Goal: Task Accomplishment & Management: Use online tool/utility

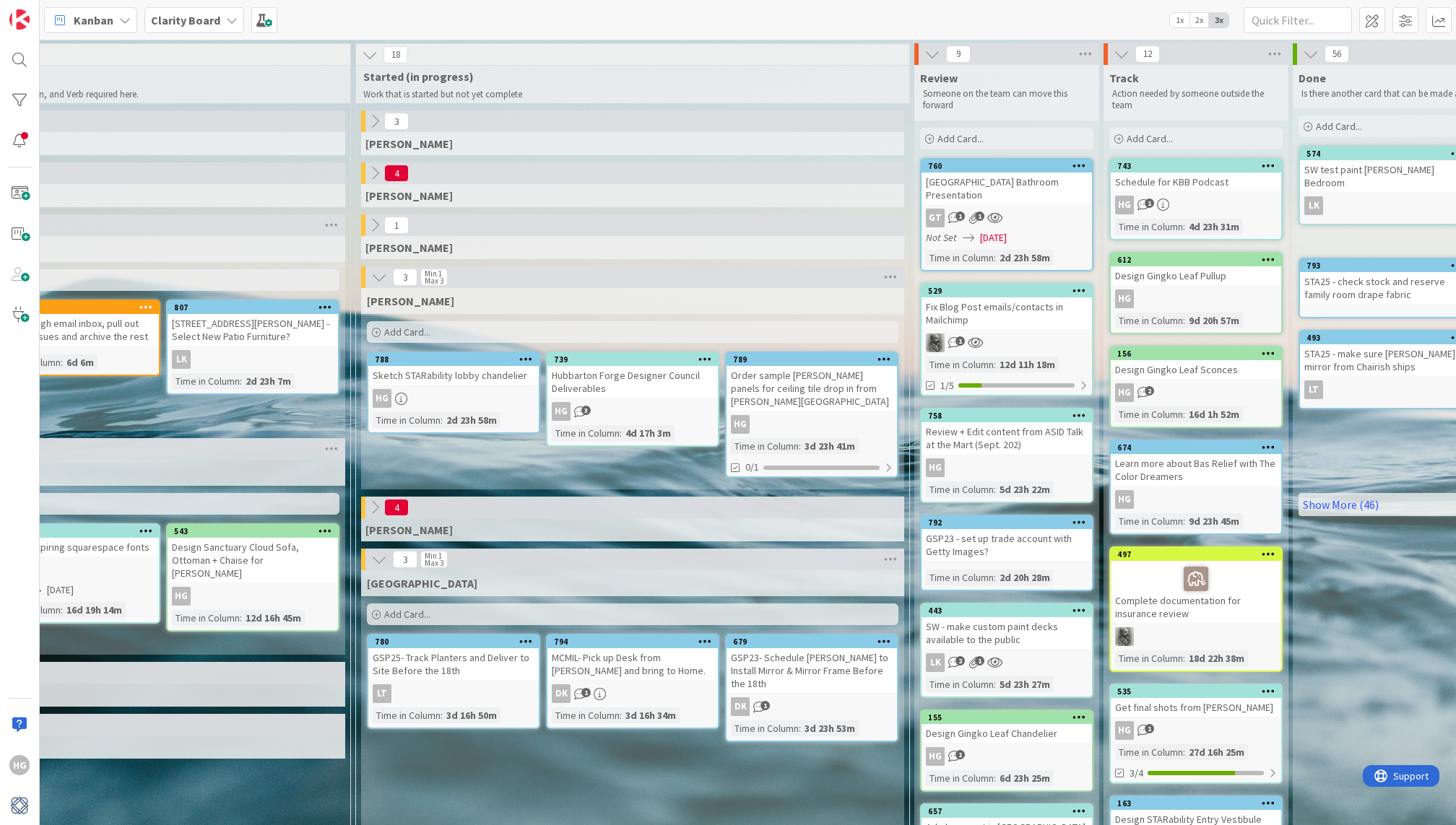
scroll to position [0, 1172]
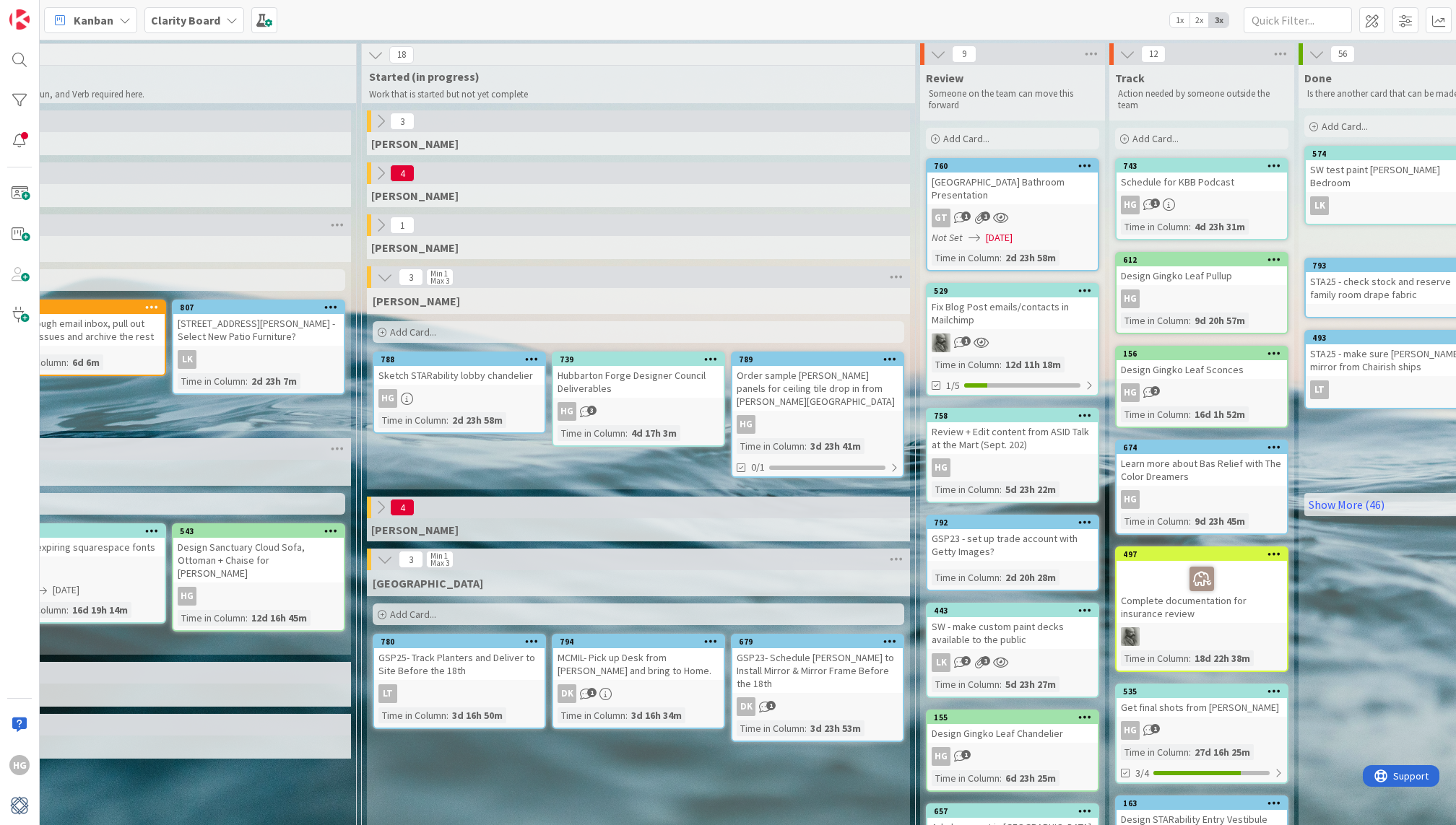
click at [729, 330] on div "Add Card..." at bounding box center [638, 332] width 532 height 21
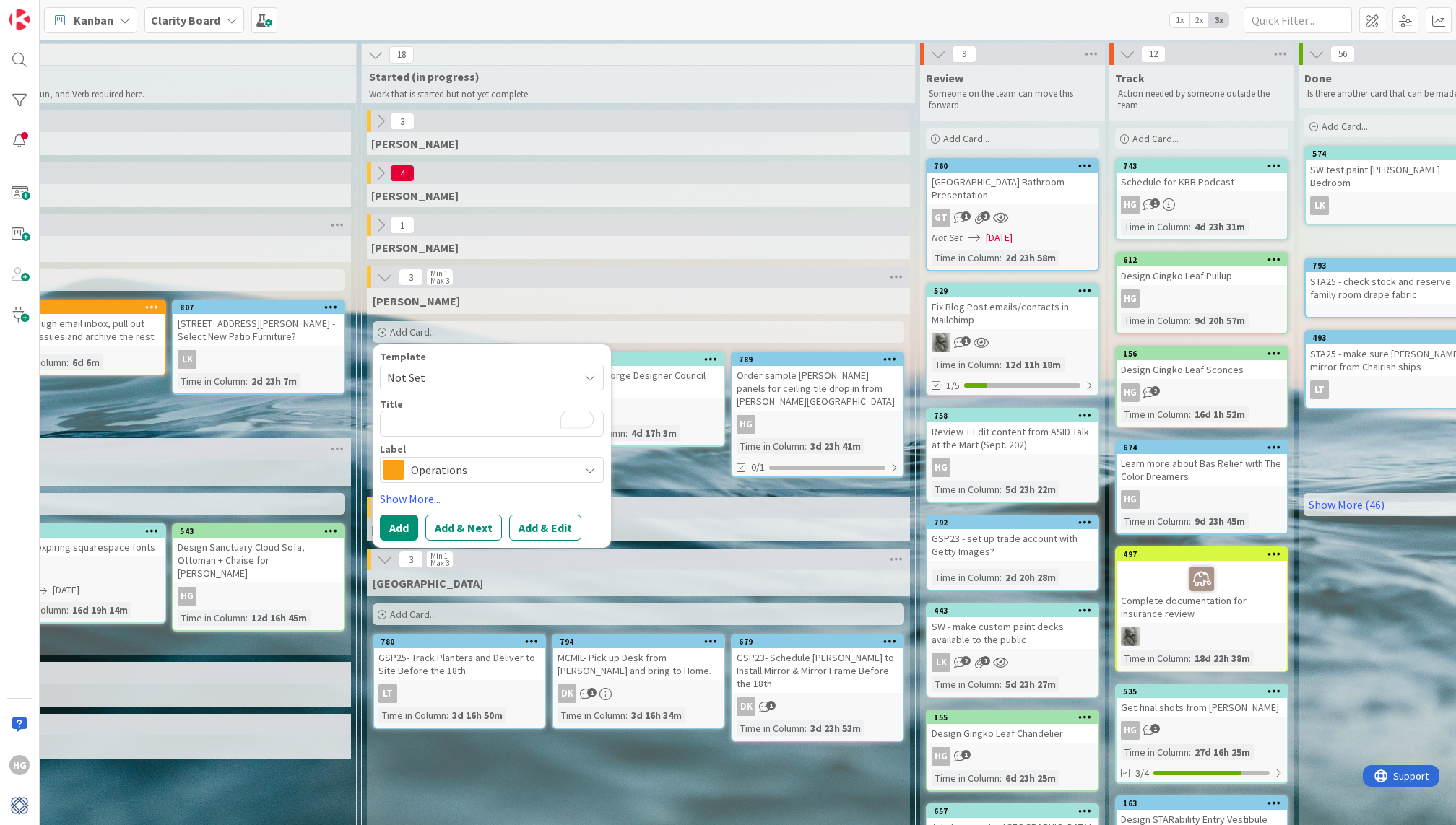
type textarea "x"
type textarea "B"
type textarea "x"
type textarea "Bl"
type textarea "x"
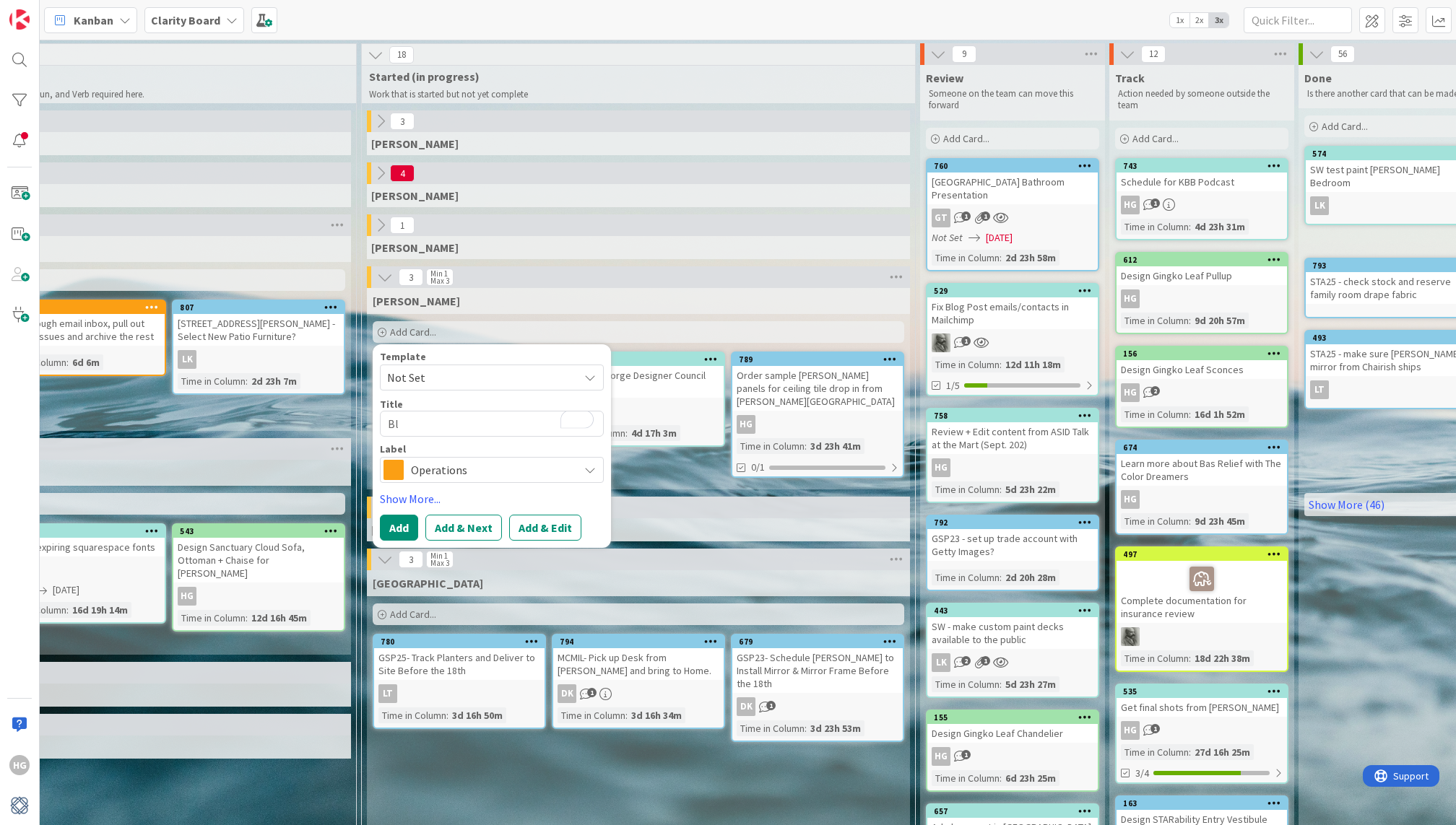
type textarea "Blo"
type textarea "x"
type textarea "Blog"
type textarea "x"
type textarea "Blog"
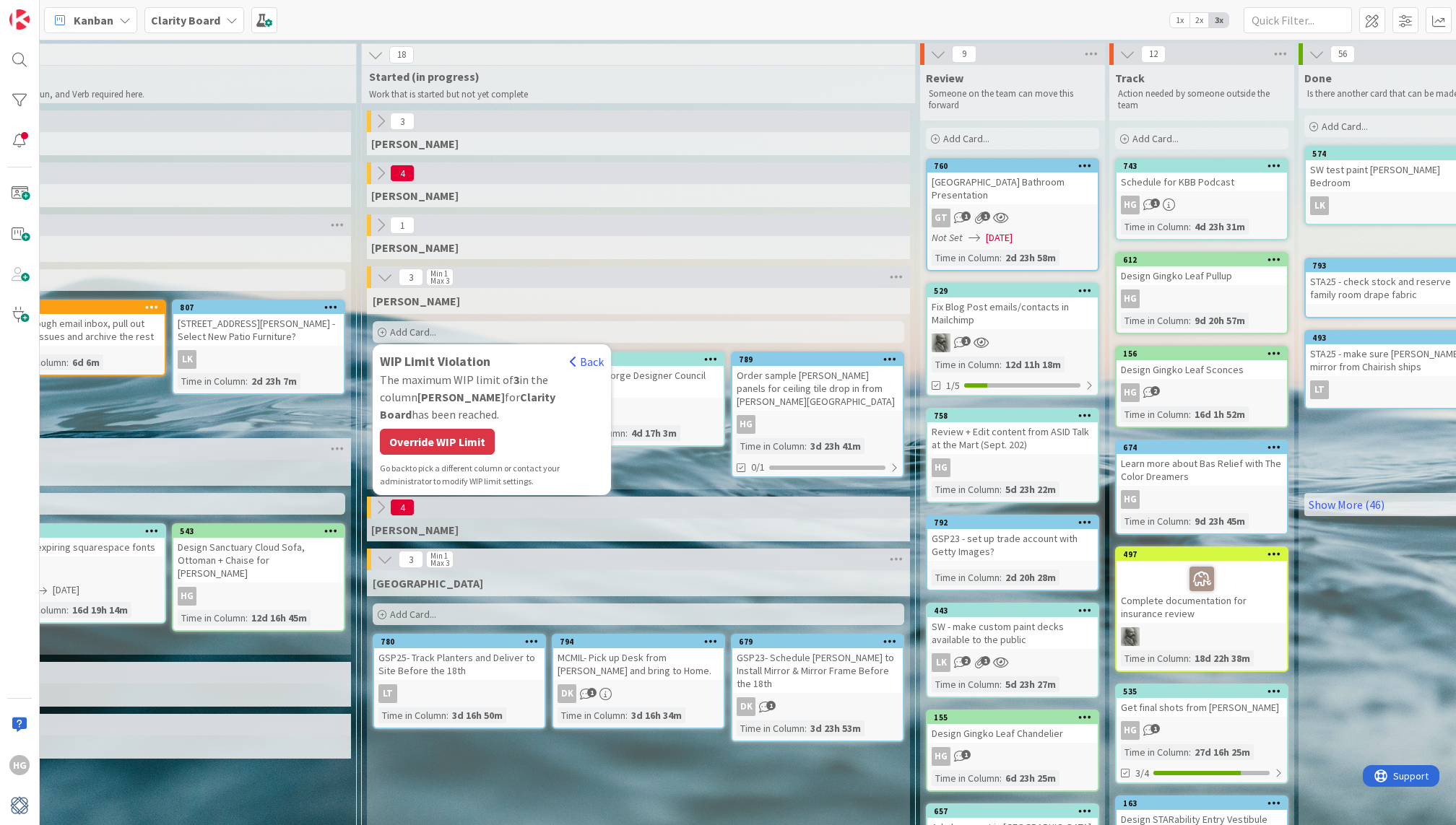
click at [655, 452] on div "[PERSON_NAME] Add Card... WIP Limit Violation Back The maximum WIP limit of 3 i…" at bounding box center [638, 388] width 543 height 201
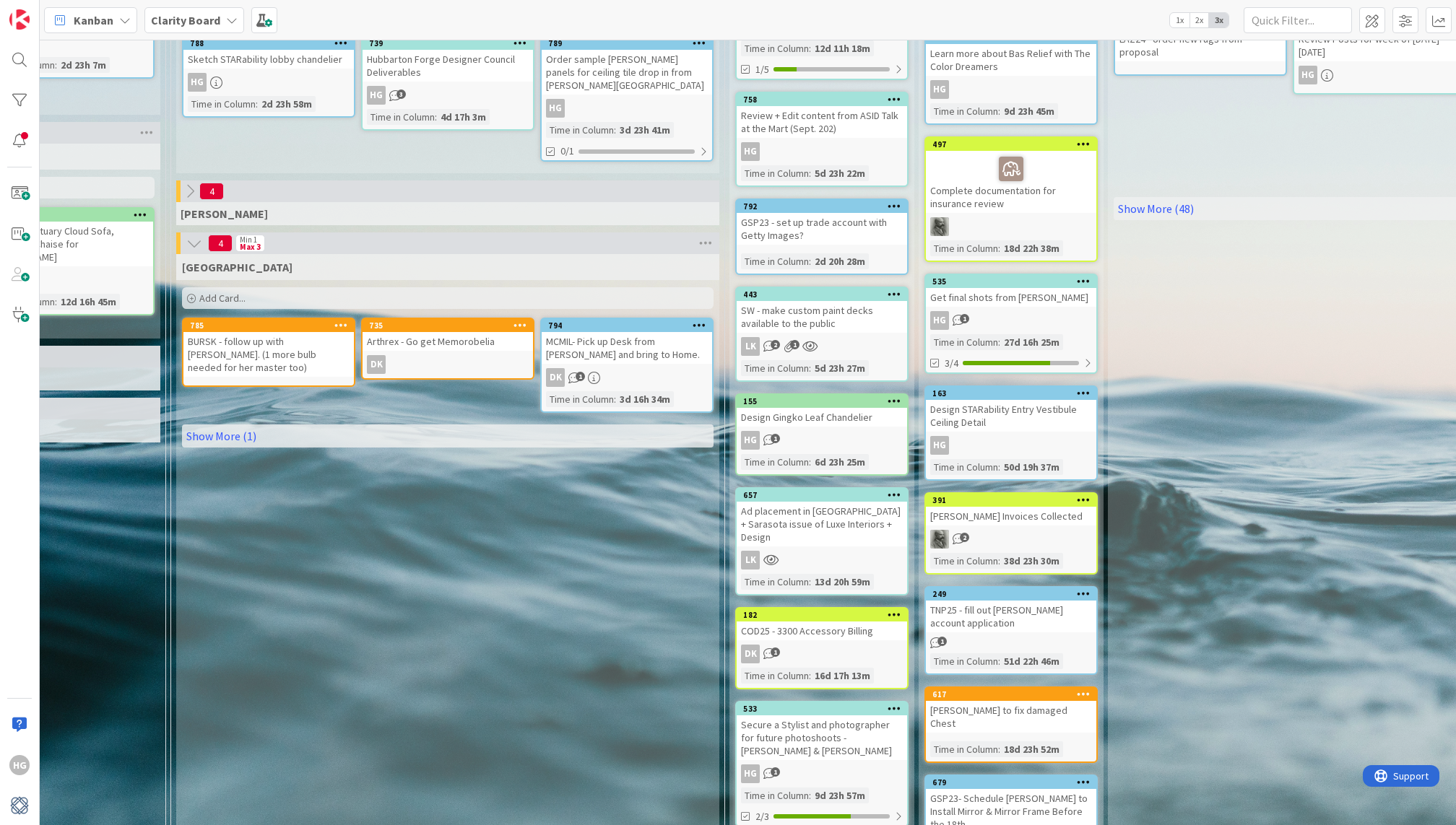
scroll to position [321, 1362]
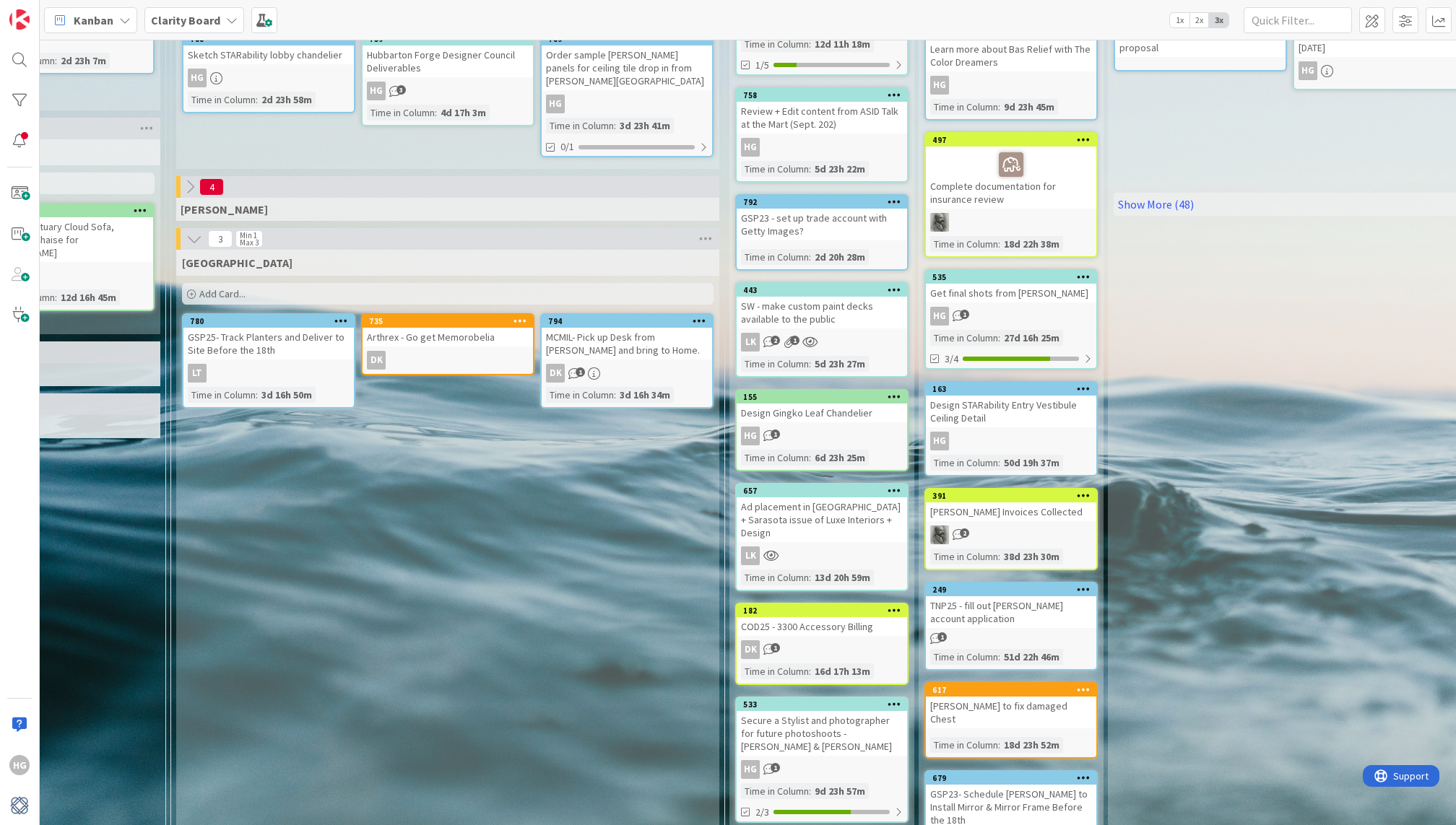
click at [196, 249] on div "[GEOGRAPHIC_DATA]" at bounding box center [447, 262] width 543 height 26
click at [194, 233] on icon at bounding box center [194, 239] width 16 height 16
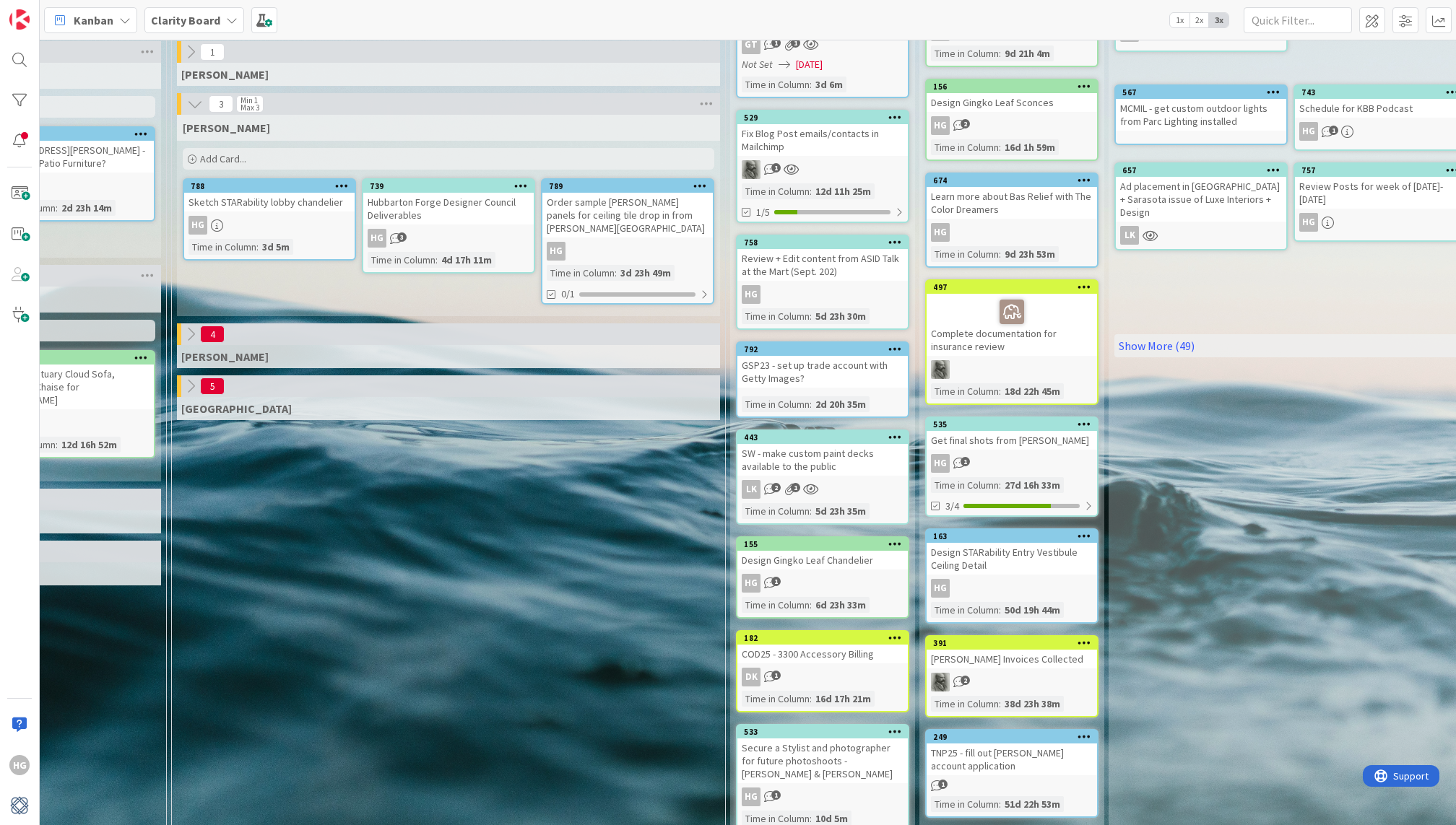
scroll to position [0, 1362]
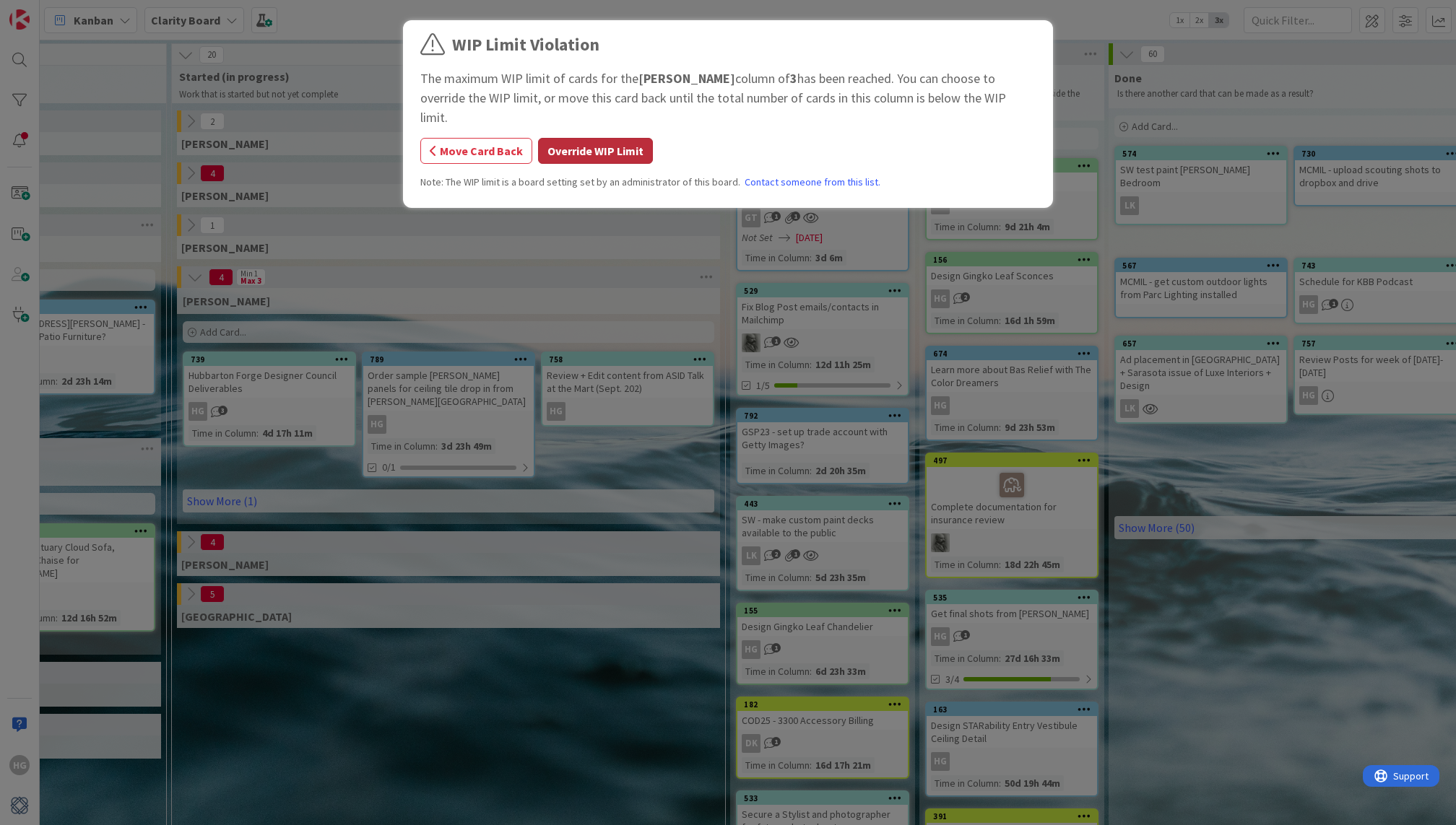
click at [612, 138] on button "Override WIP Limit" at bounding box center [595, 151] width 115 height 26
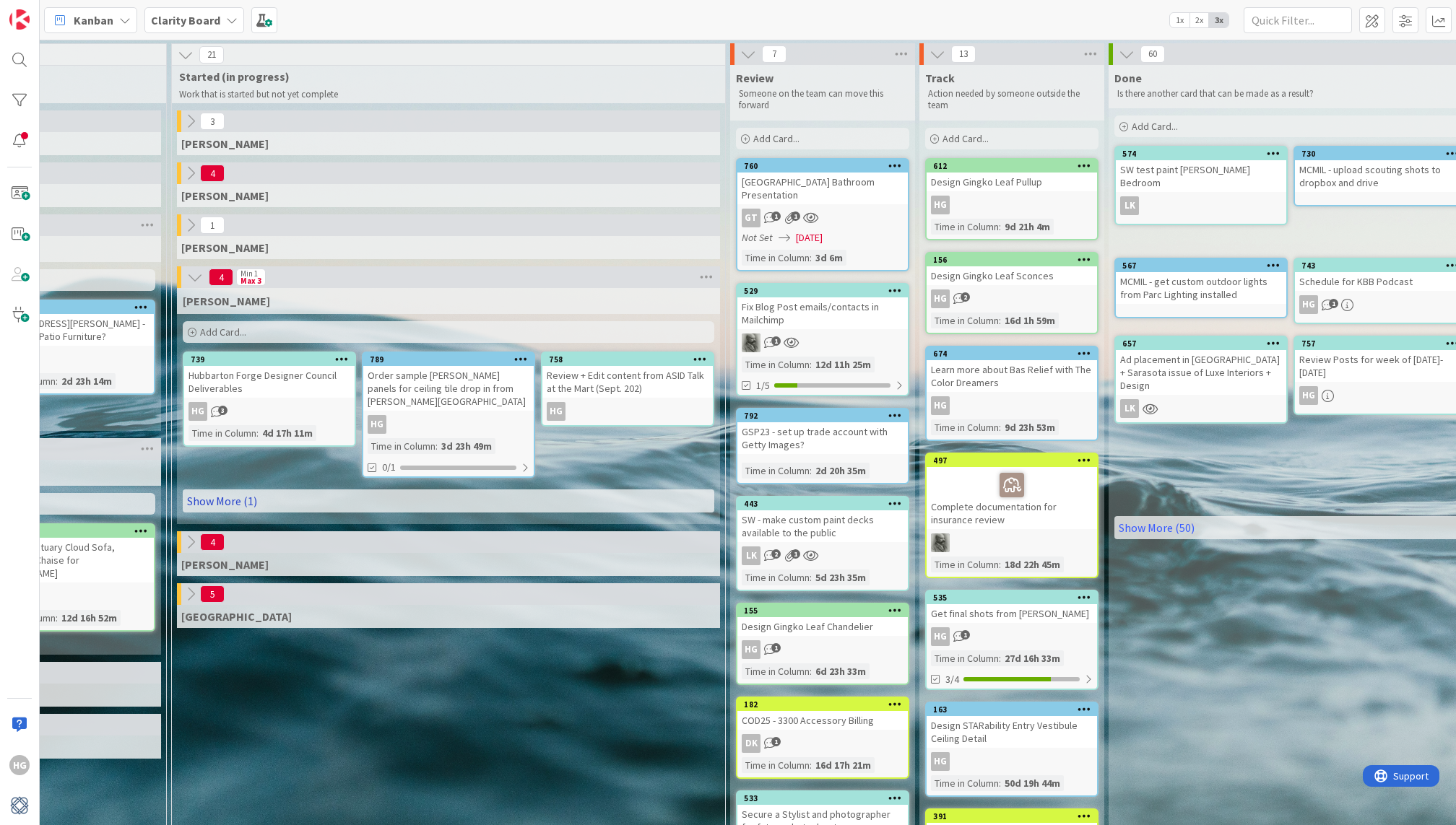
click at [480, 489] on link "Show More (1)" at bounding box center [448, 501] width 532 height 23
type textarea "x"
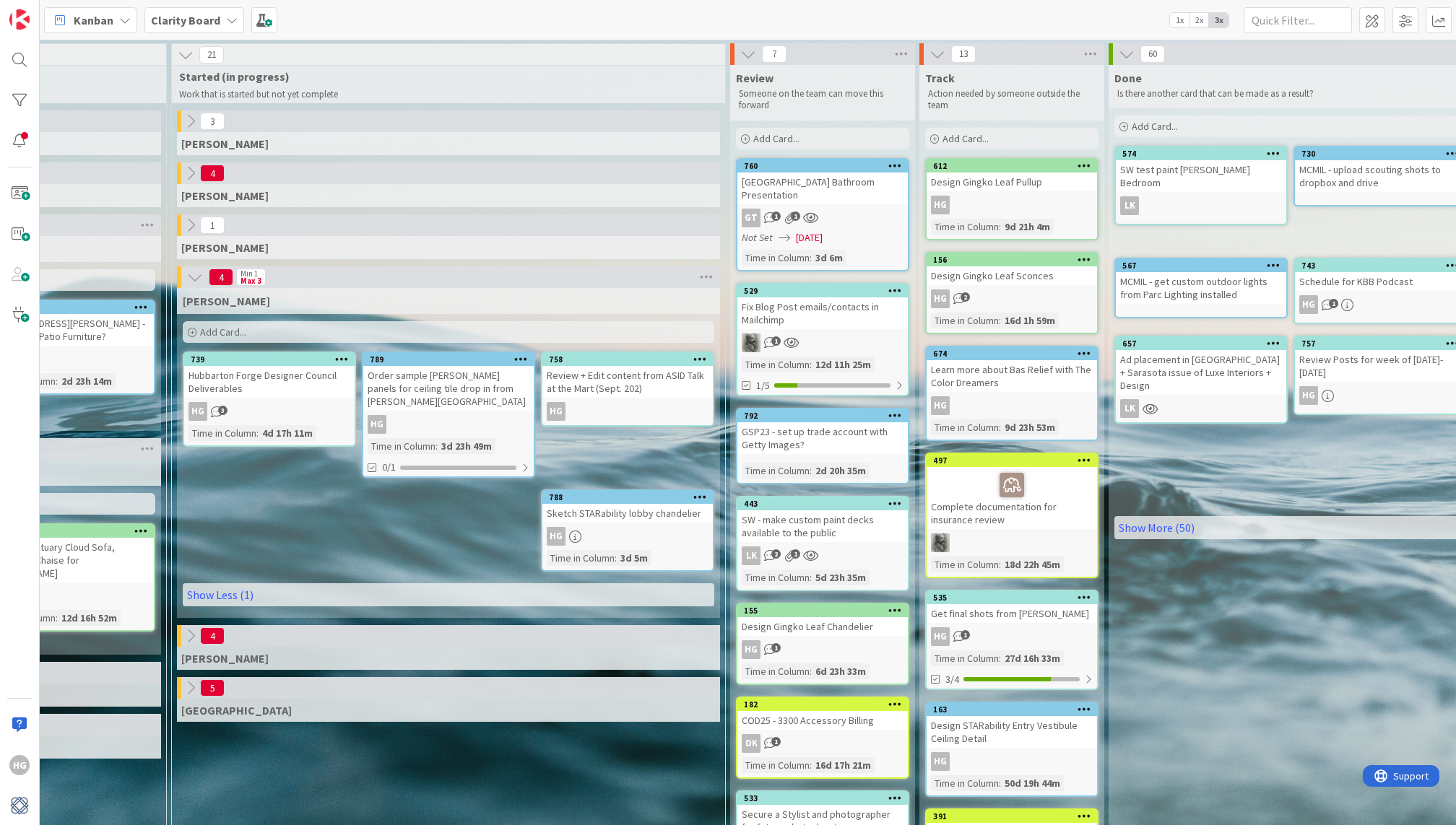
click at [497, 329] on div "Add Card..." at bounding box center [448, 332] width 532 height 21
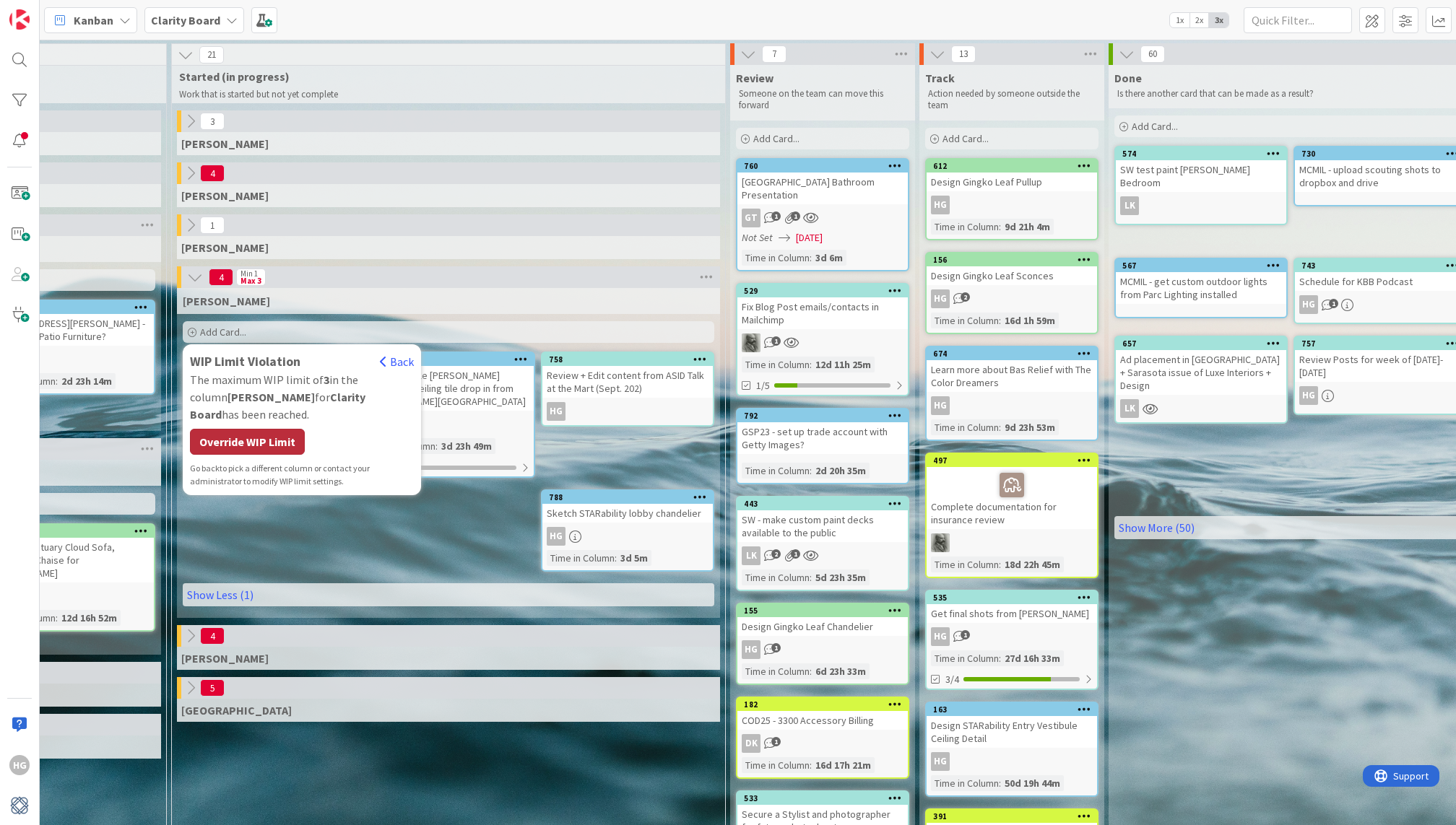
click at [279, 429] on div "Override WIP Limit" at bounding box center [247, 441] width 115 height 26
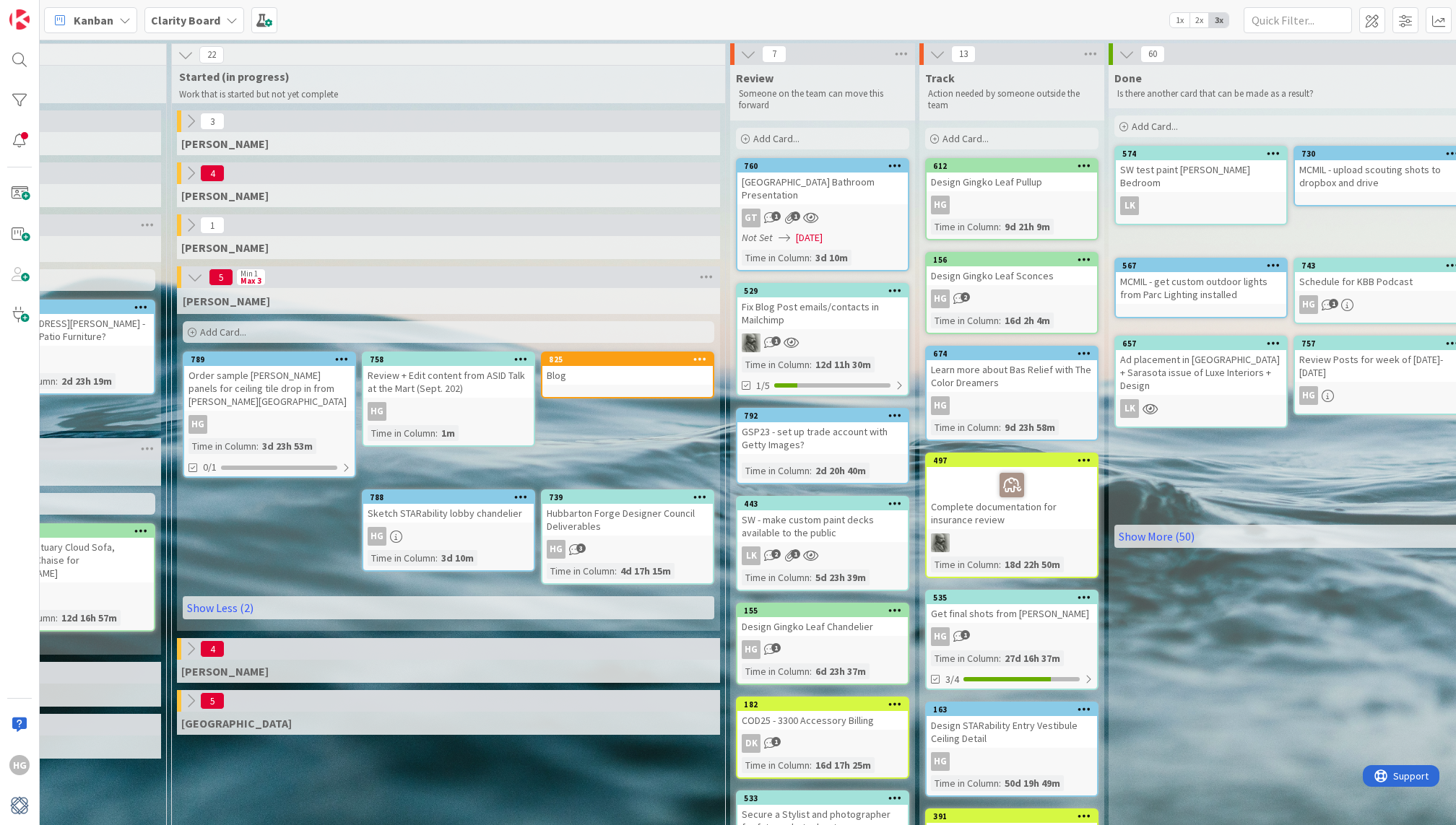
click at [589, 373] on div "Blog" at bounding box center [627, 375] width 170 height 19
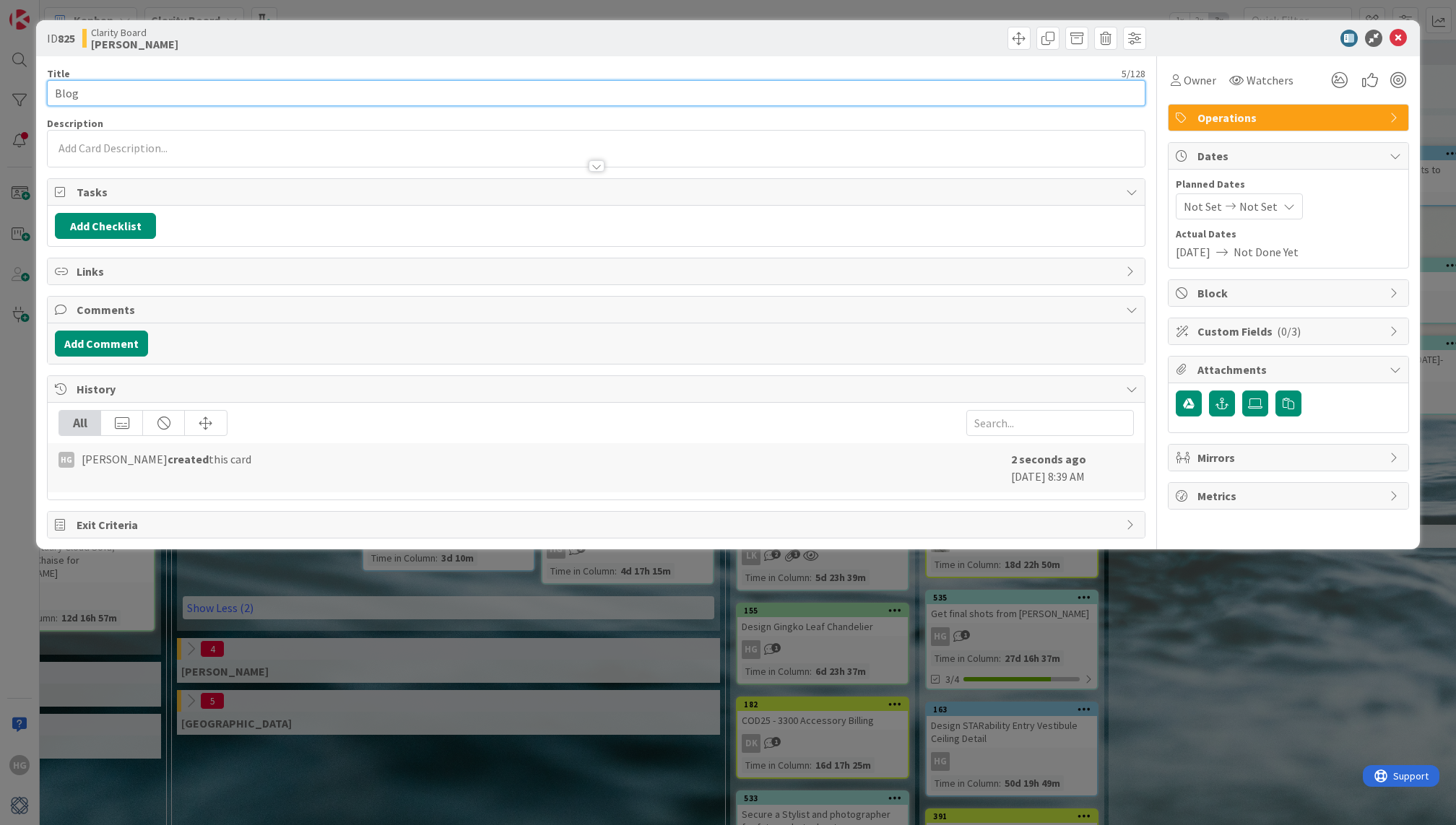
click at [616, 93] on input "Blog" at bounding box center [596, 93] width 1098 height 26
type input "Blog post 10/18"
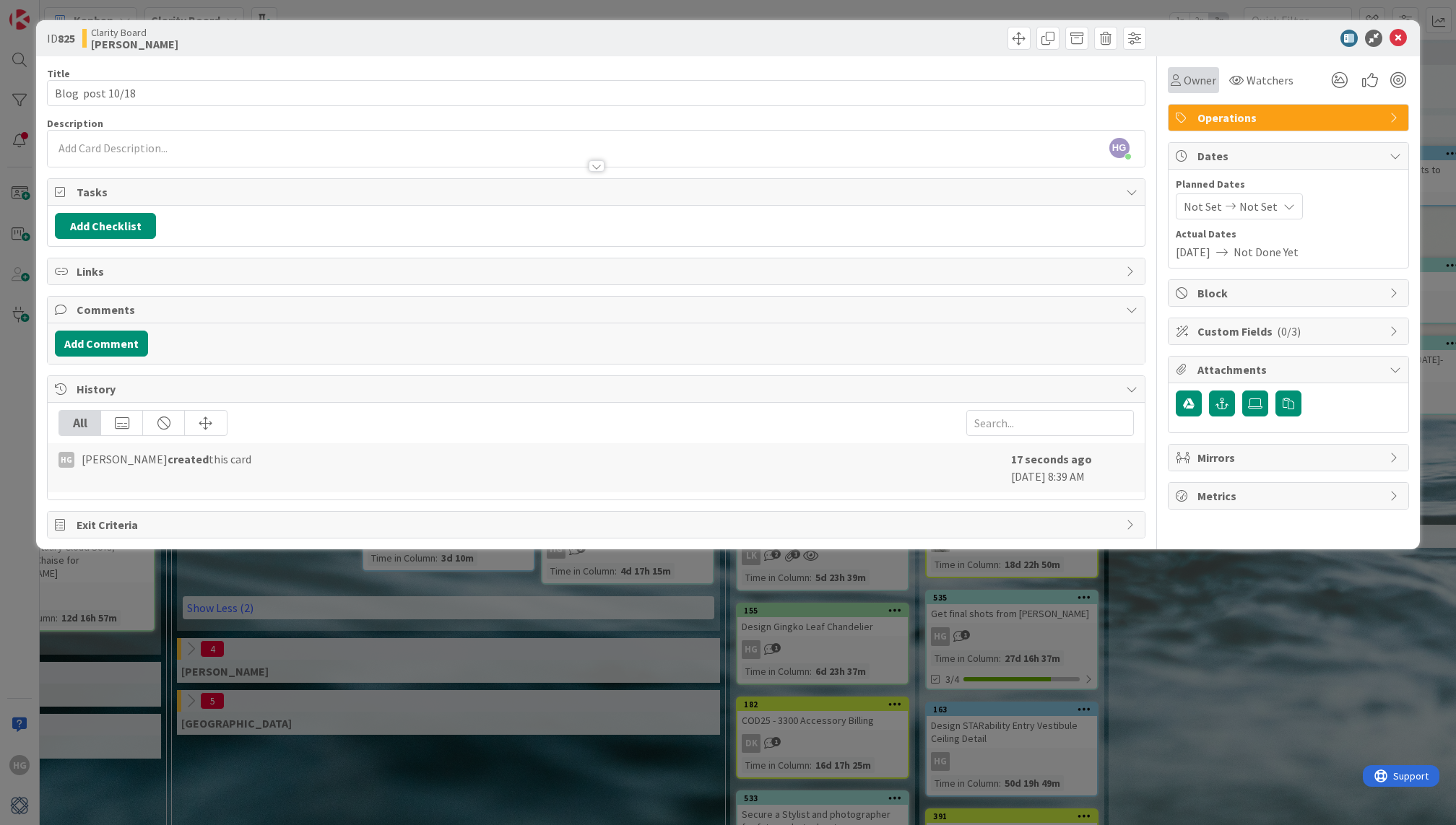
click at [1183, 86] on span "Owner" at bounding box center [1199, 79] width 32 height 17
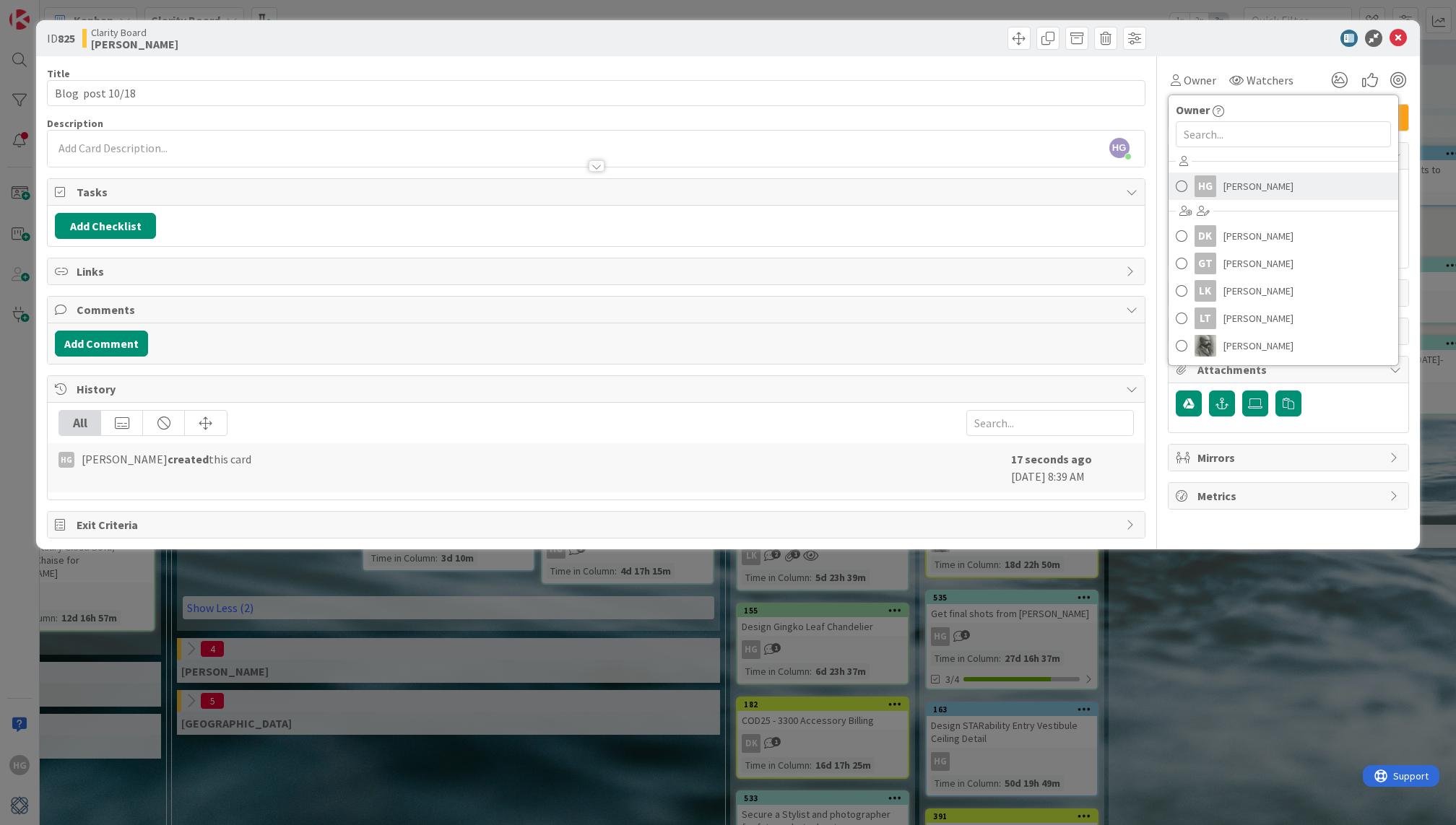
click at [1240, 183] on span "[PERSON_NAME]" at bounding box center [1258, 186] width 70 height 21
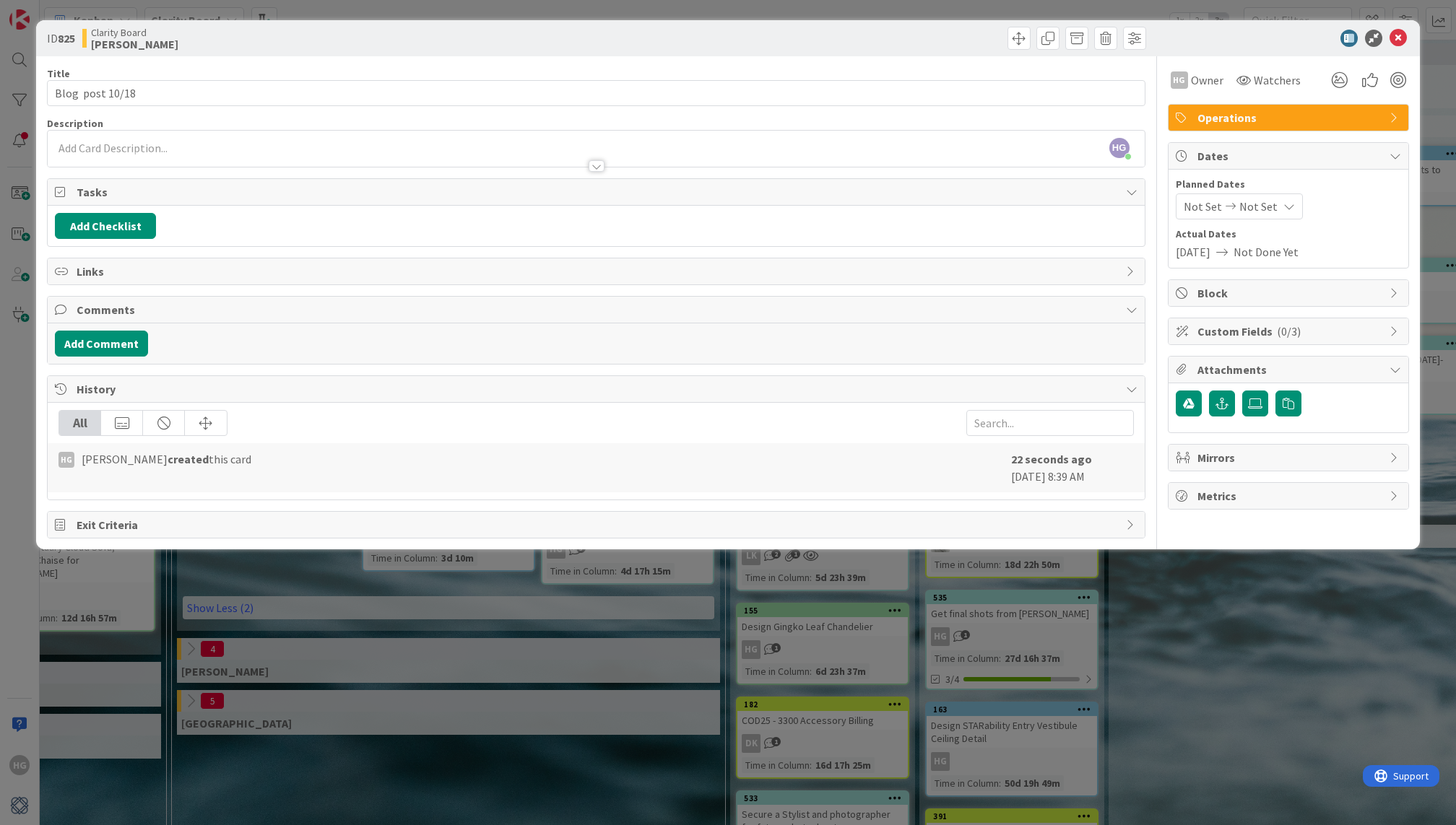
click at [1251, 112] on span "Operations" at bounding box center [1289, 117] width 184 height 17
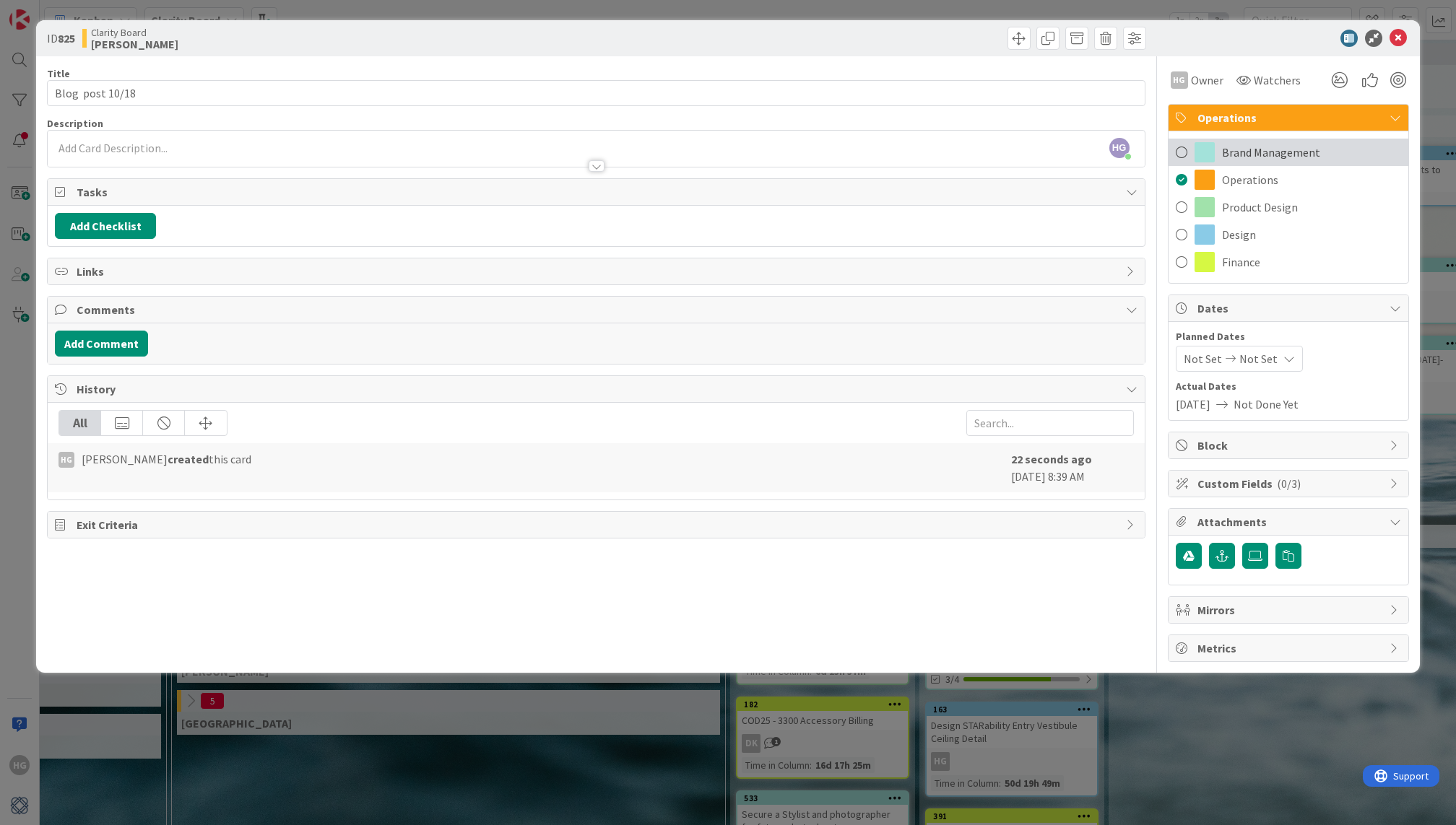
click at [1242, 151] on span "Brand Management" at bounding box center [1271, 151] width 98 height 17
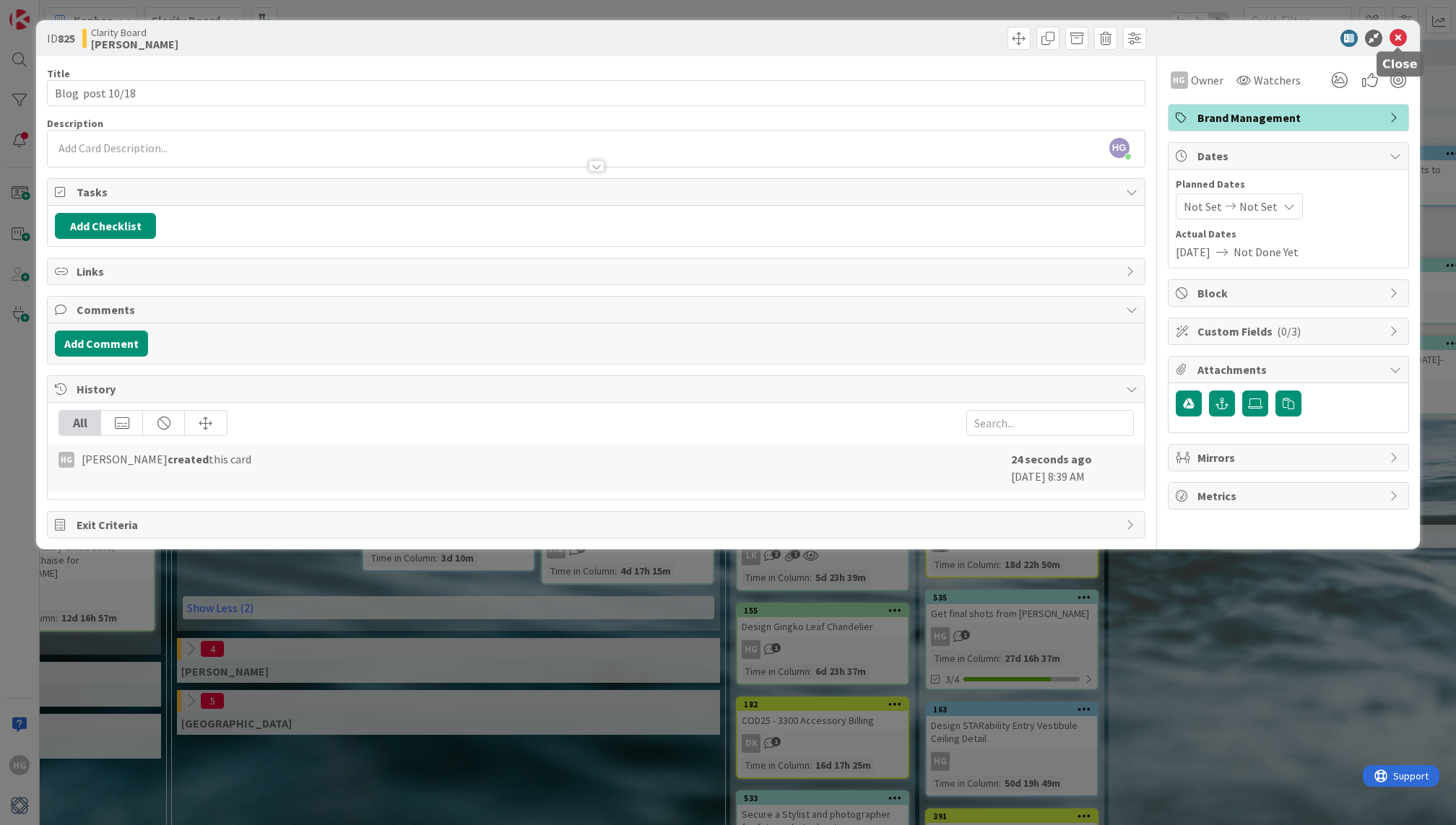
click at [1395, 37] on icon at bounding box center [1397, 37] width 17 height 17
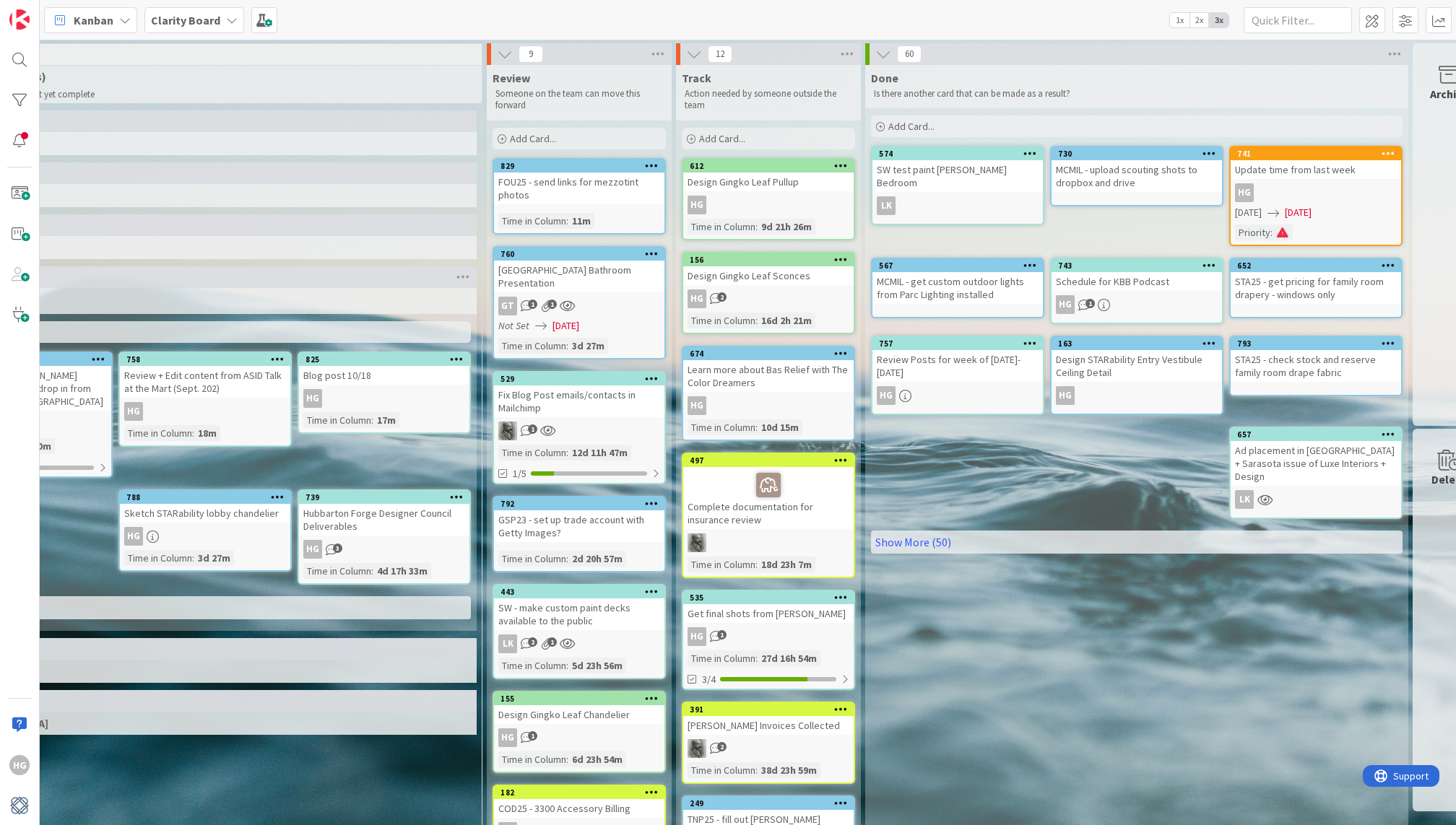
scroll to position [0, 1637]
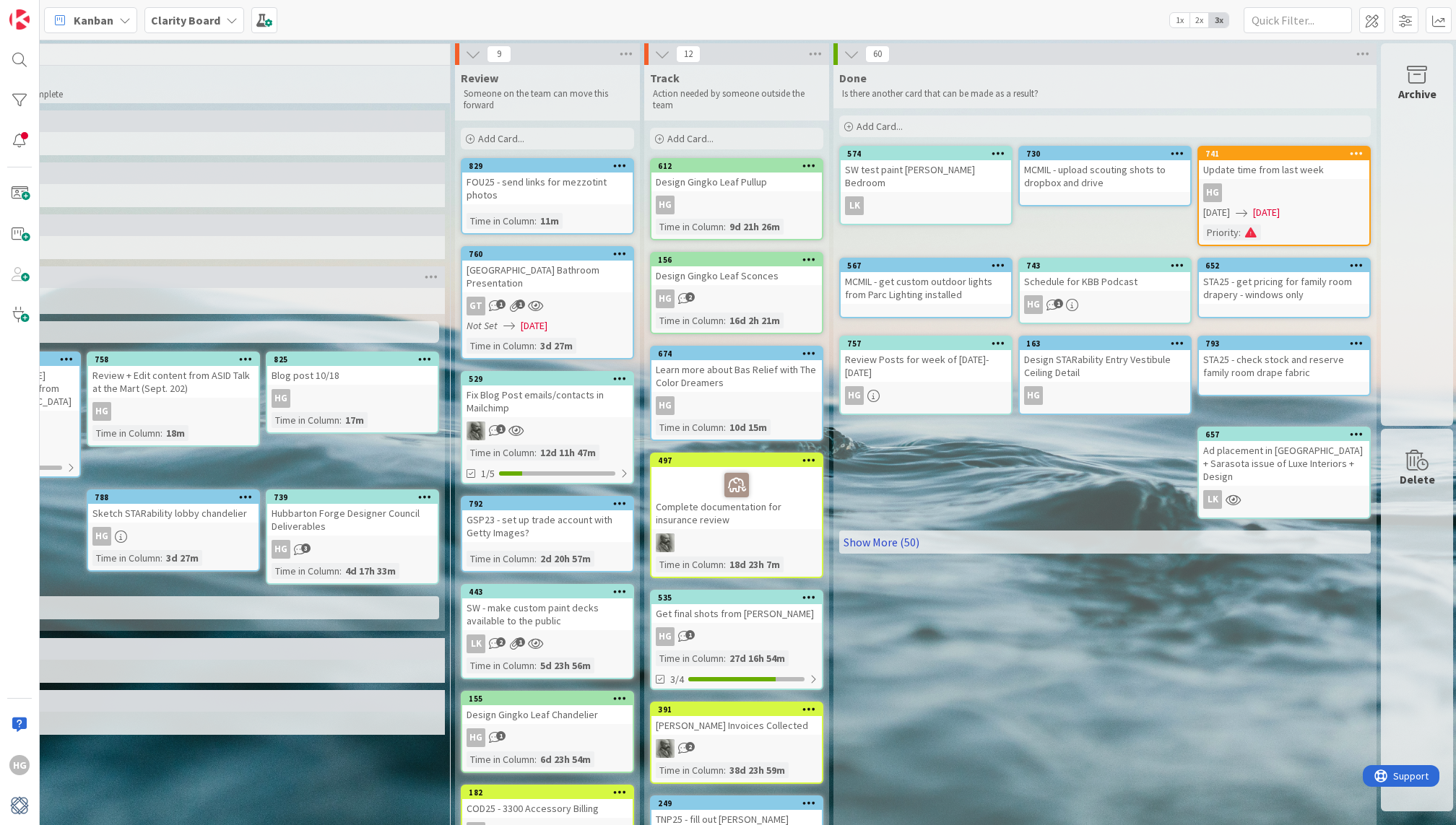
click at [920, 531] on link "Show More (50)" at bounding box center [1105, 543] width 532 height 23
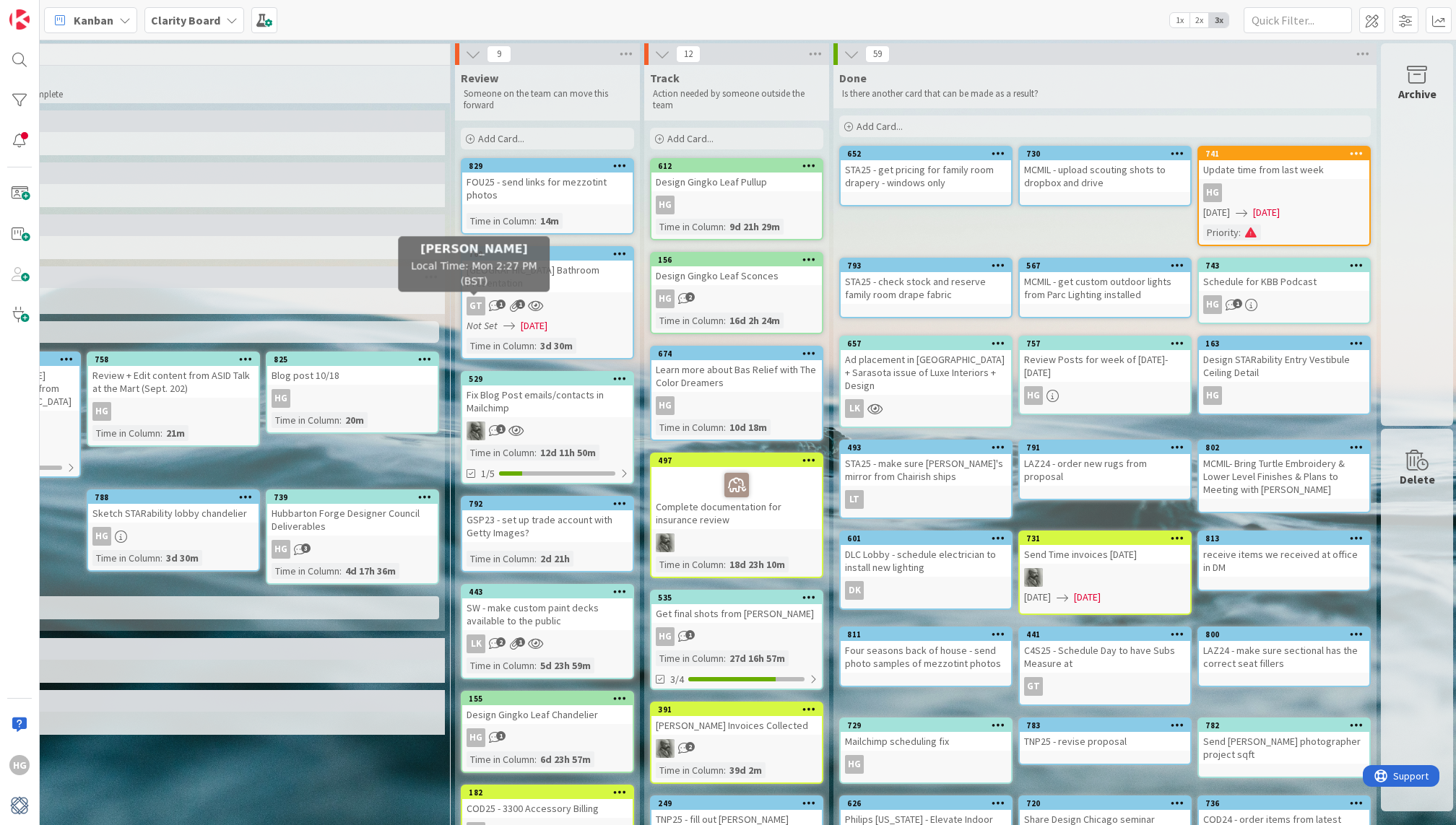
click at [470, 299] on div "GT" at bounding box center [476, 306] width 19 height 19
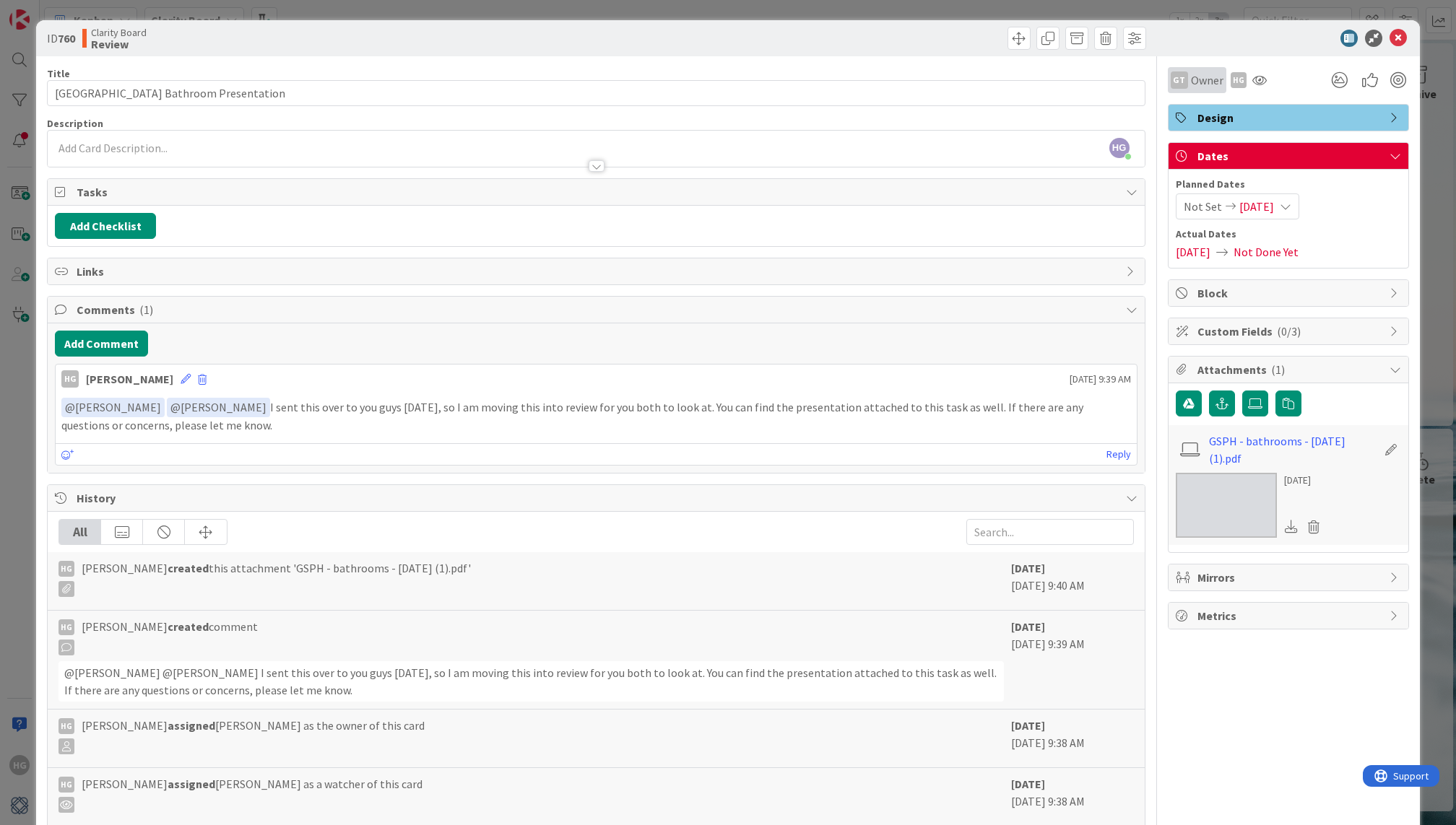
click at [1196, 72] on span "Owner" at bounding box center [1207, 79] width 32 height 17
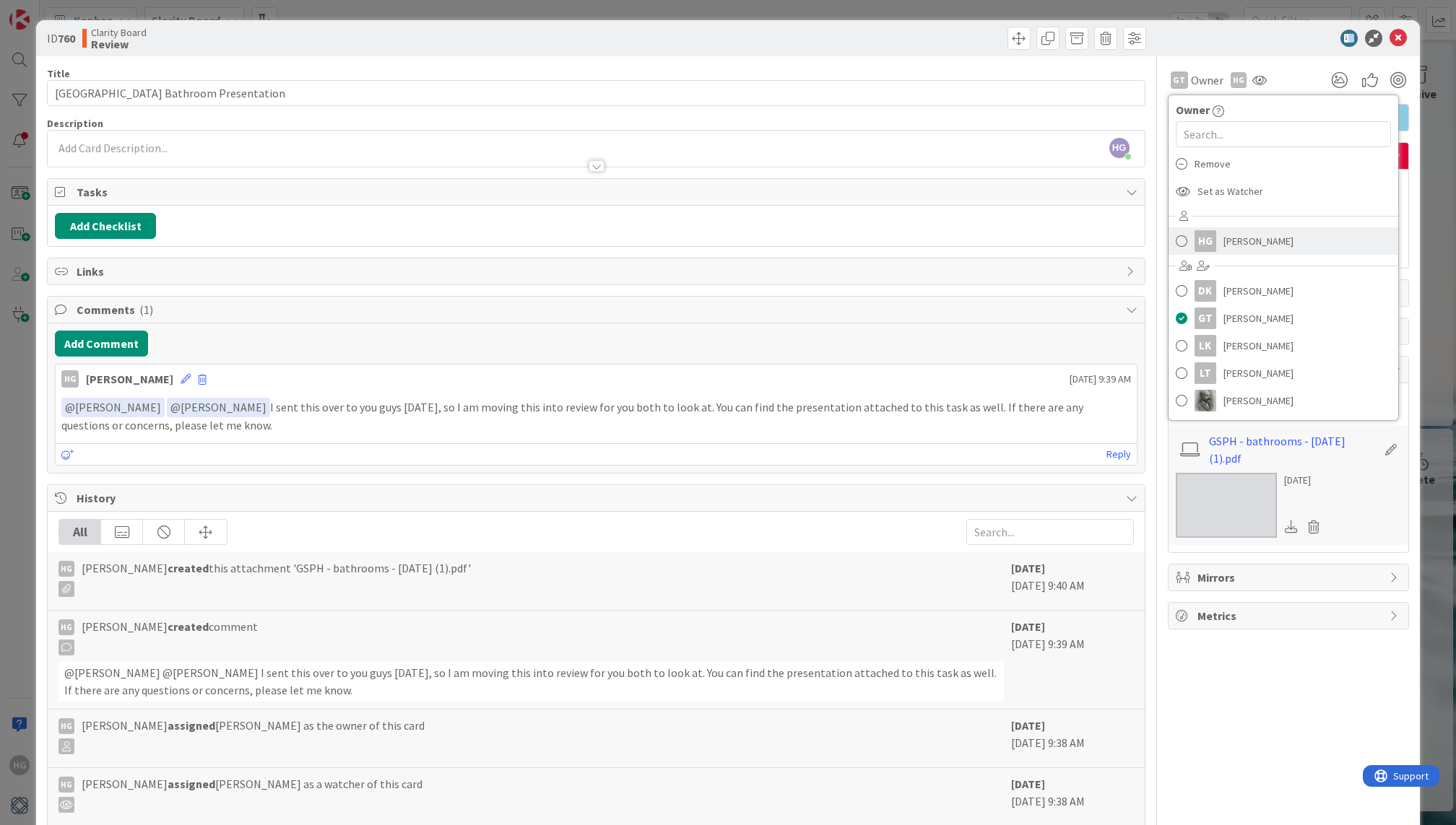
click at [1217, 250] on link "HG [PERSON_NAME]" at bounding box center [1283, 241] width 230 height 28
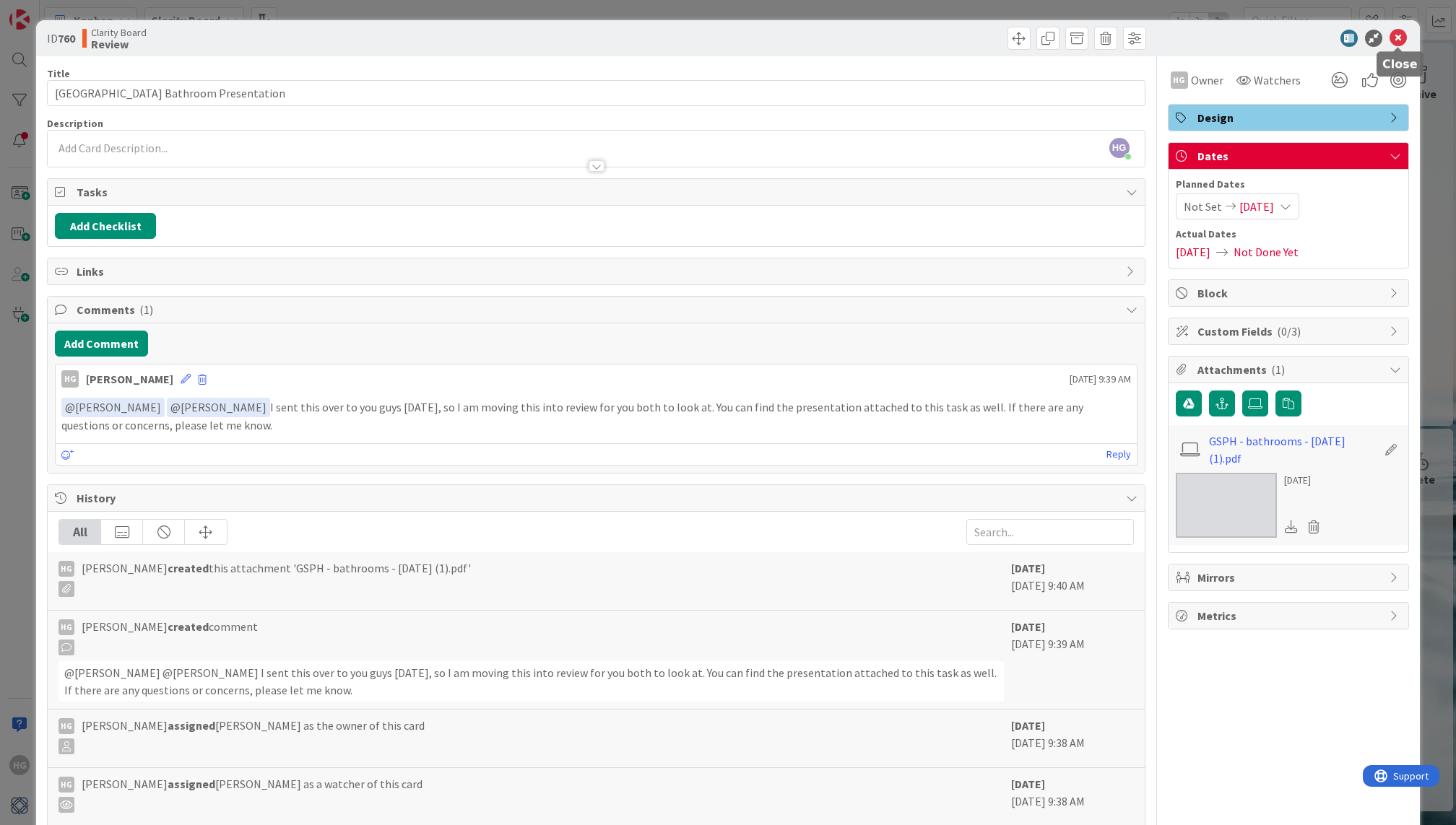
click at [1402, 33] on icon at bounding box center [1397, 37] width 17 height 17
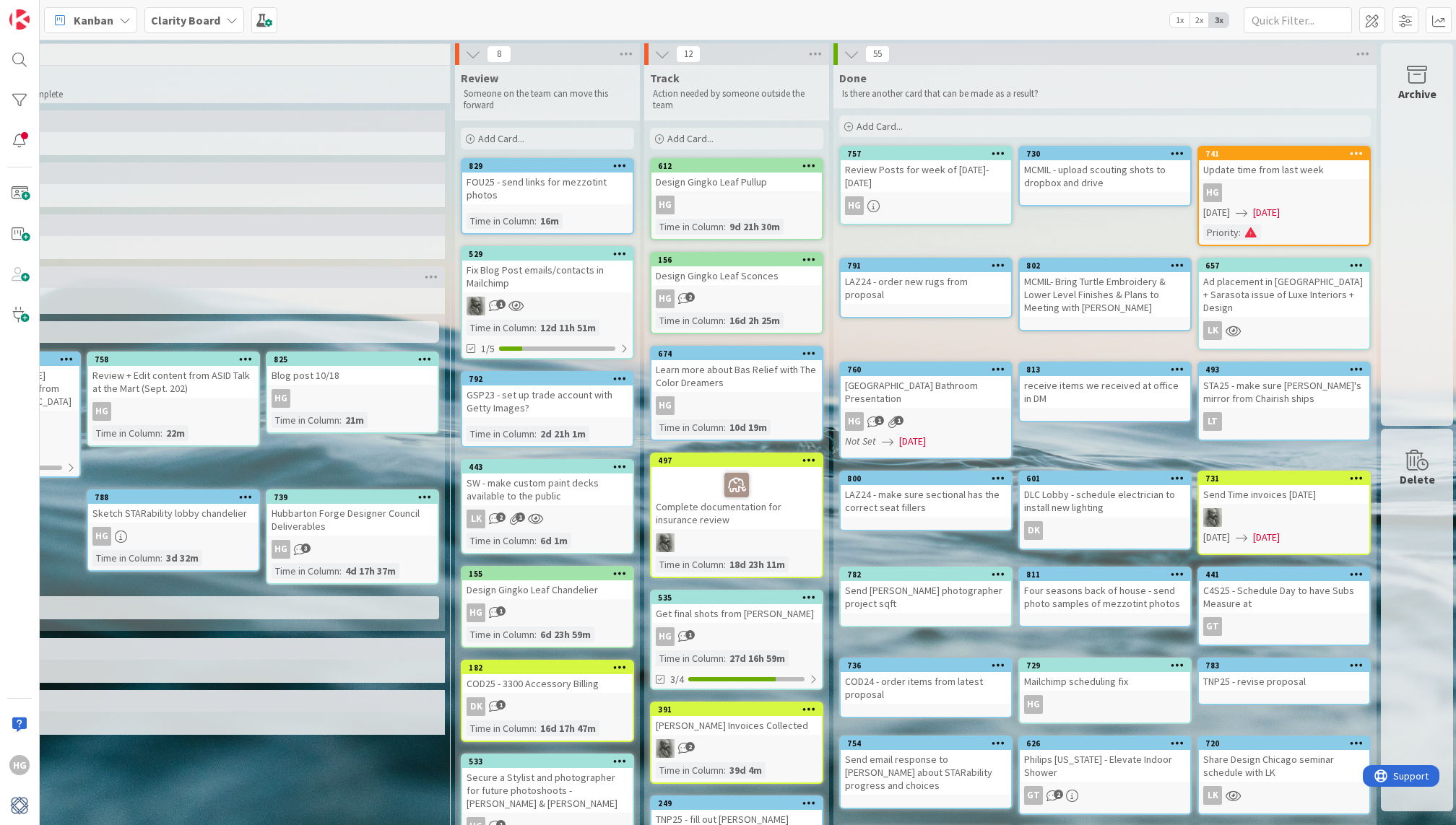
drag, startPoint x: 527, startPoint y: 304, endPoint x: 594, endPoint y: 6, distance: 305.4
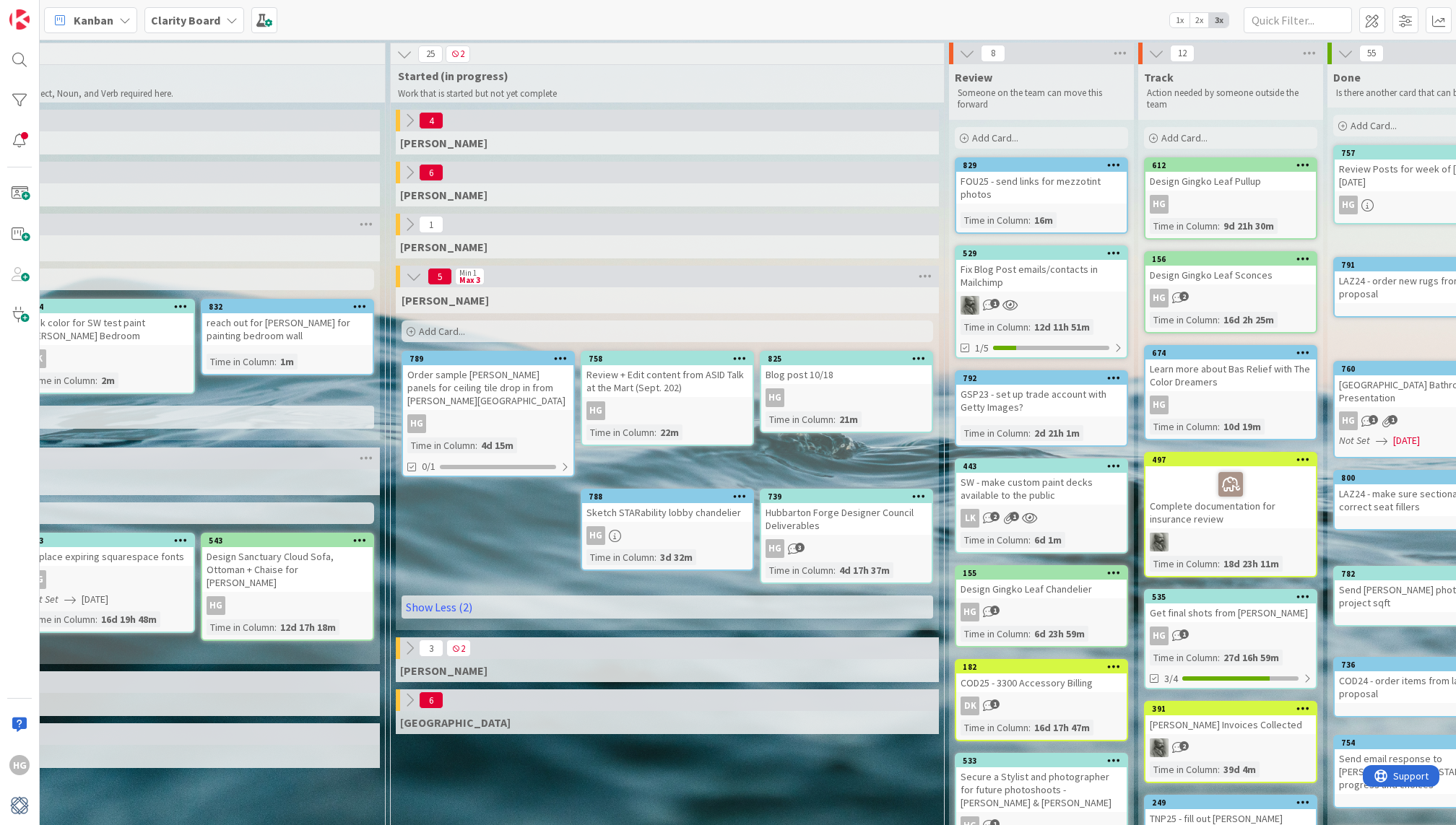
scroll to position [1, 1115]
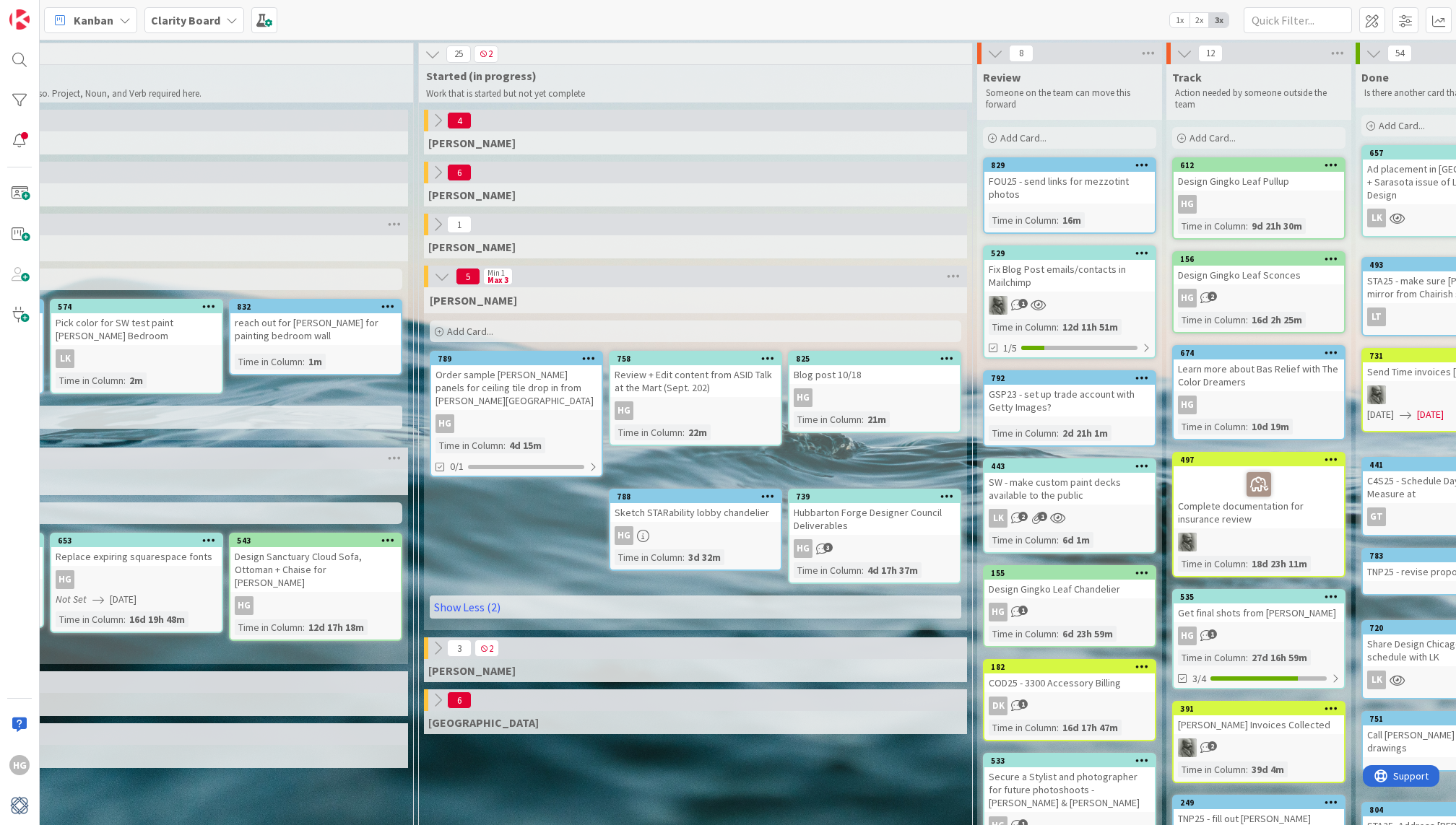
click at [269, 516] on div "Add Card..." at bounding box center [136, 513] width 532 height 21
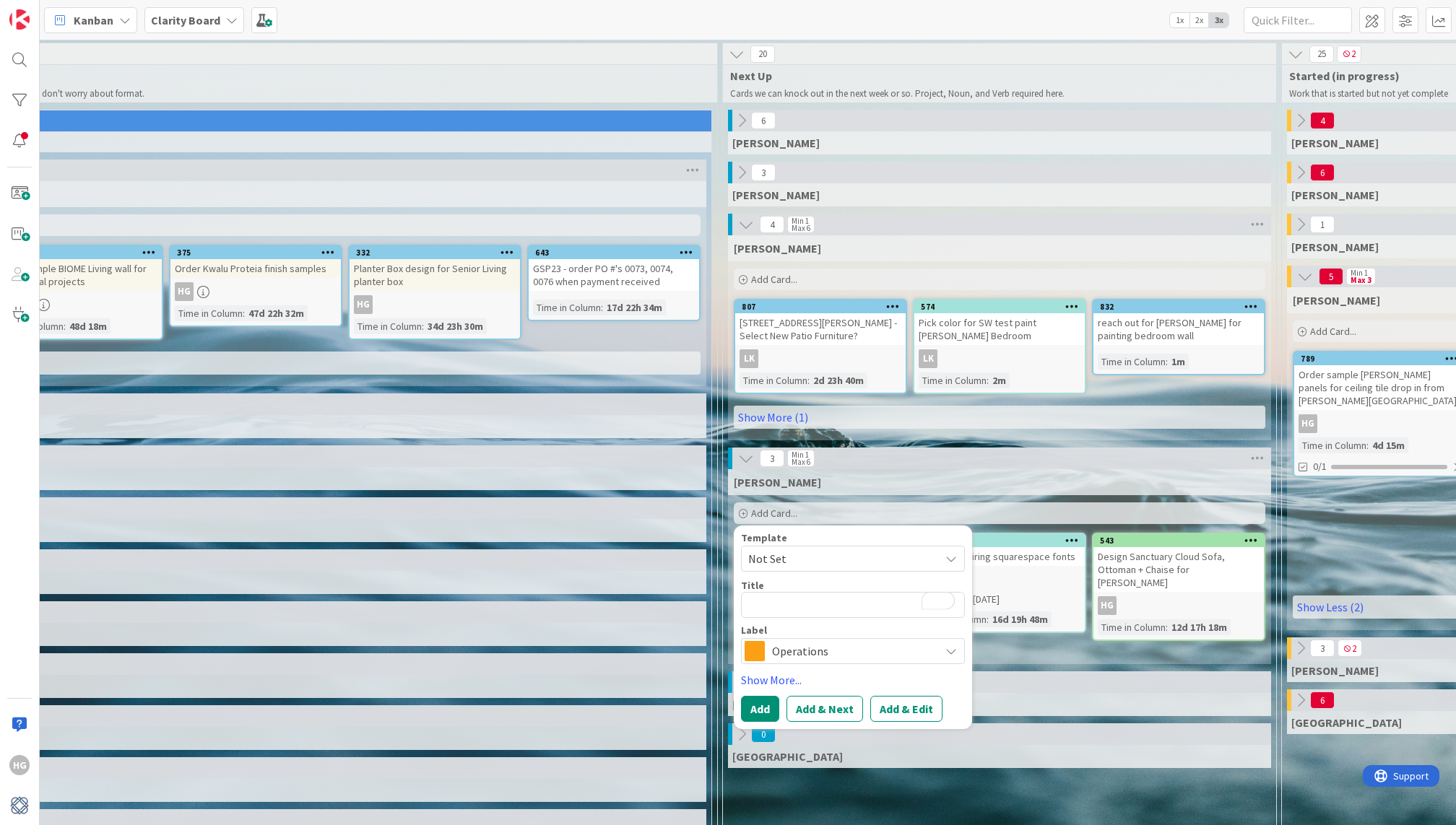
click at [779, 654] on span "Operations" at bounding box center [852, 651] width 160 height 20
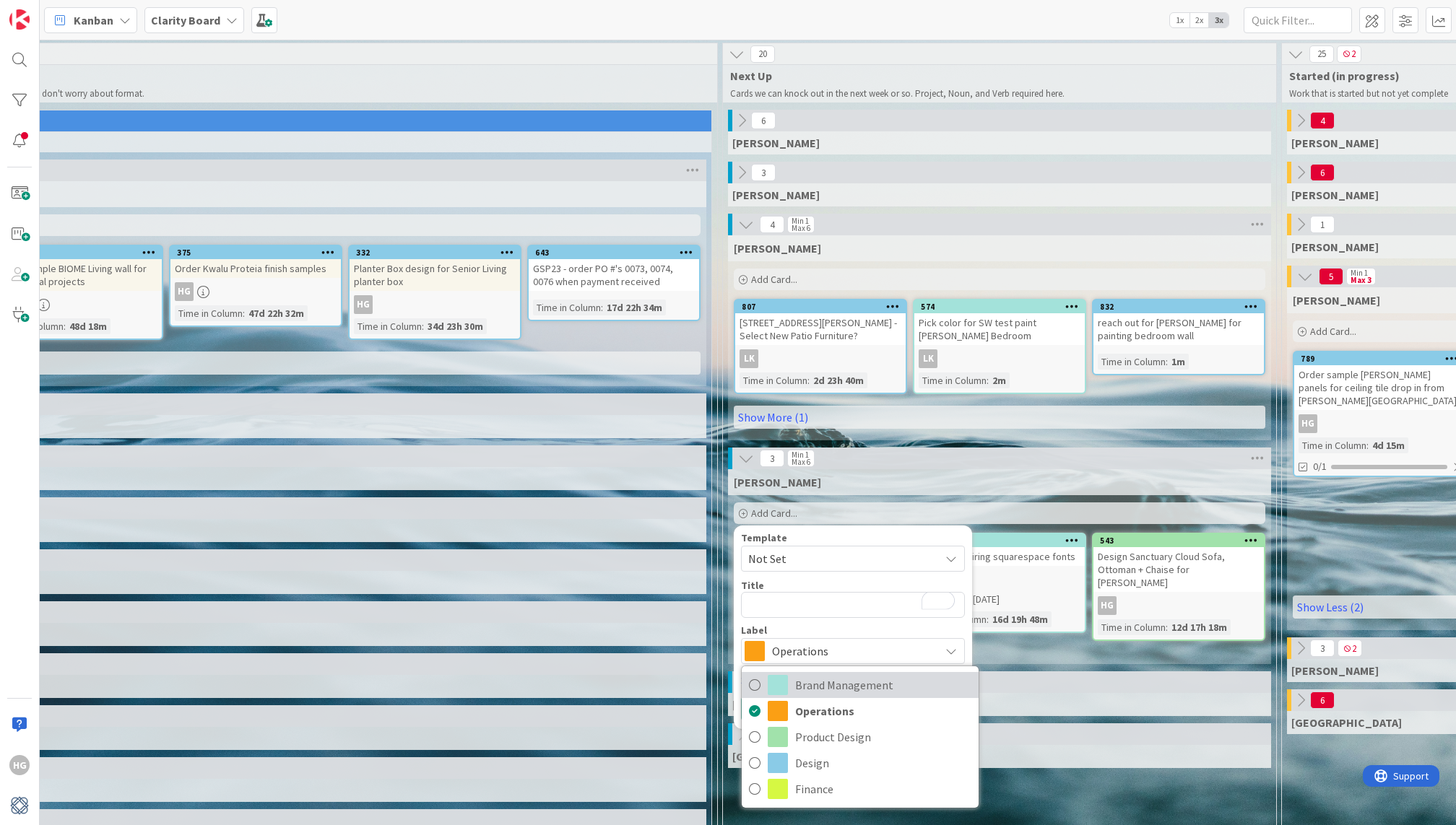
click at [805, 680] on span "Brand Management" at bounding box center [883, 685] width 176 height 21
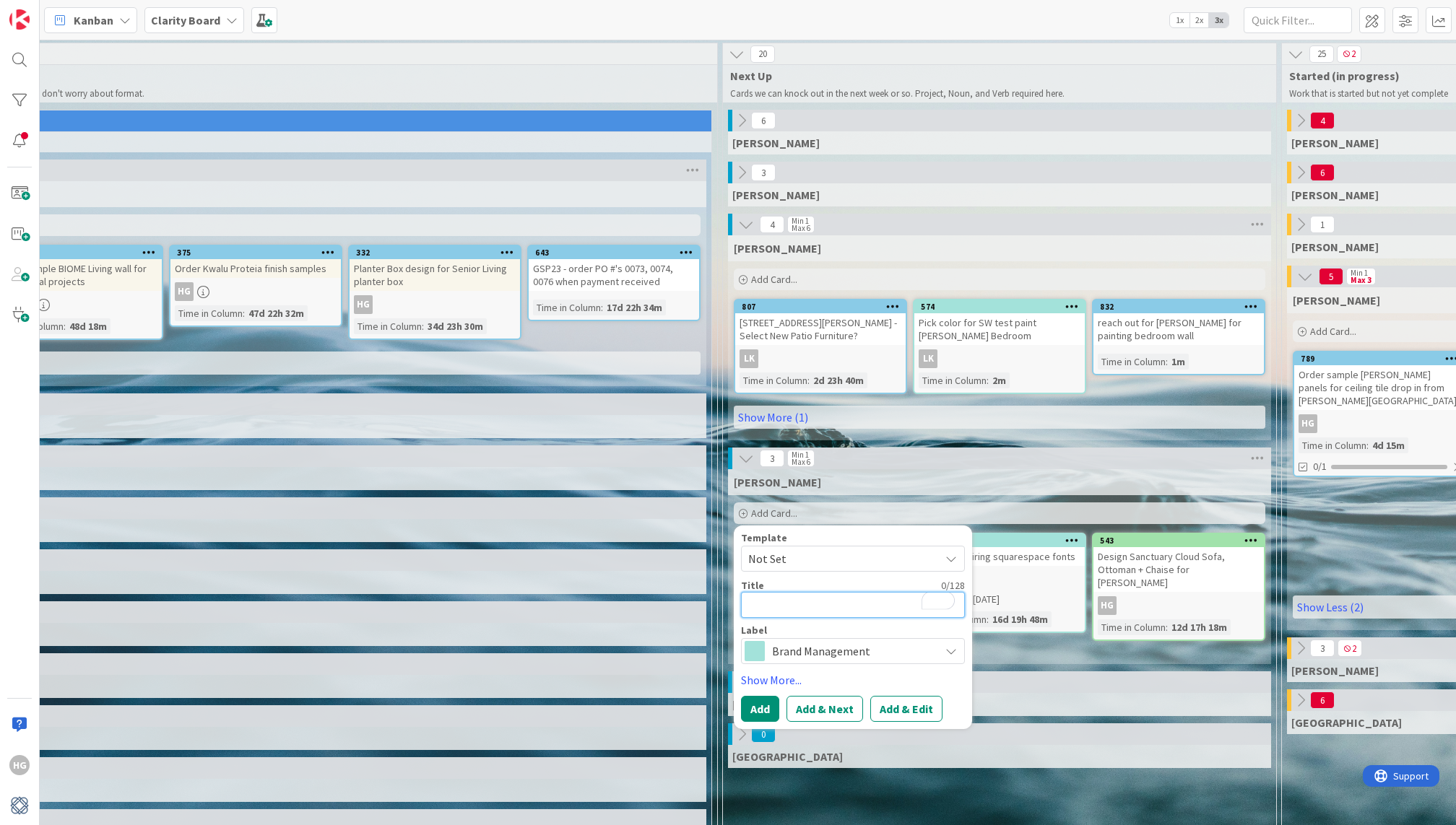
click at [791, 596] on textarea "To enrich screen reader interactions, please activate Accessibility in Grammarl…" at bounding box center [853, 605] width 224 height 26
type textarea "x"
type textarea "s"
type textarea "x"
type textarea "se"
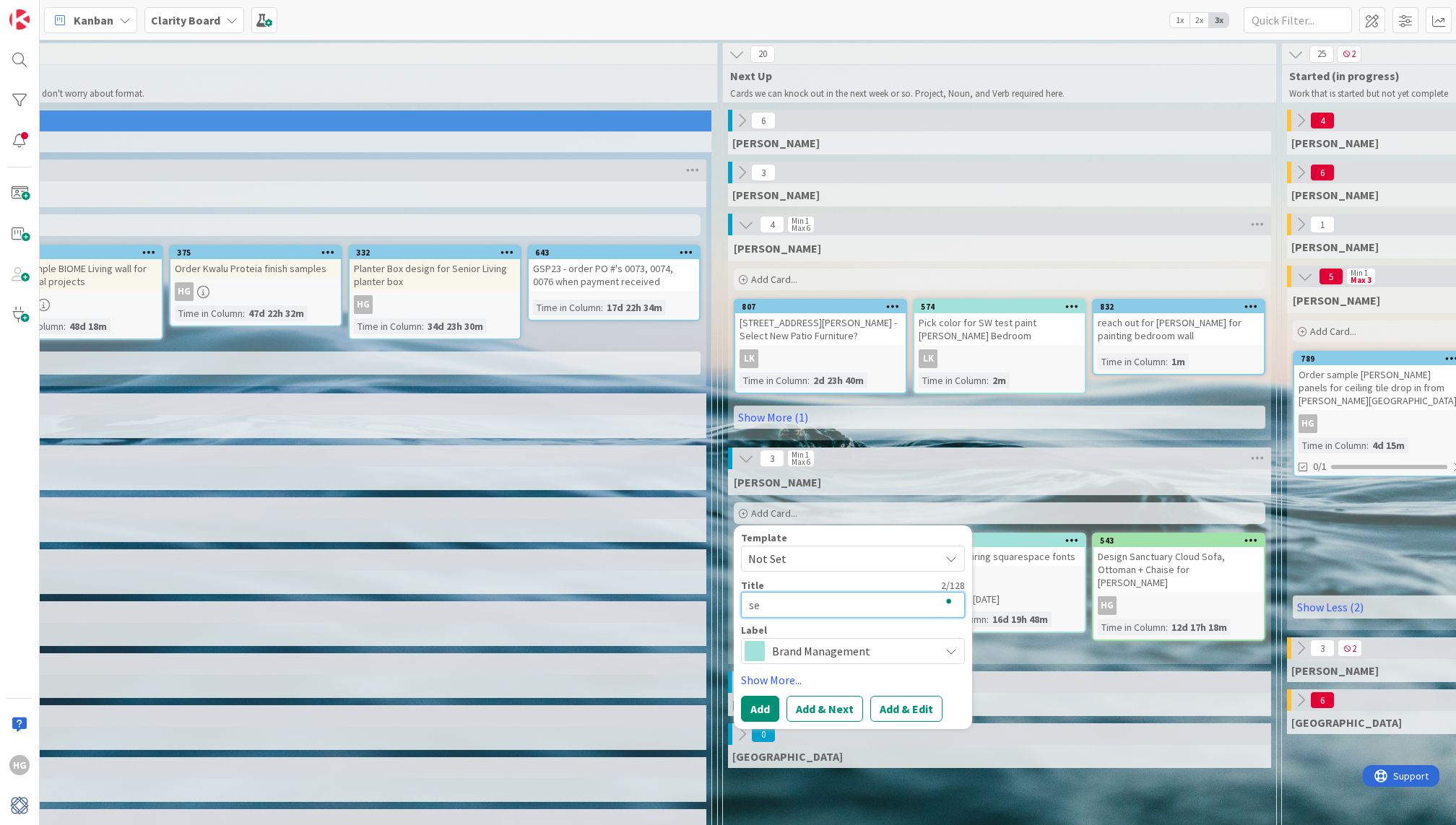
type textarea "x"
type textarea "sen"
type textarea "x"
type textarea "send"
type textarea "x"
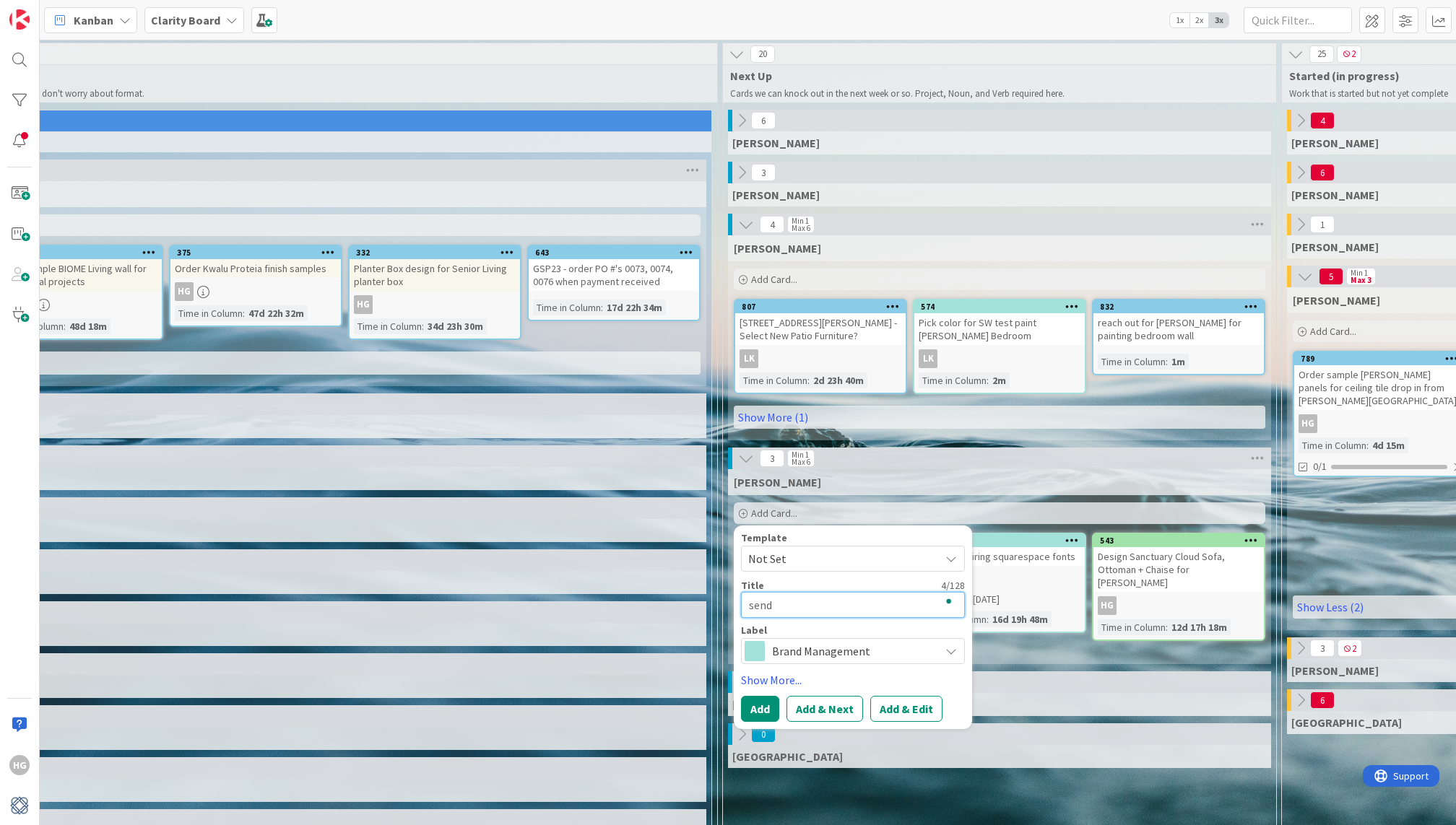
type textarea "send"
type textarea "x"
type textarea "send s"
type textarea "x"
type textarea "send sc"
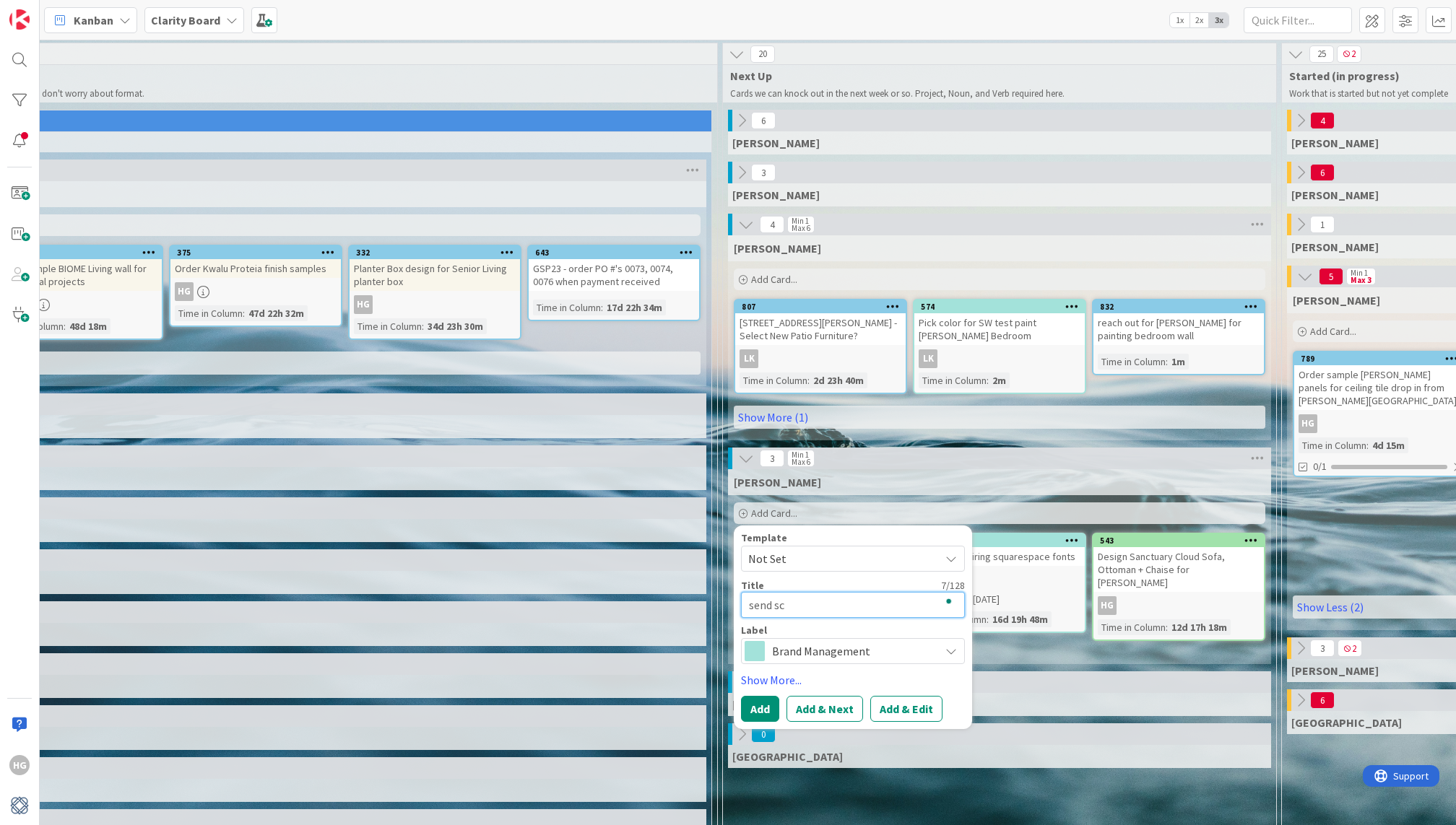
type textarea "x"
type textarea "send sco"
type textarea "x"
type textarea "send scou"
type textarea "x"
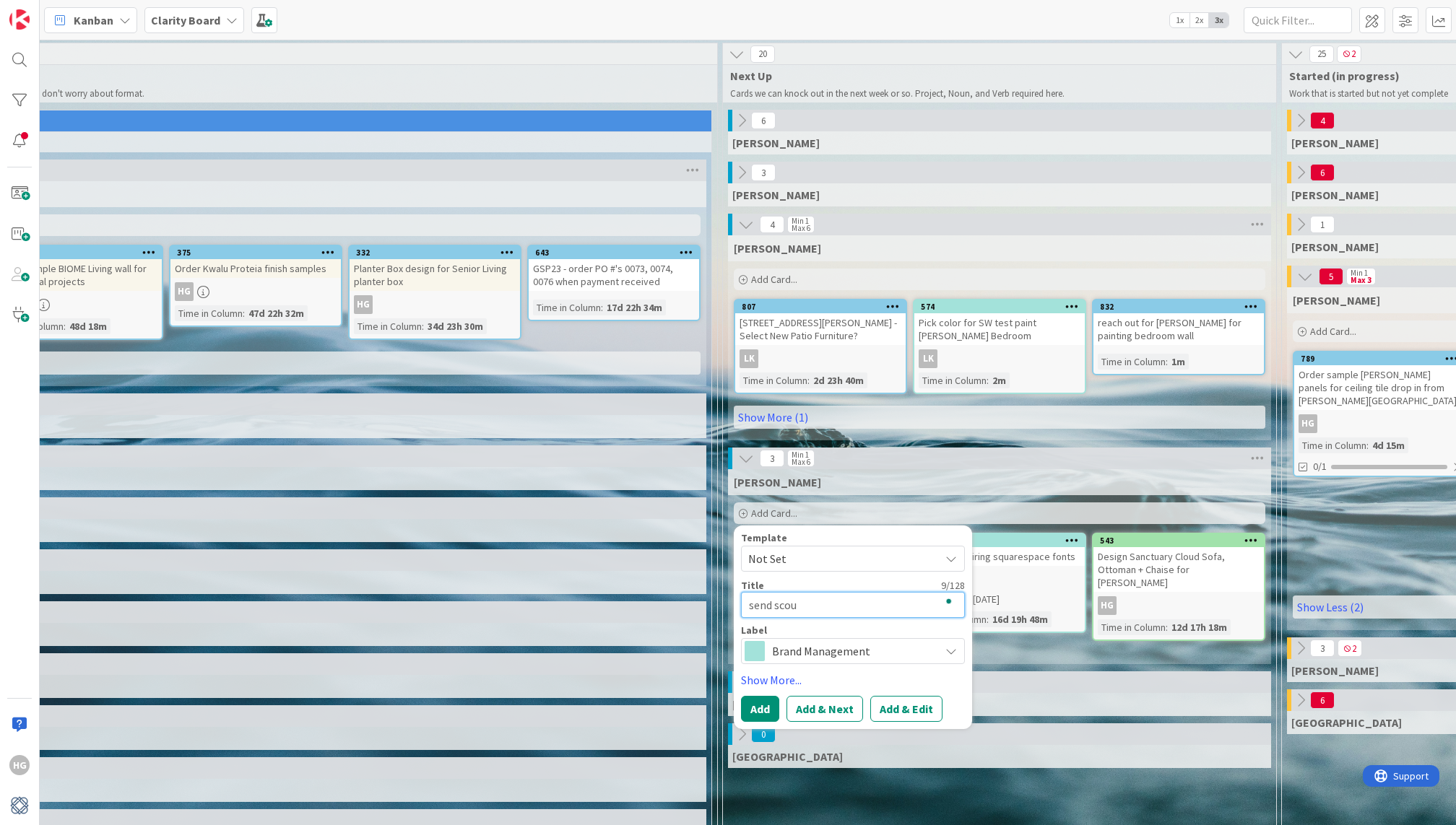
type textarea "send scout"
type textarea "x"
type textarea "send scouti"
type textarea "x"
type textarea "send scoutin"
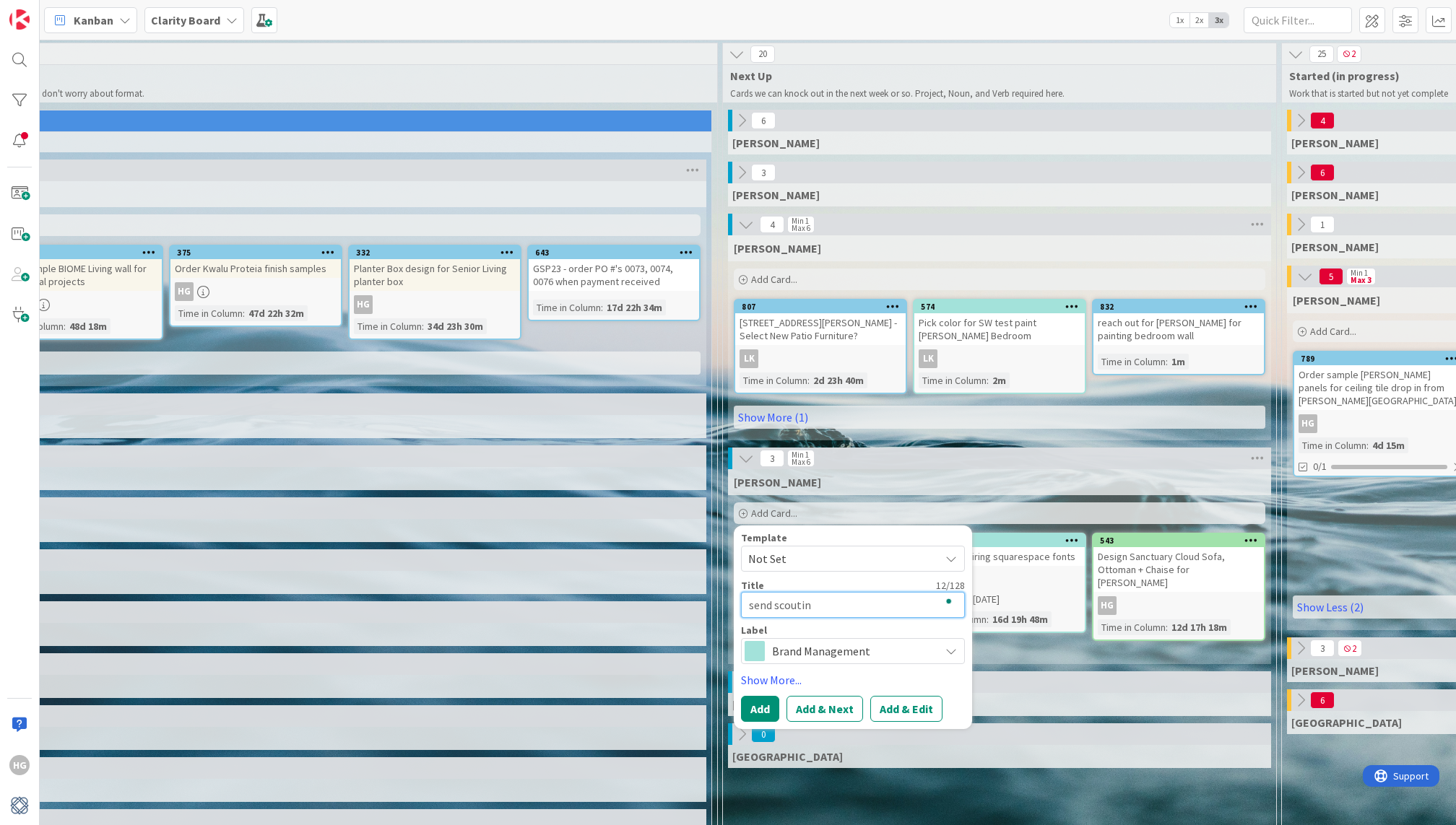
type textarea "x"
type textarea "send scouting"
type textarea "x"
type textarea "send scouting"
type textarea "x"
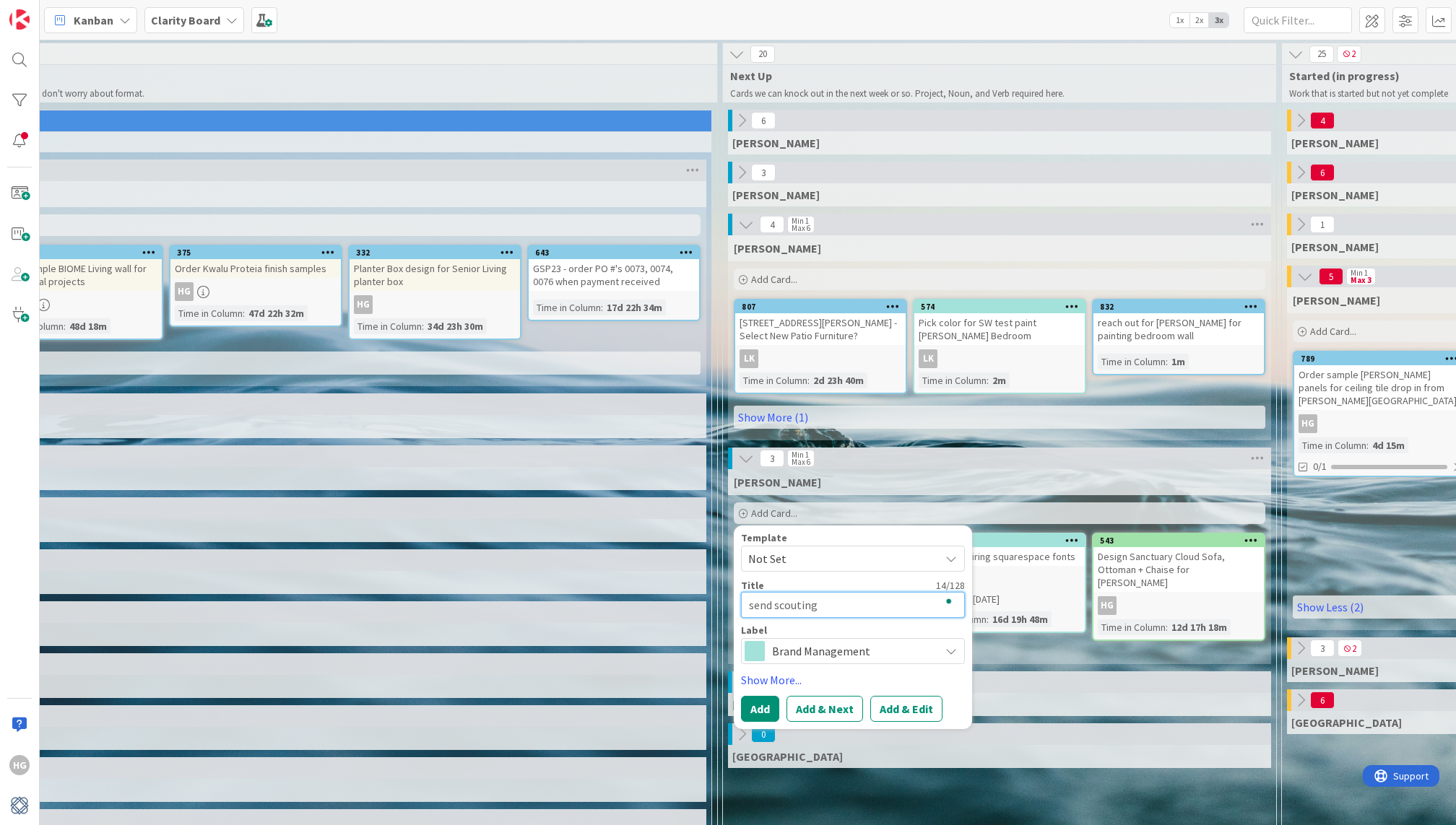
type textarea "send scouting s"
type textarea "x"
type textarea "send scouting sh"
type textarea "x"
type textarea "send scouting sho"
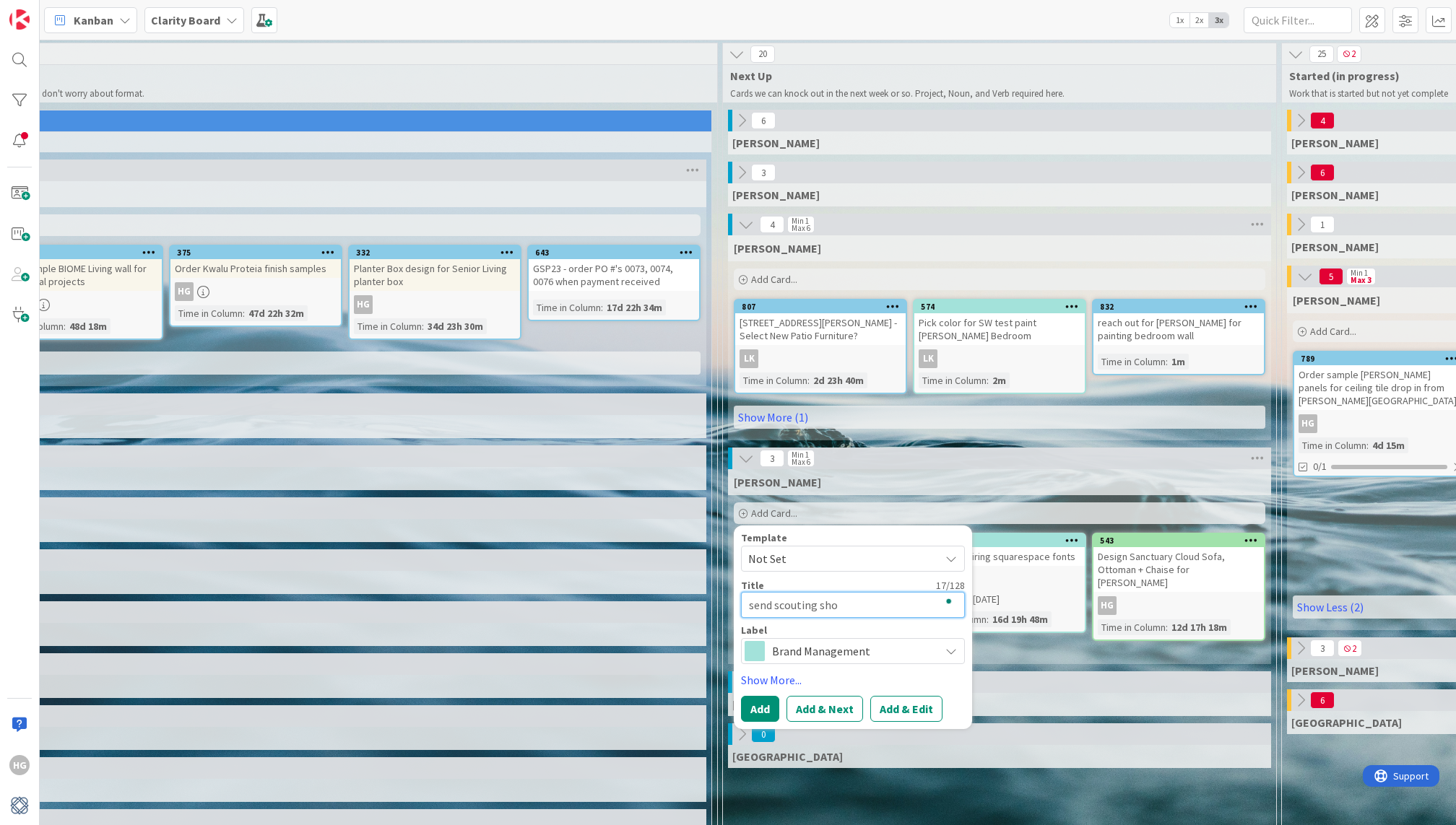
type textarea "x"
type textarea "send scouting shot"
type textarea "x"
type textarea "send scouting shots"
type textarea "x"
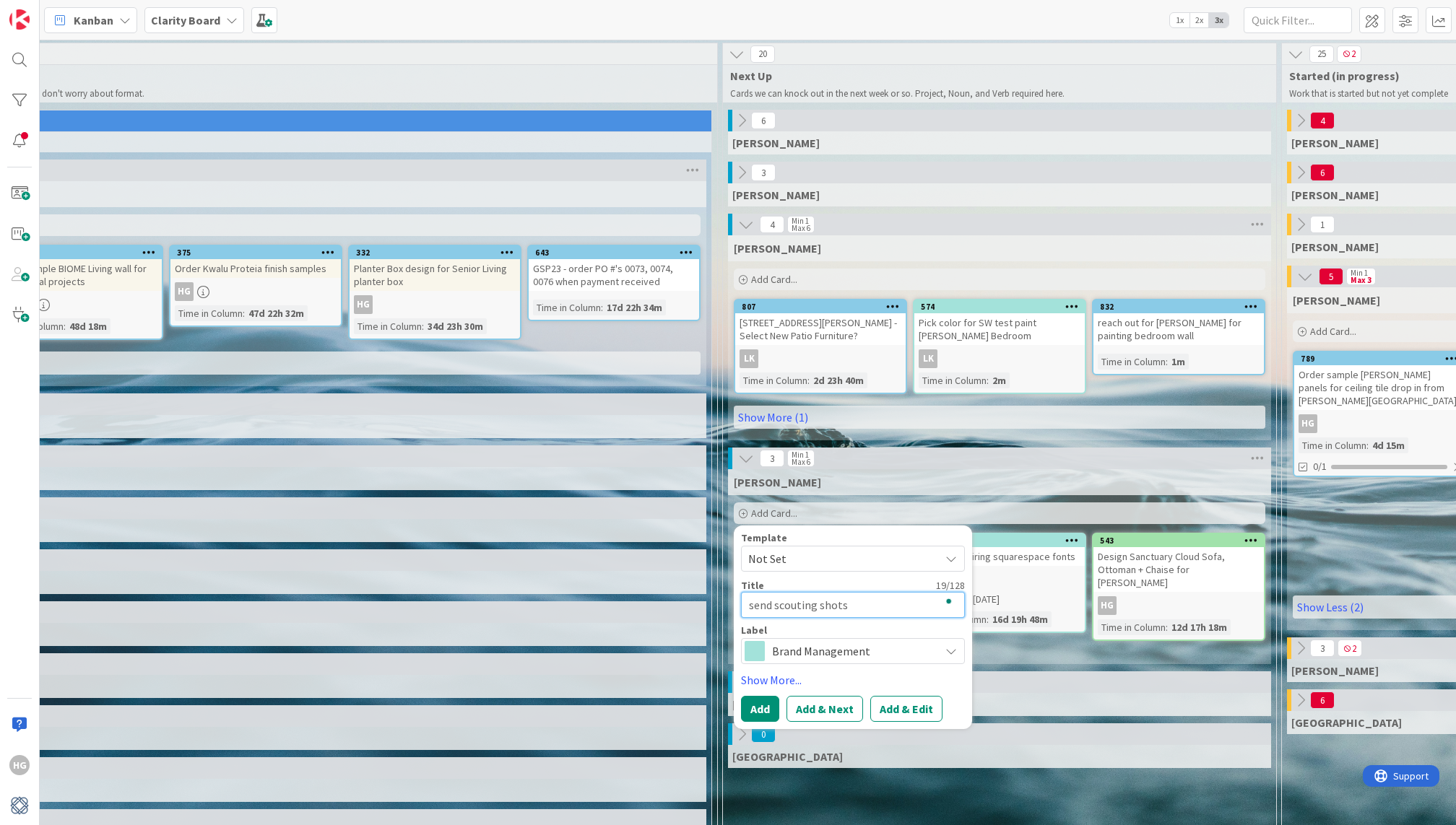
type textarea "send scouting shots"
type textarea "x"
type textarea "send scouting shots t"
type textarea "x"
type textarea "send scouting shots to"
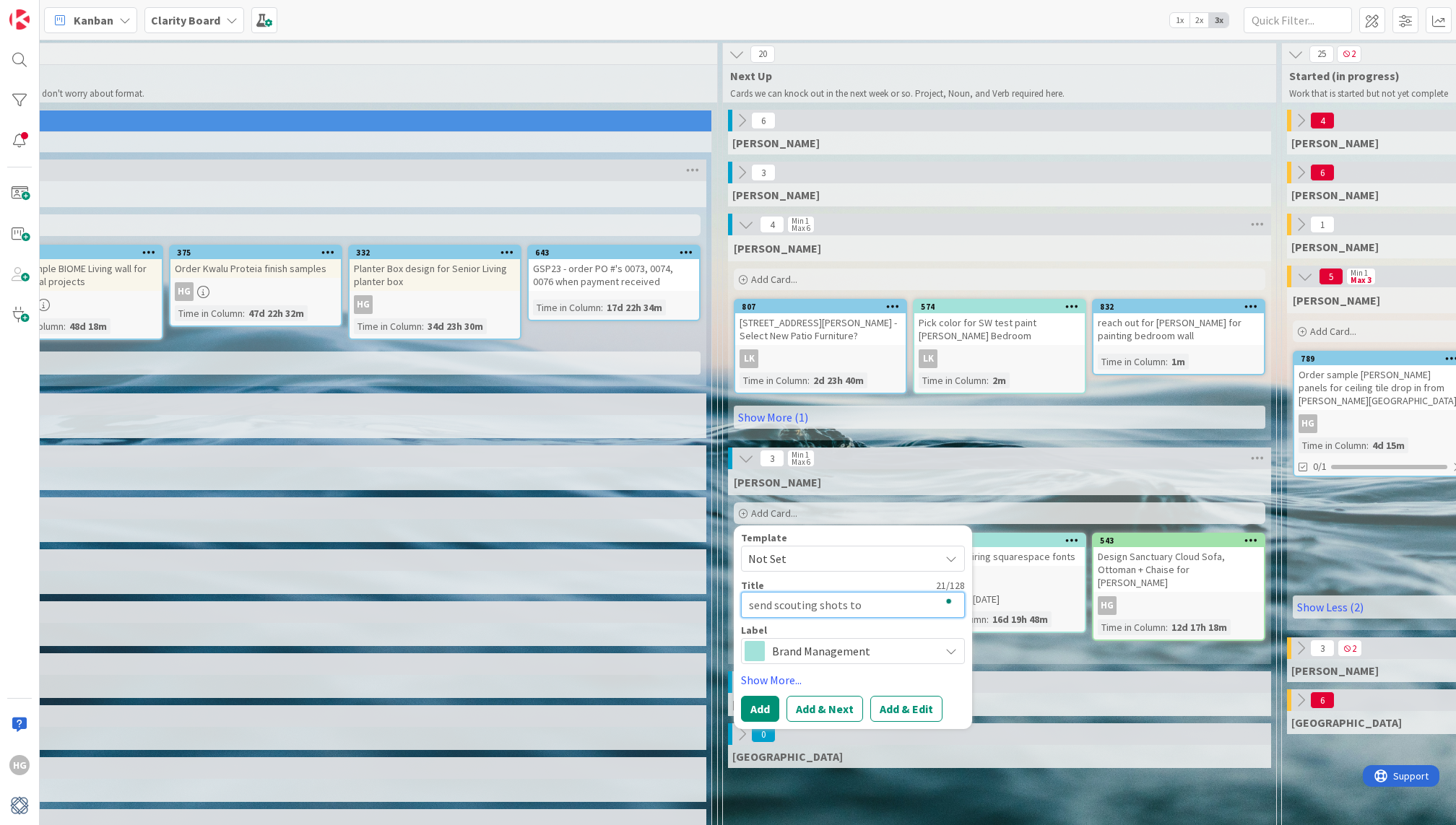
type textarea "x"
type textarea "send scouting shots to"
type textarea "x"
type textarea "send scouting shots to e"
type textarea "x"
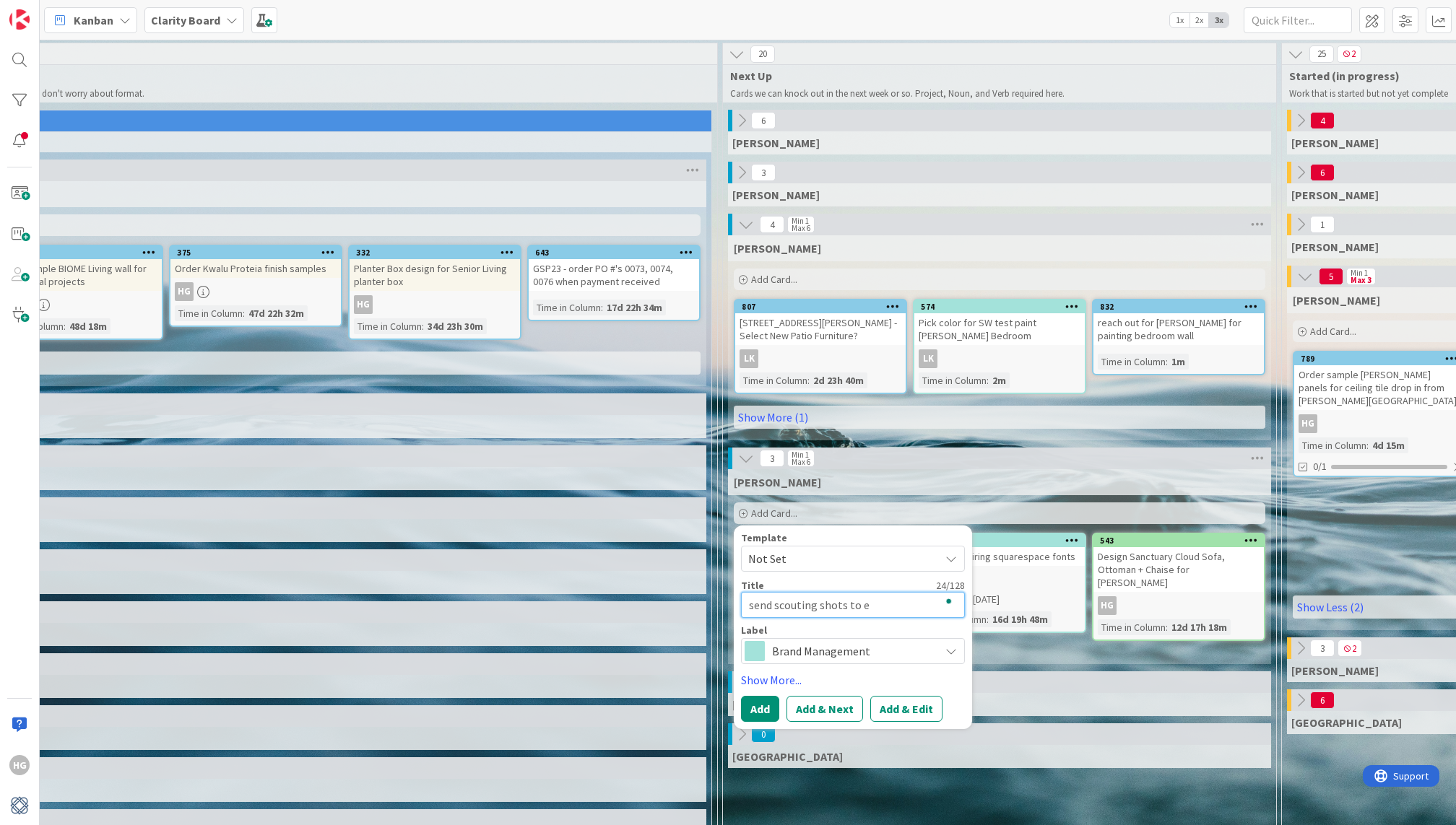
type textarea "send scouting shots to el"
type textarea "x"
type textarea "send scouting shots to ele"
type textarea "x"
type textarea "send scouting shots to [PERSON_NAME]"
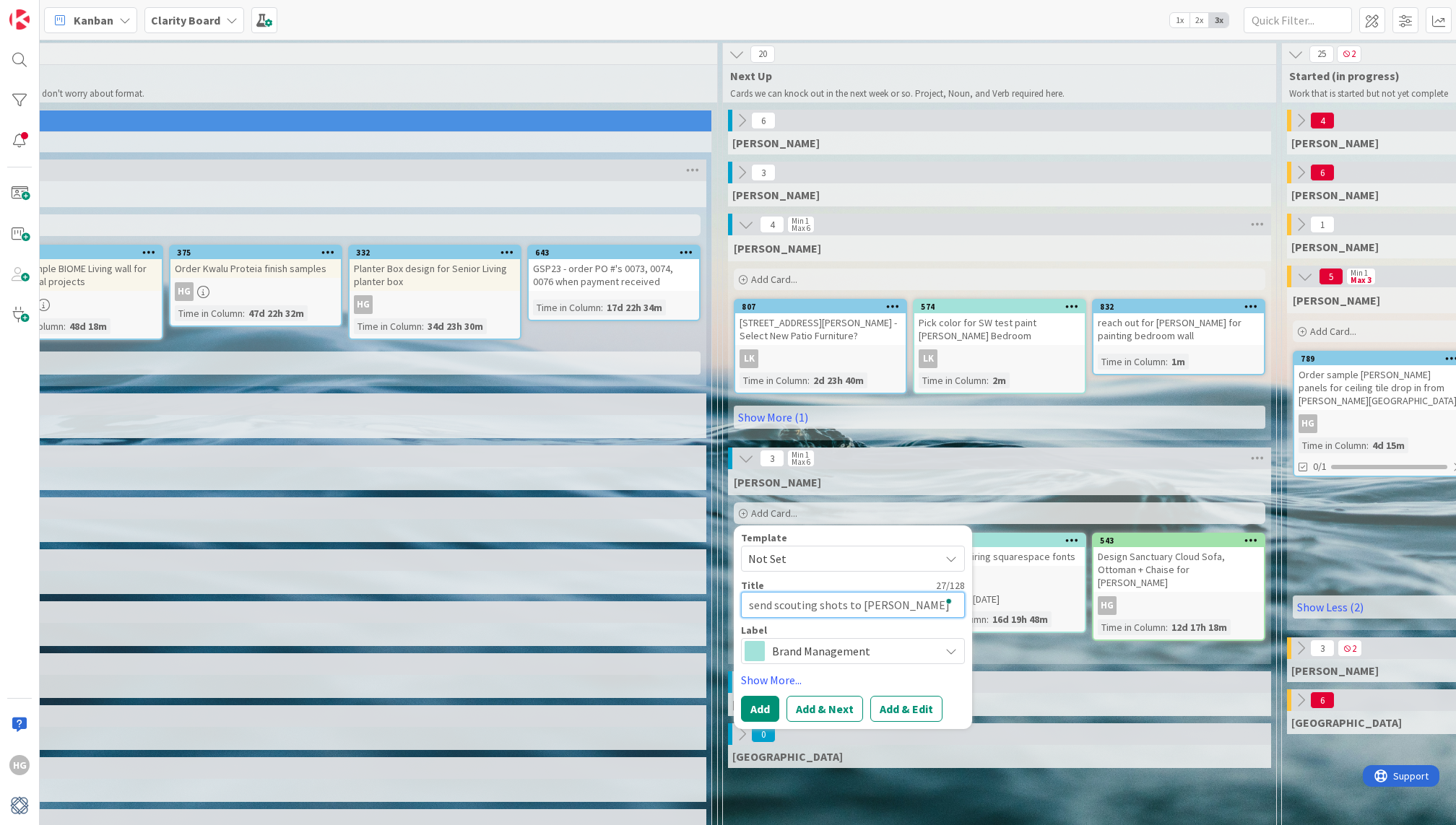
type textarea "x"
type textarea "send scouting shots to [PERSON_NAME]"
type textarea "x"
type textarea "send scouting shots to [PERSON_NAME]"
type textarea "x"
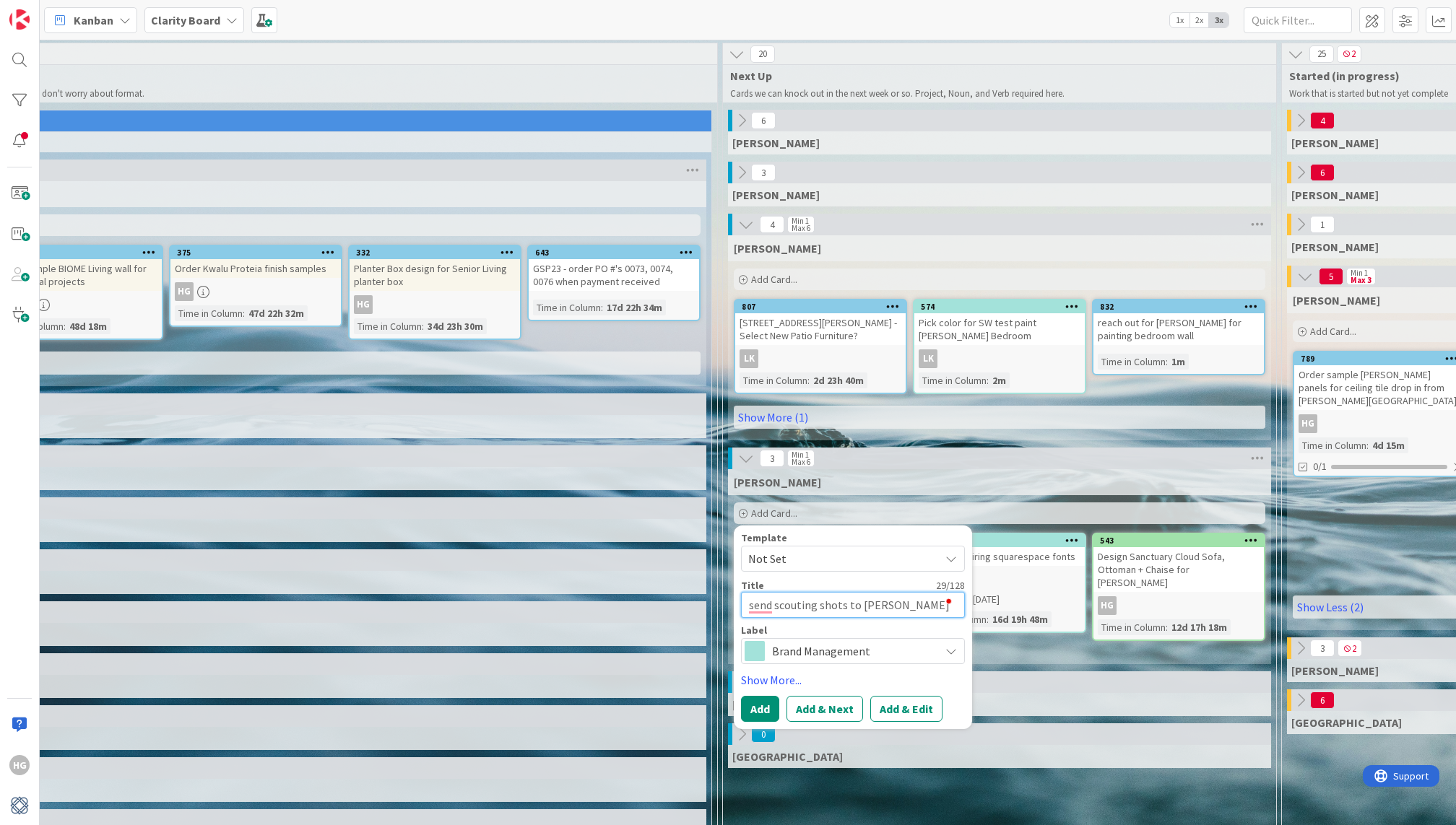
type textarea "send scouting shots to [PERSON_NAME]"
type textarea "x"
type textarea "send scouting shots to [PERSON_NAME]"
type textarea "x"
type textarea "send scouting shots to [PERSON_NAME]"
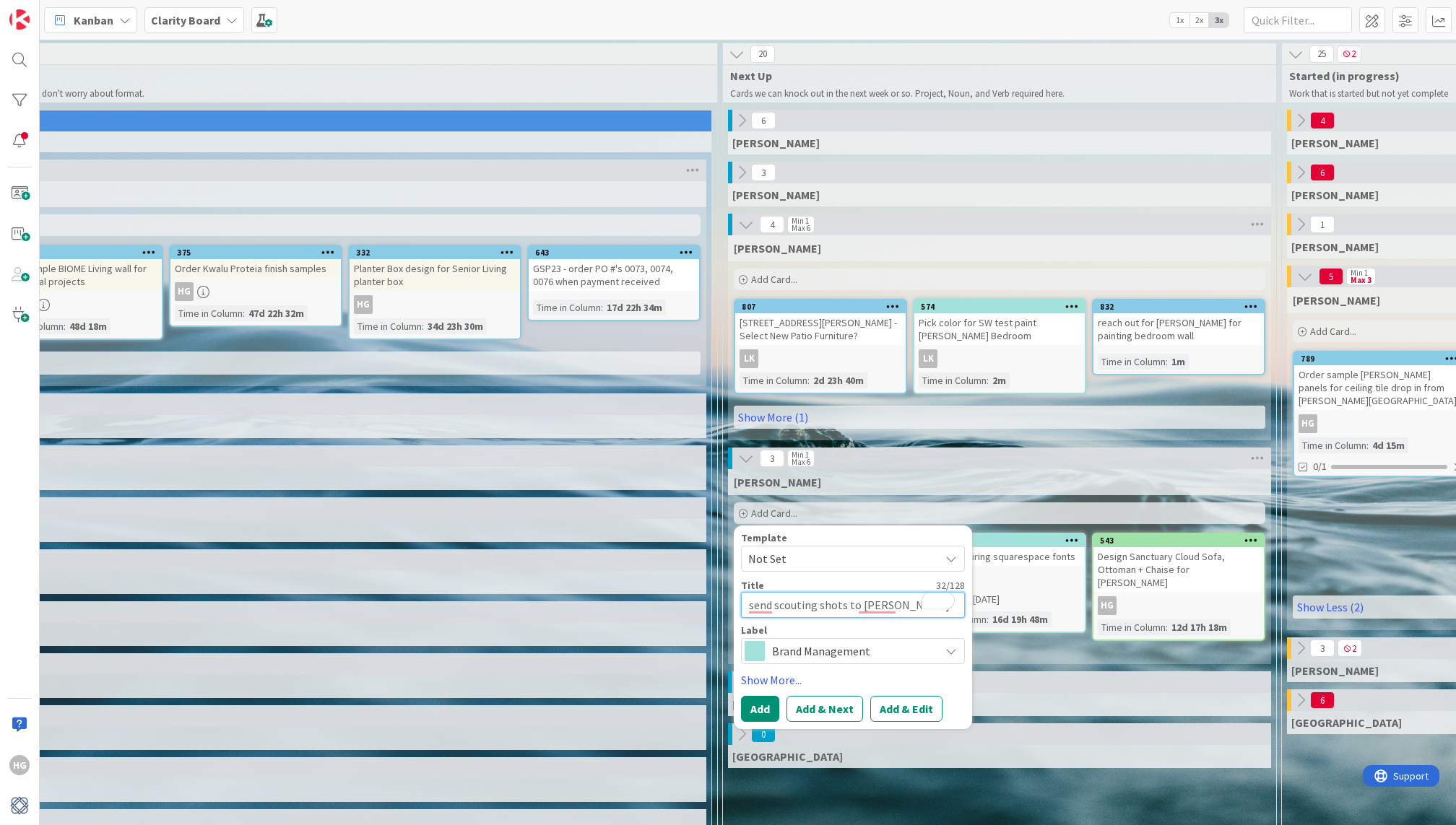
type textarea "x"
type textarea "send scouting shots to [PERSON_NAME]"
type textarea "x"
type textarea "send scouting shots to [PERSON_NAME]"
type textarea "x"
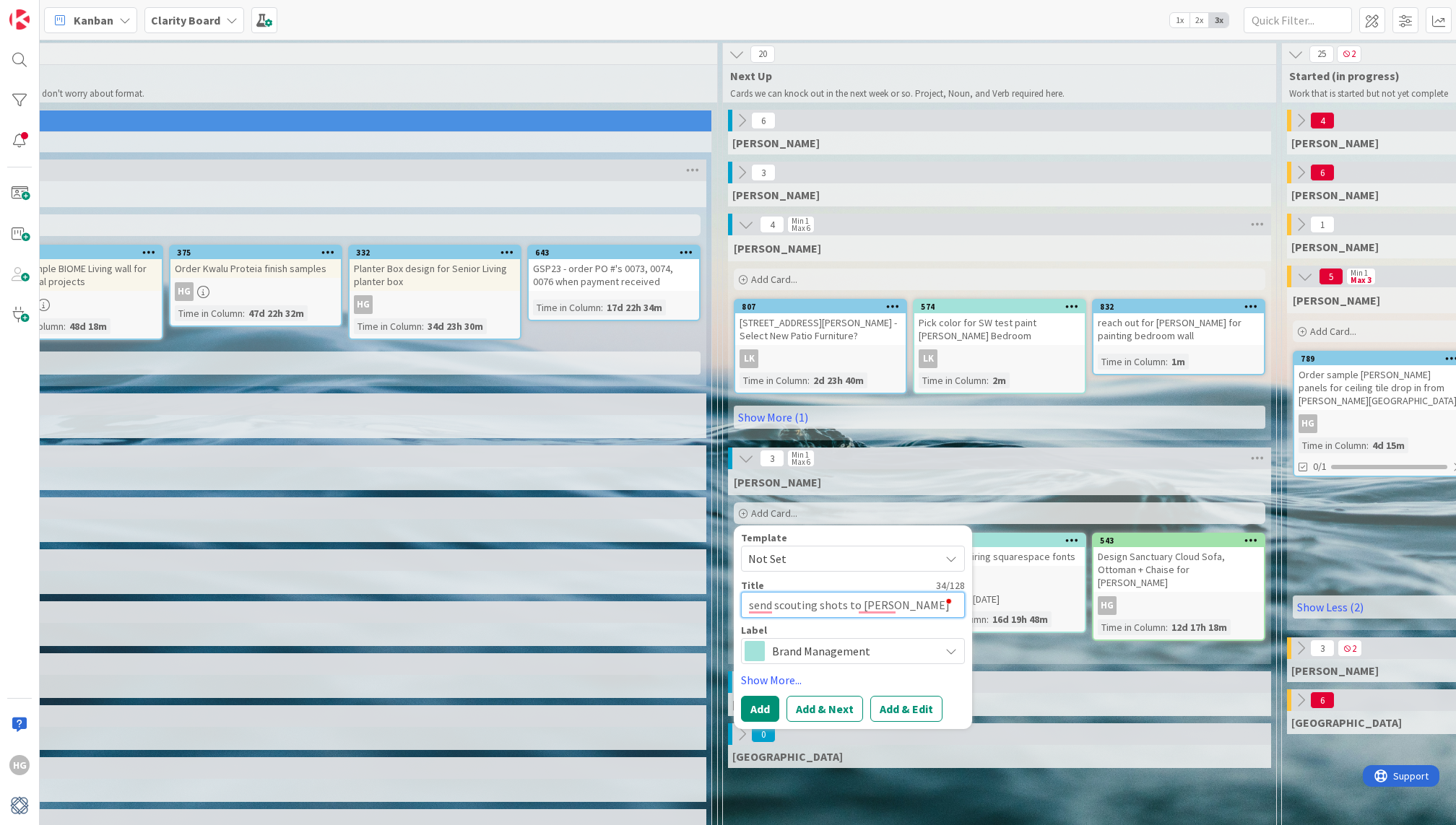
type textarea "send scouting shots to [PERSON_NAME]"
type textarea "x"
type textarea "send scouting shots to [PERSON_NAME]"
type textarea "x"
type textarea "send scouting shots to [PERSON_NAME]"
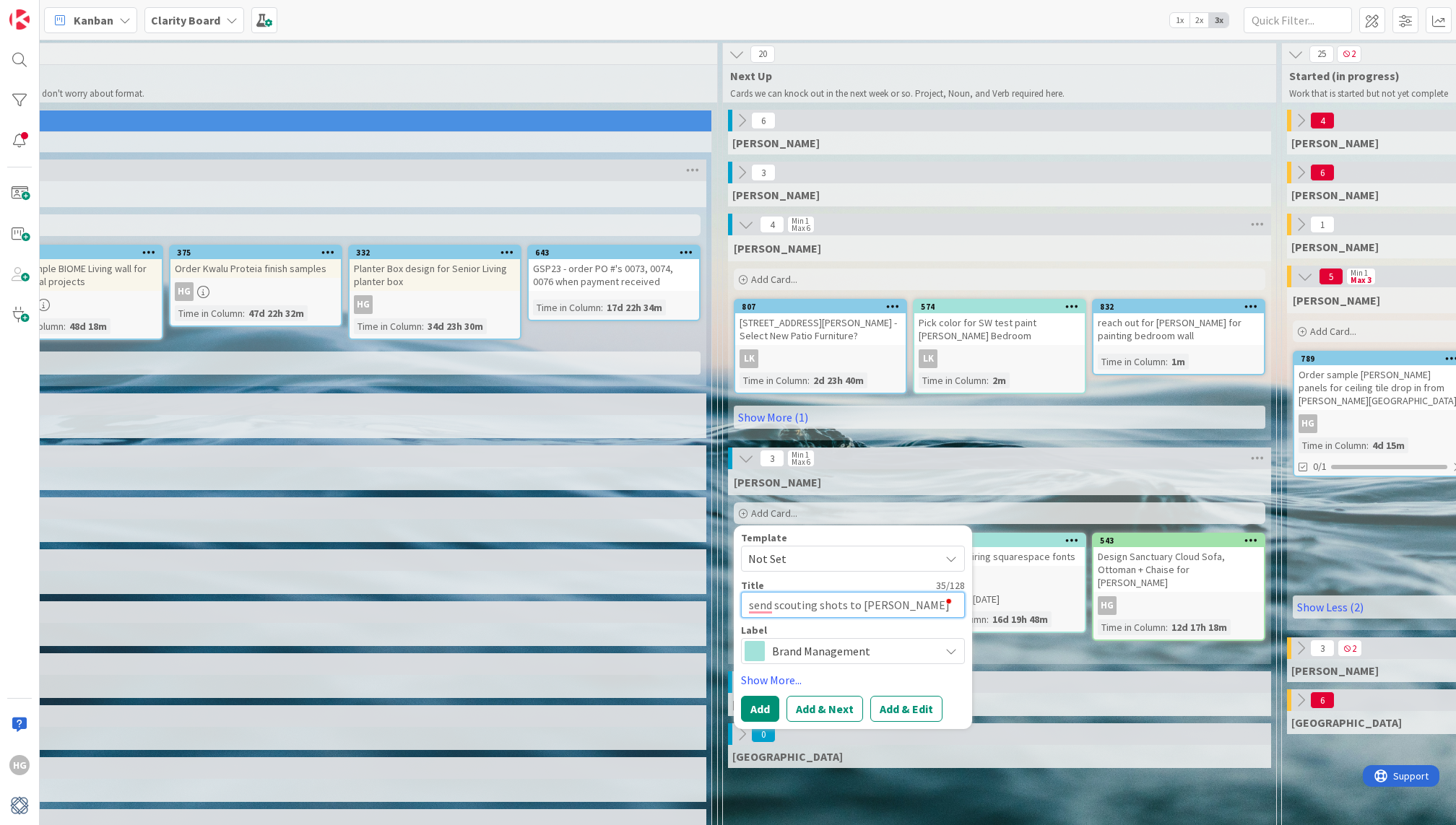
type textarea "x"
type textarea "send scouting shots to [PERSON_NAME]"
click at [900, 605] on textarea "send scouting shots to [PERSON_NAME]" at bounding box center [853, 605] width 224 height 26
type textarea "x"
type textarea "send scouting shots to [PERSON_NAME] oper"
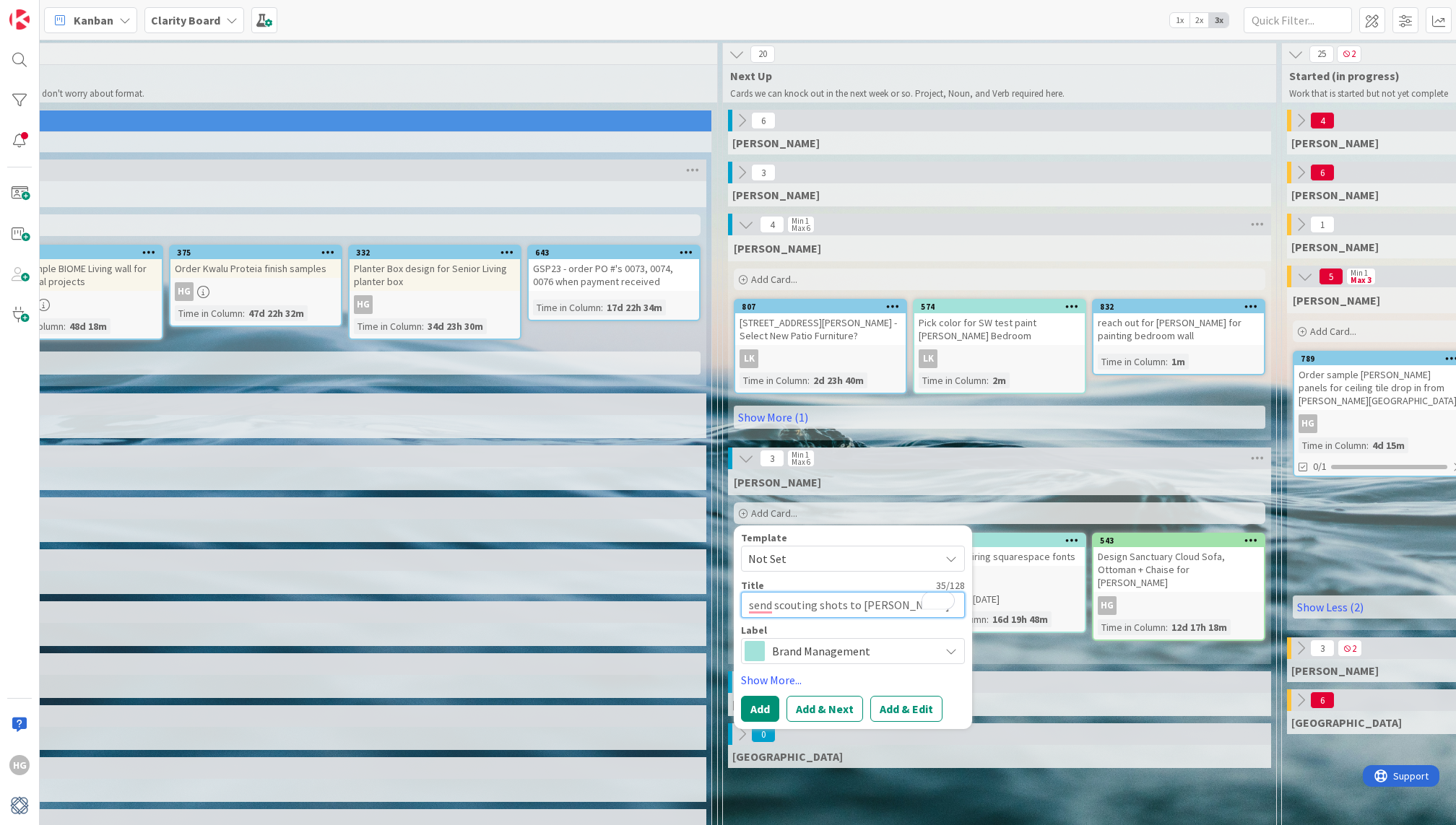
type textarea "x"
drag, startPoint x: 865, startPoint y: 606, endPoint x: 985, endPoint y: 598, distance: 120.3
click at [877, 606] on textarea "send scouting shots to [PERSON_NAME]" at bounding box center [853, 605] width 224 height 26
click at [871, 603] on textarea "send scouting shots to [PERSON_NAME]" at bounding box center [853, 605] width 224 height 26
type textarea "send scouting shots to [PERSON_NAME]"
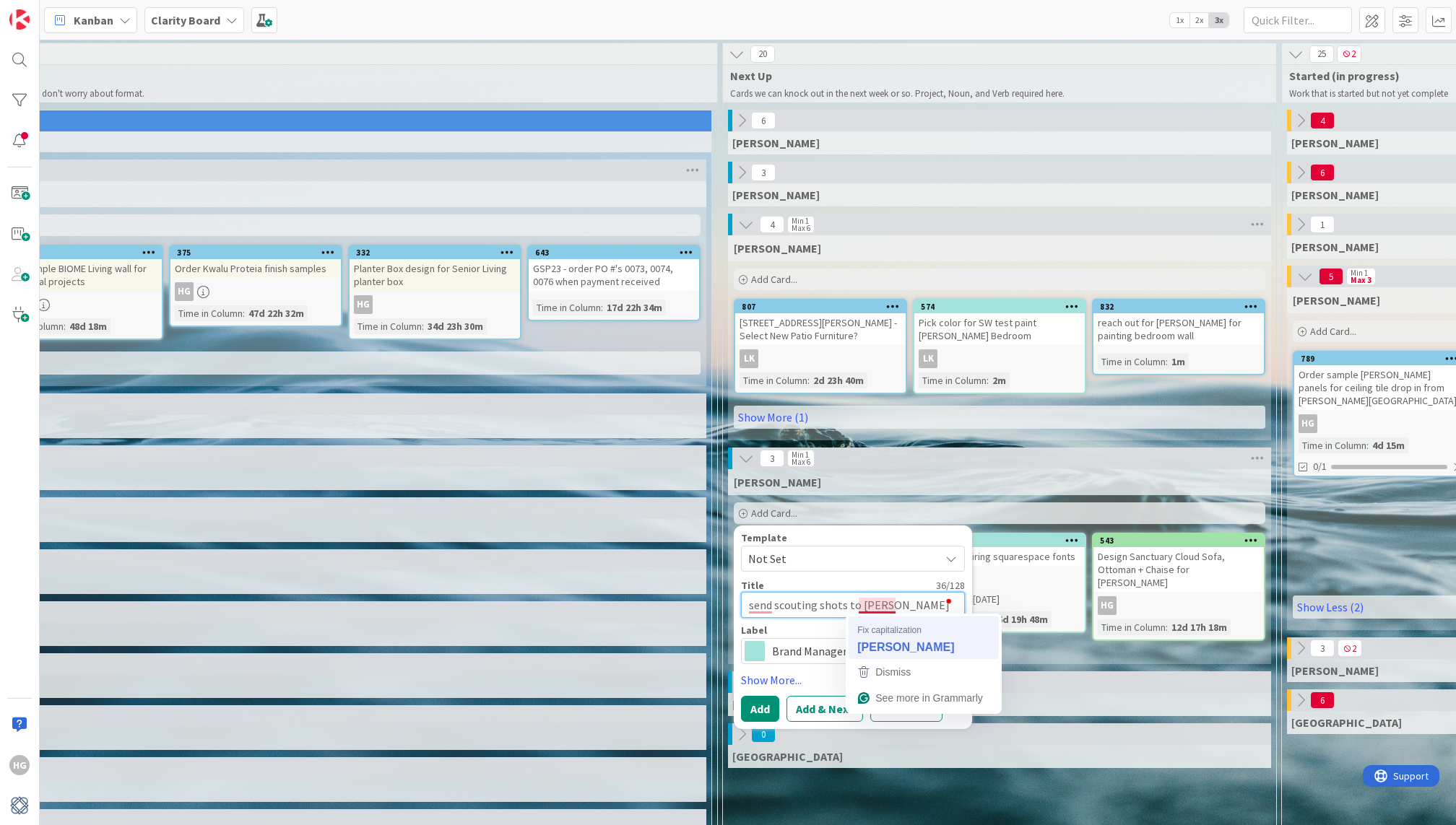
type textarea "x"
type textarea "send scouting shots to [PERSON_NAME]"
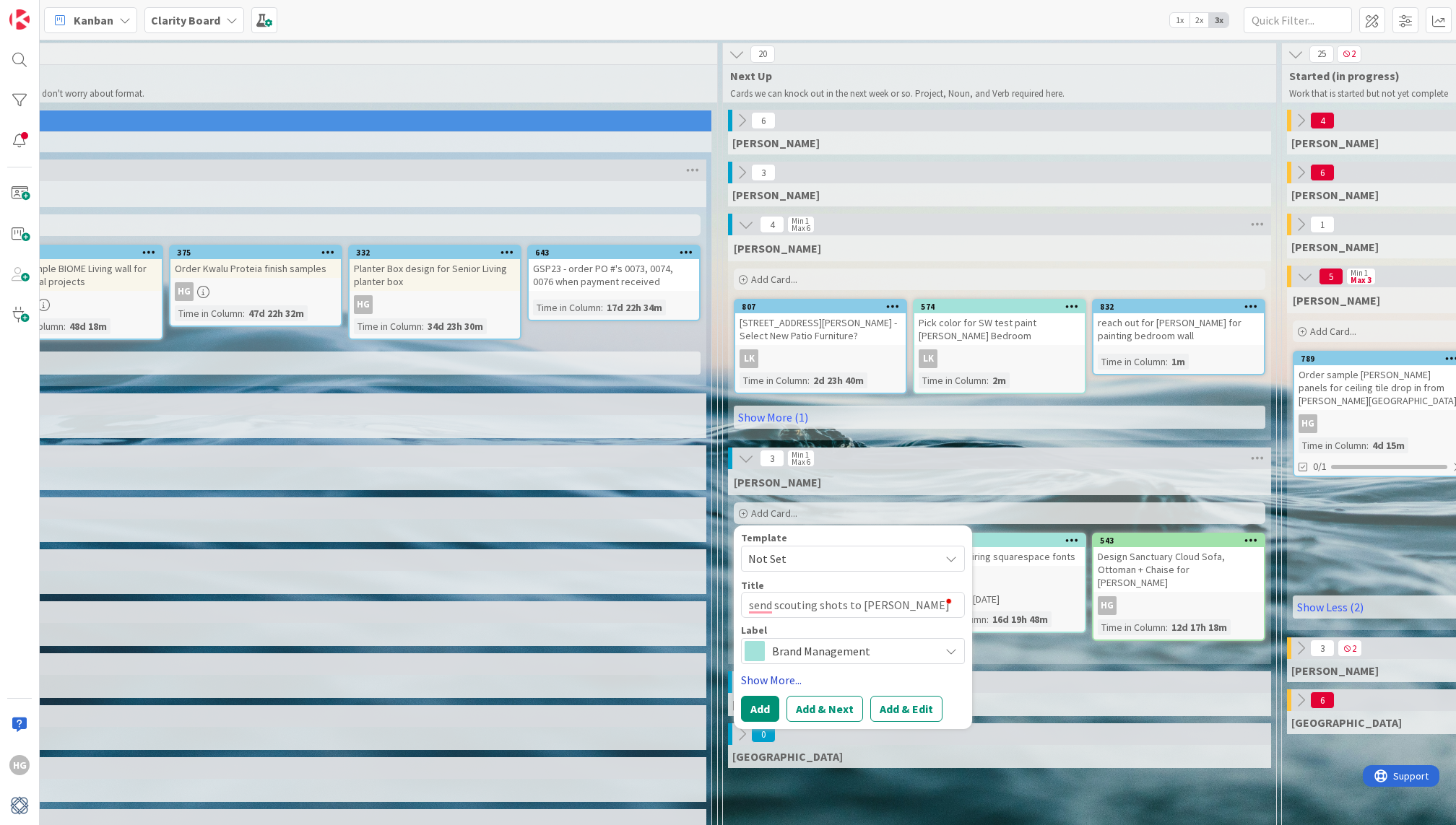
click at [767, 682] on link "Show More..." at bounding box center [853, 680] width 224 height 17
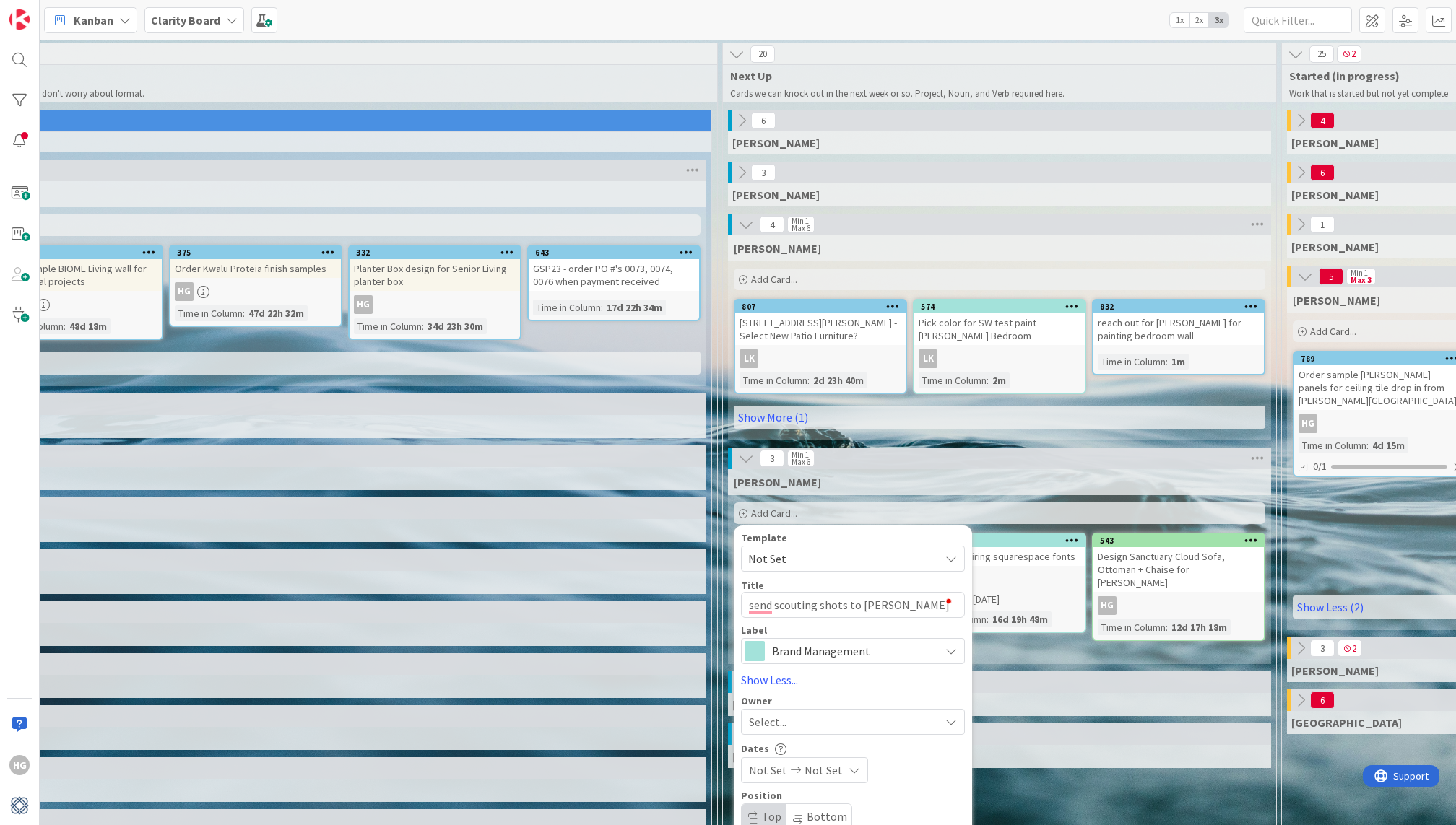
click at [775, 719] on span "Select..." at bounding box center [767, 722] width 37 height 17
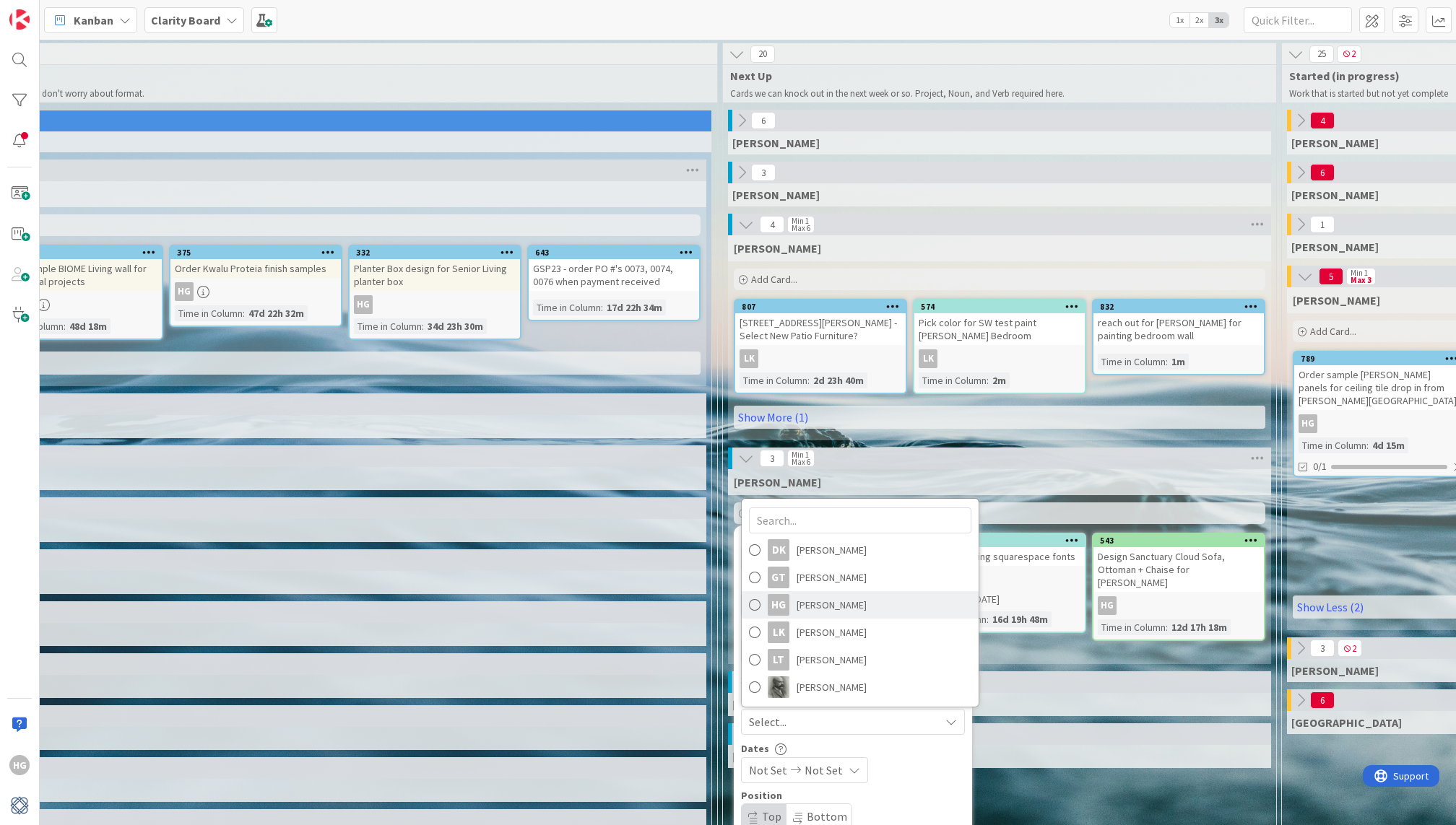
click at [823, 607] on span "[PERSON_NAME]" at bounding box center [831, 605] width 70 height 21
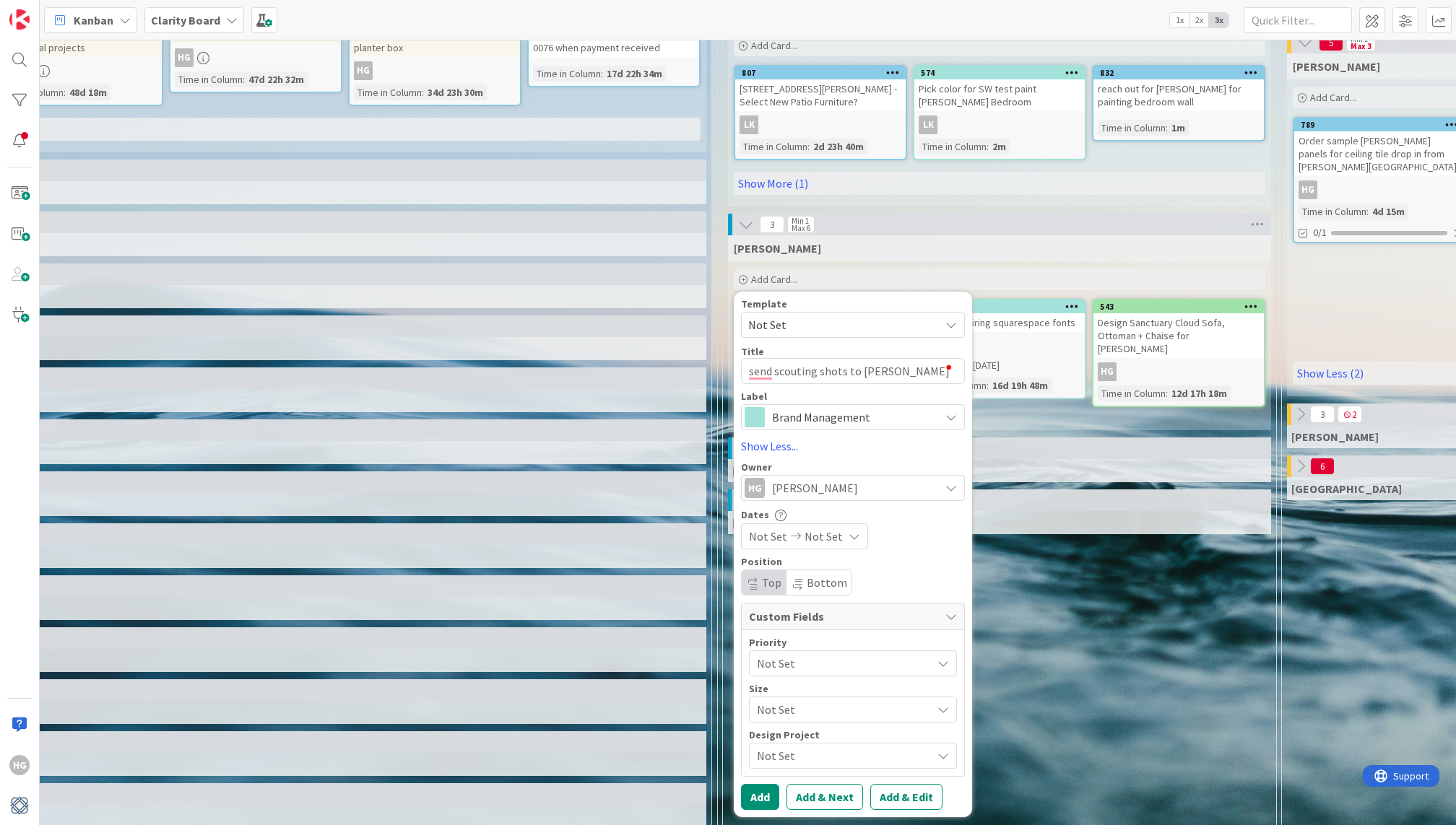
scroll to position [336, 251]
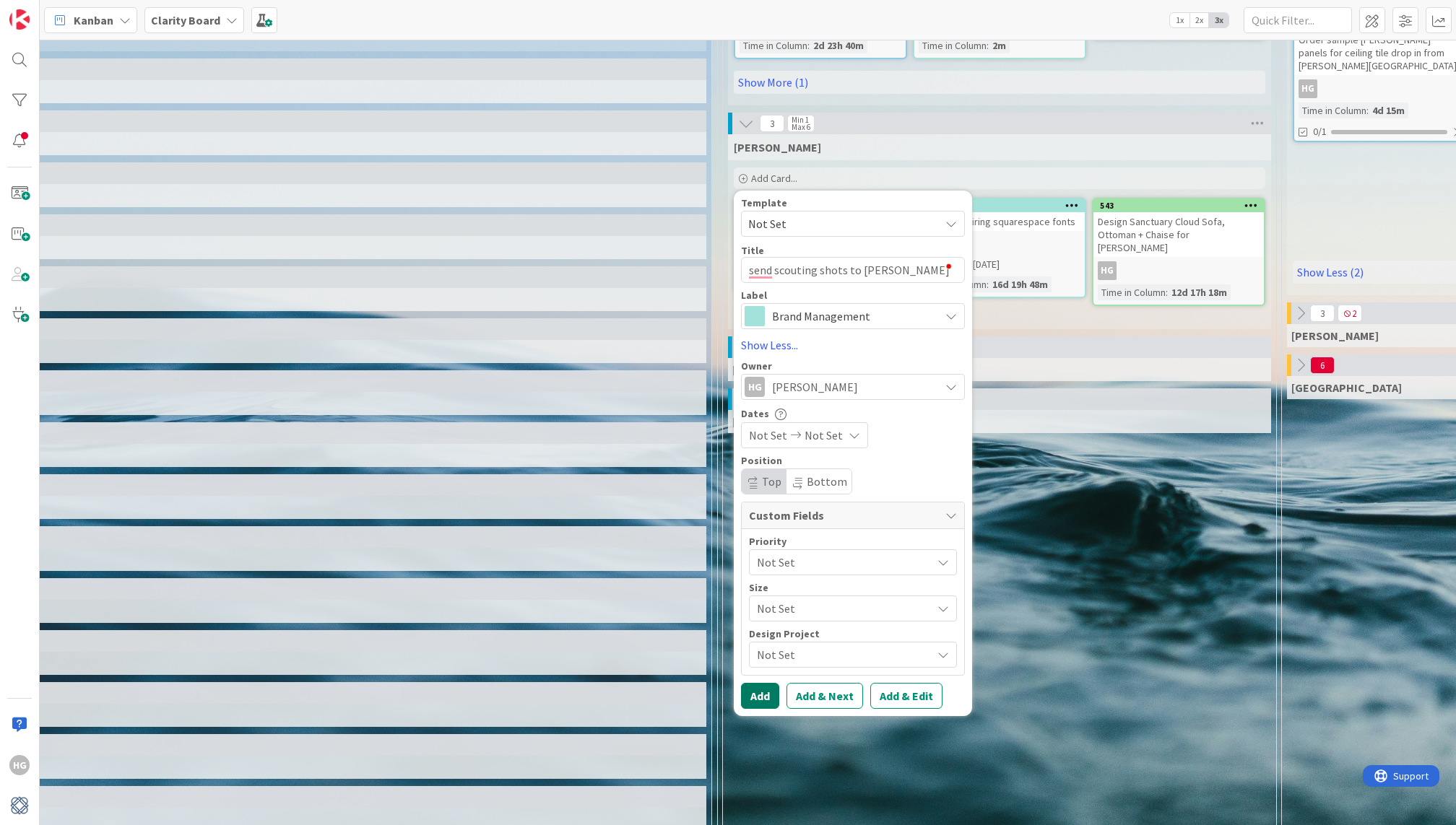
click at [761, 698] on button "Add" at bounding box center [760, 696] width 38 height 26
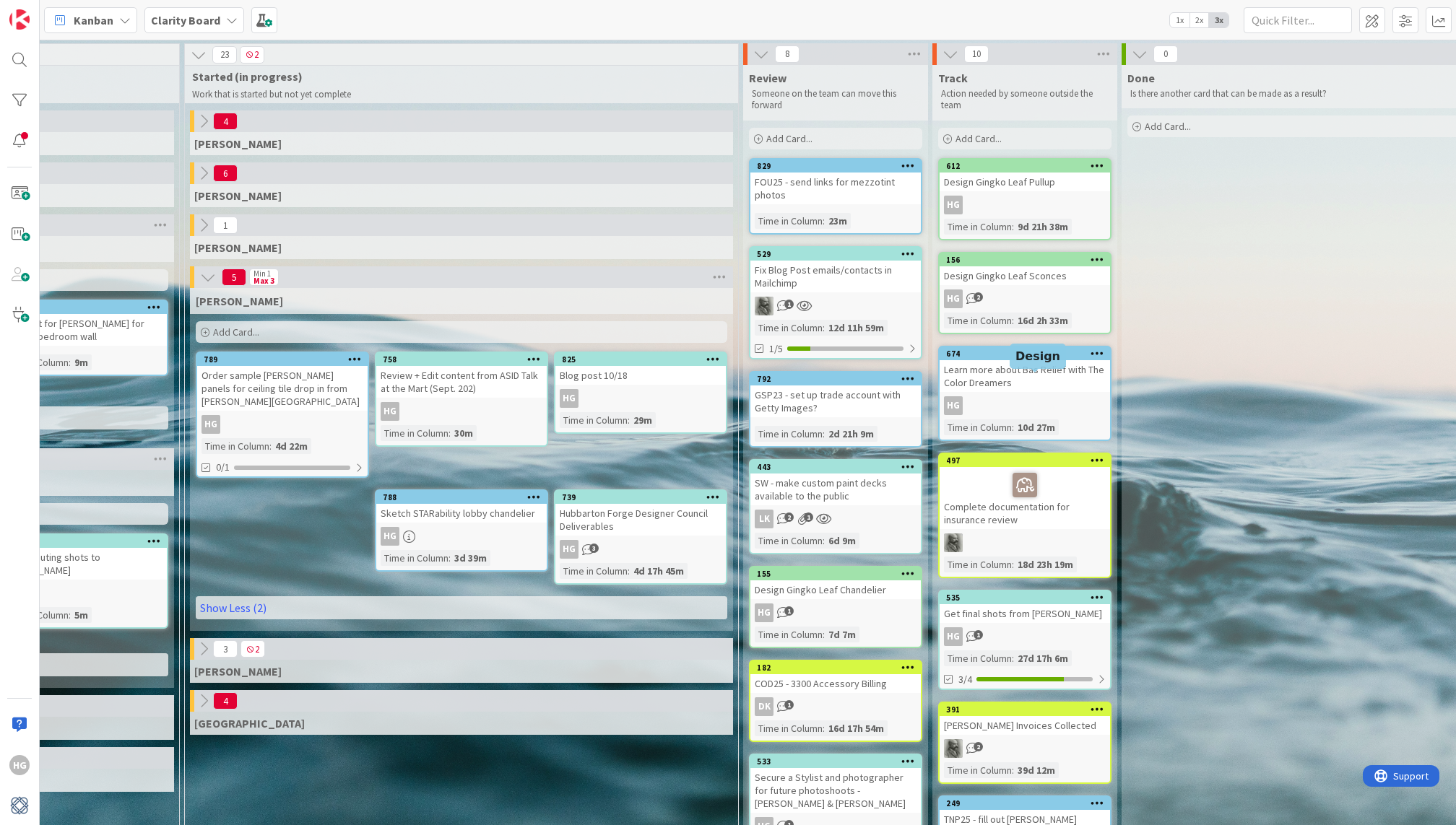
scroll to position [0, 1083]
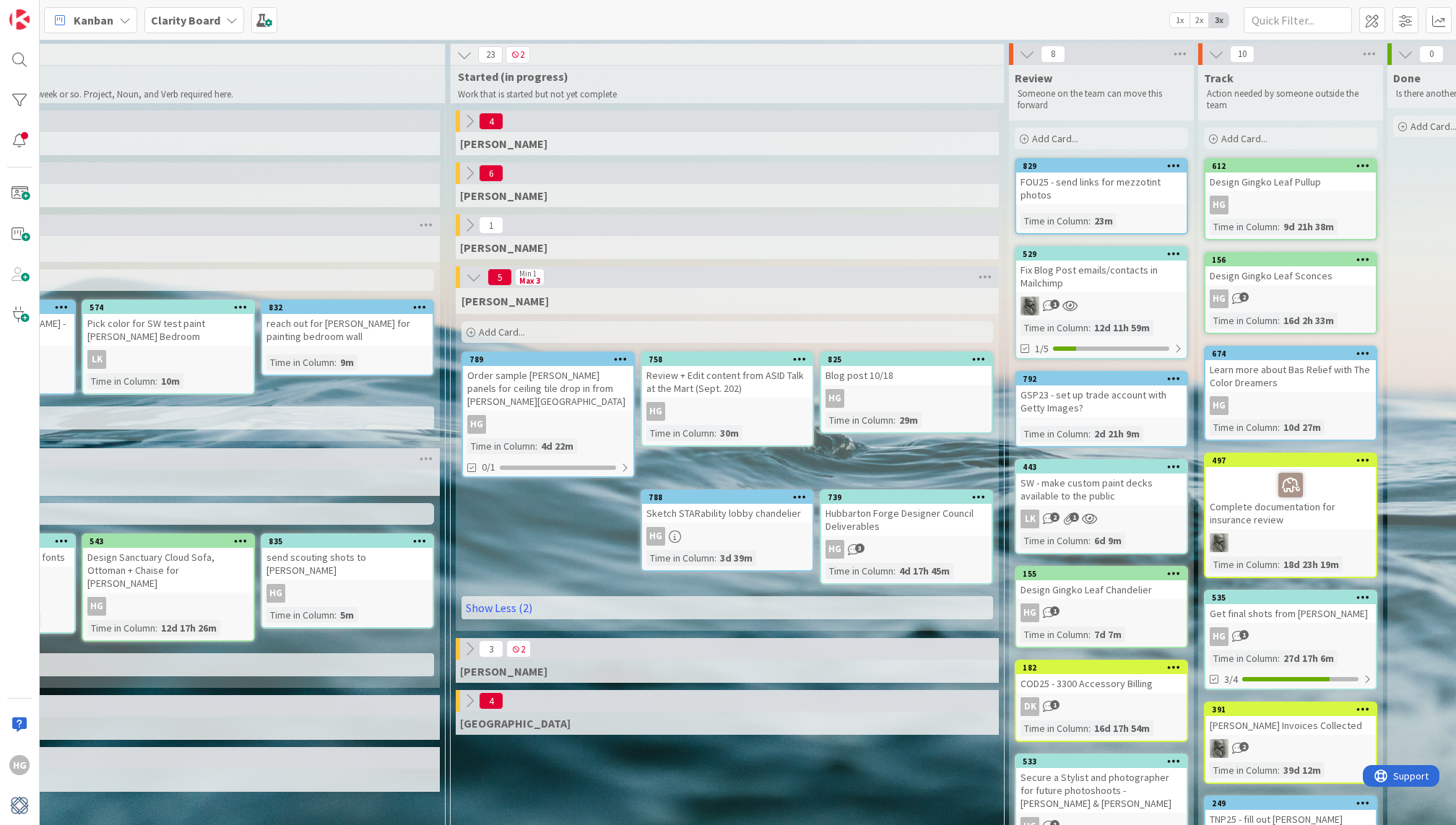
click at [560, 331] on div "Add Card..." at bounding box center [727, 332] width 532 height 21
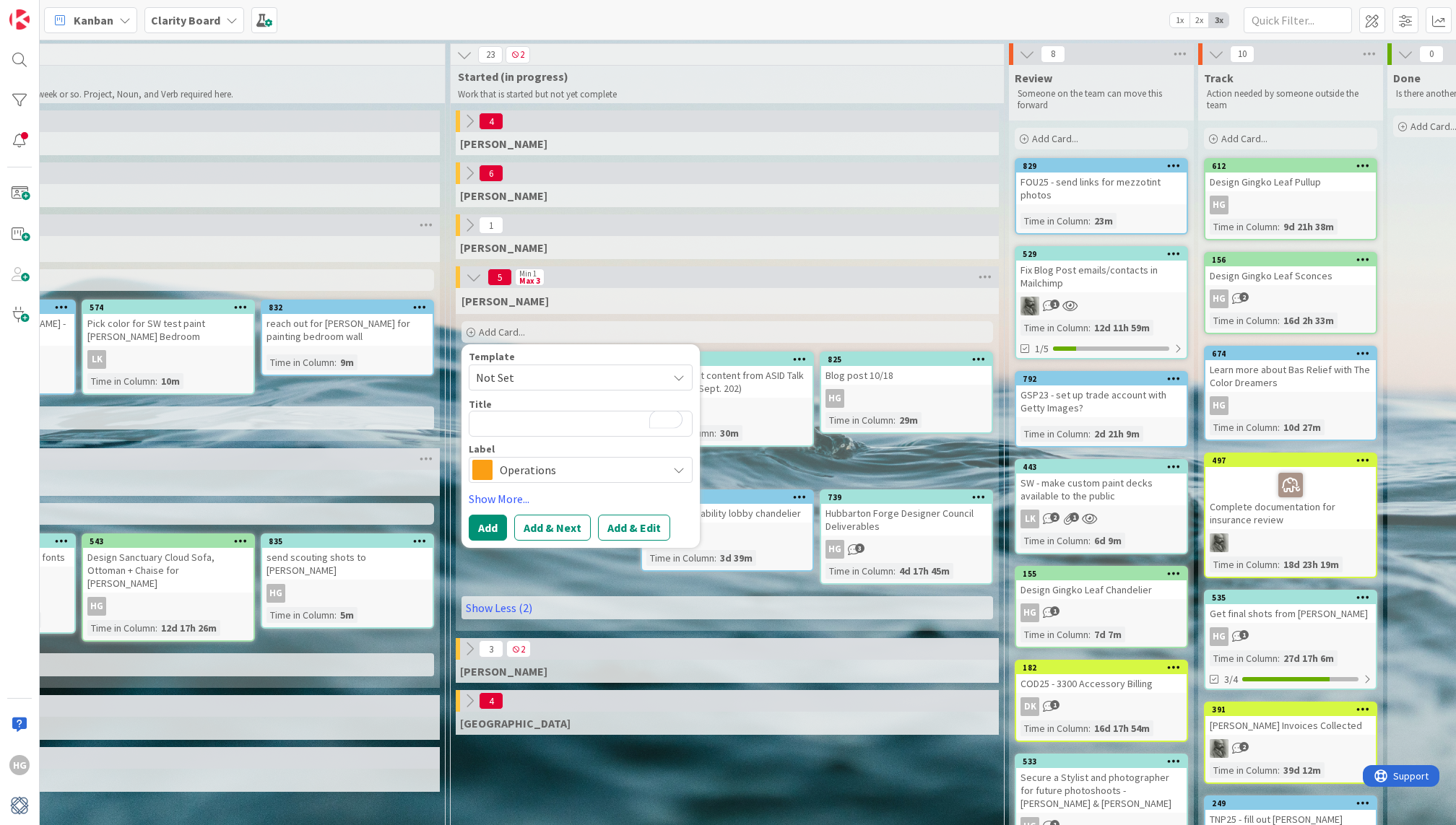
click at [798, 464] on div "[PERSON_NAME] Add Card... Template Not Set Title 0 / 128 Label Operations Show …" at bounding box center [726, 459] width 543 height 343
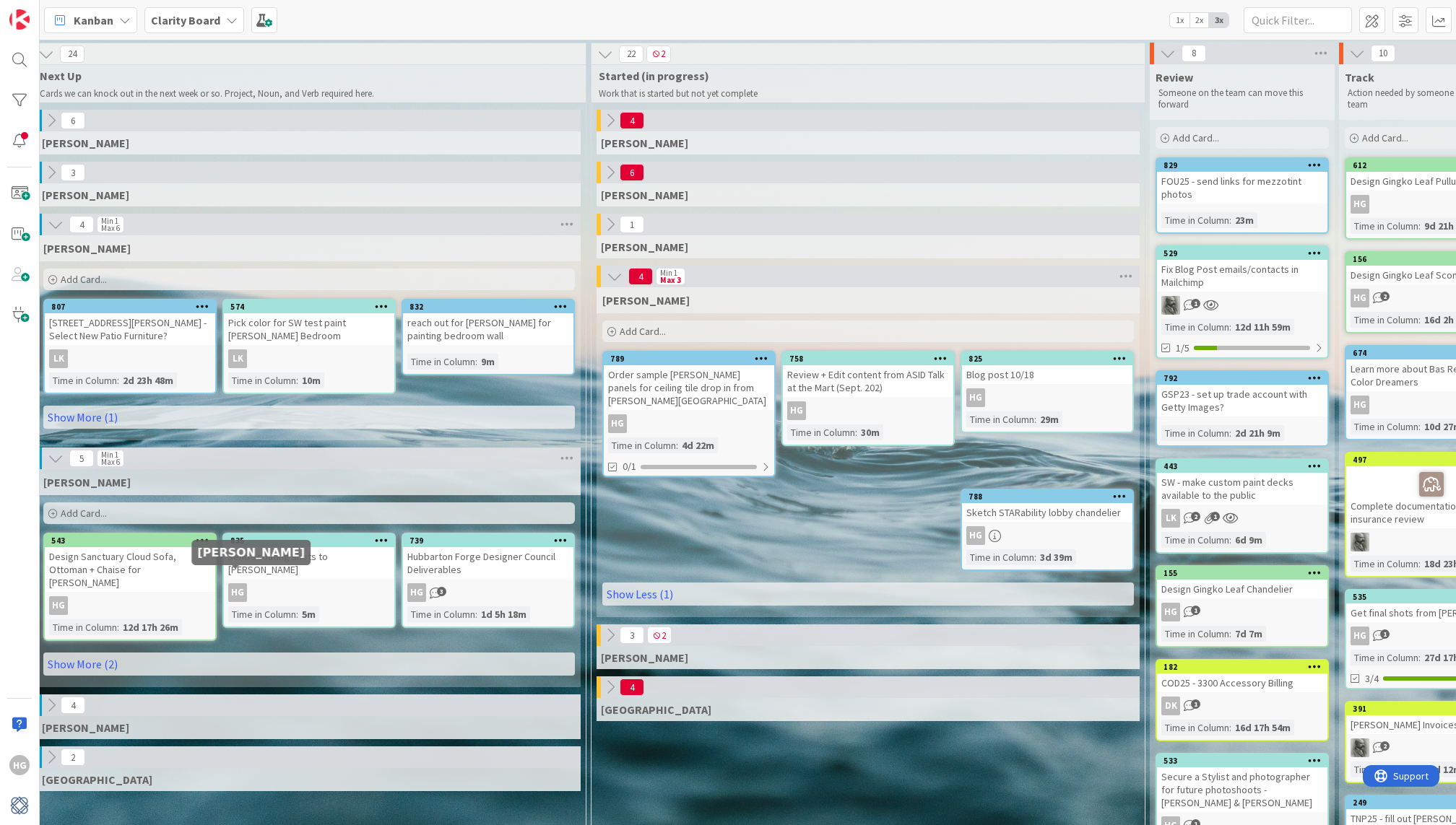
scroll to position [2, 944]
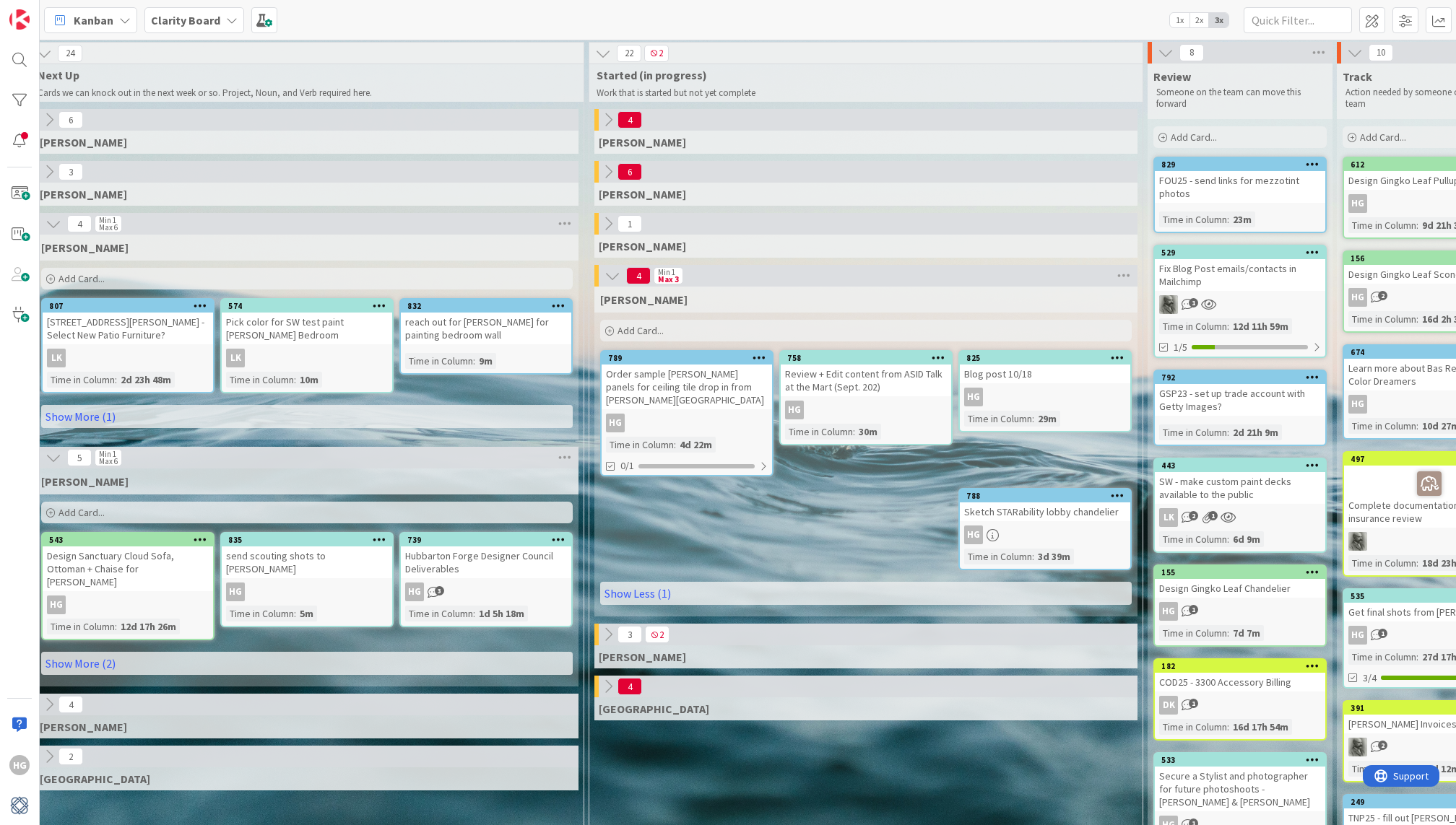
click at [691, 327] on div "Add Card..." at bounding box center [866, 331] width 532 height 21
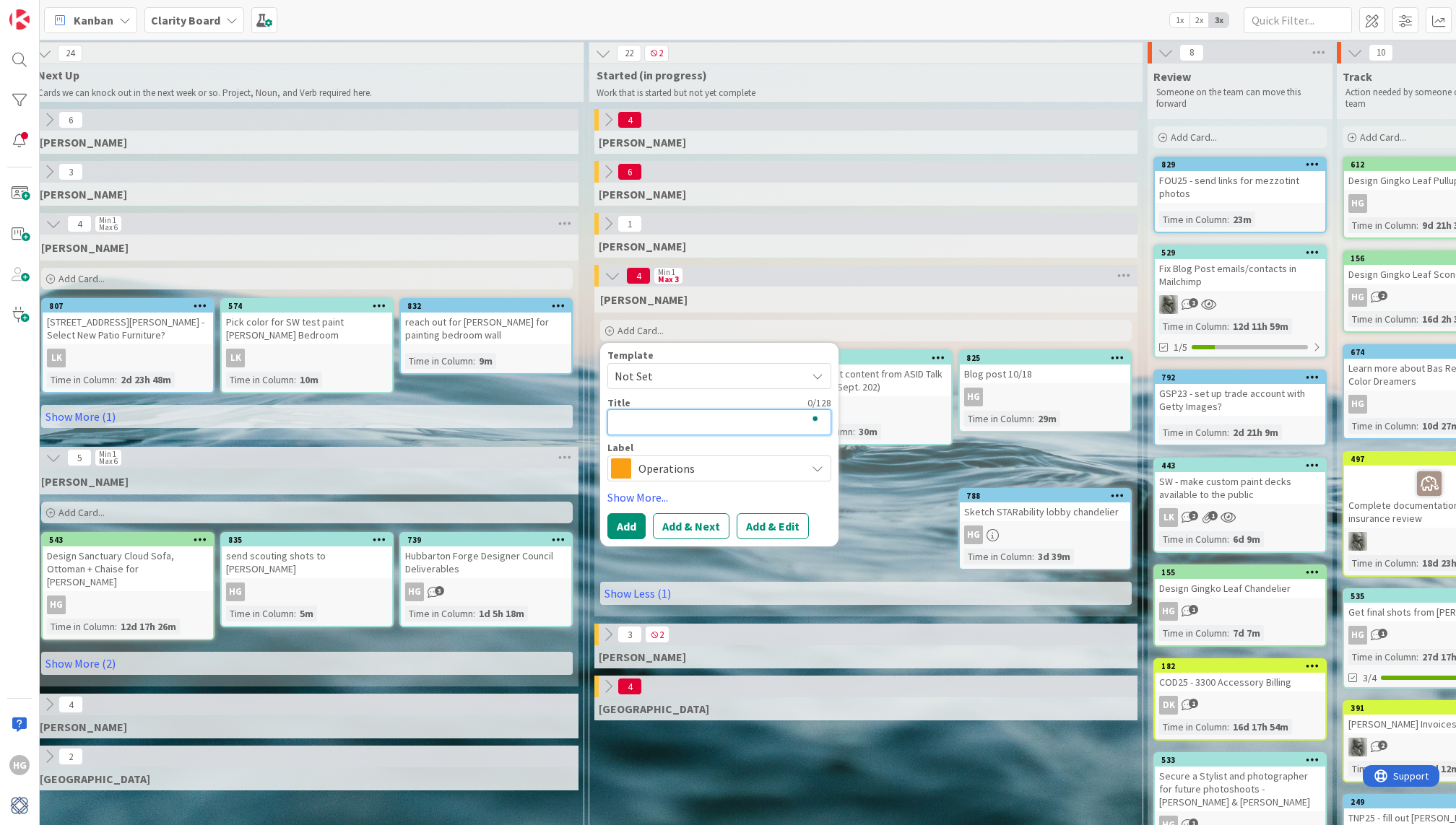
type textarea "x"
type textarea "R"
type textarea "x"
type textarea "Re"
type textarea "x"
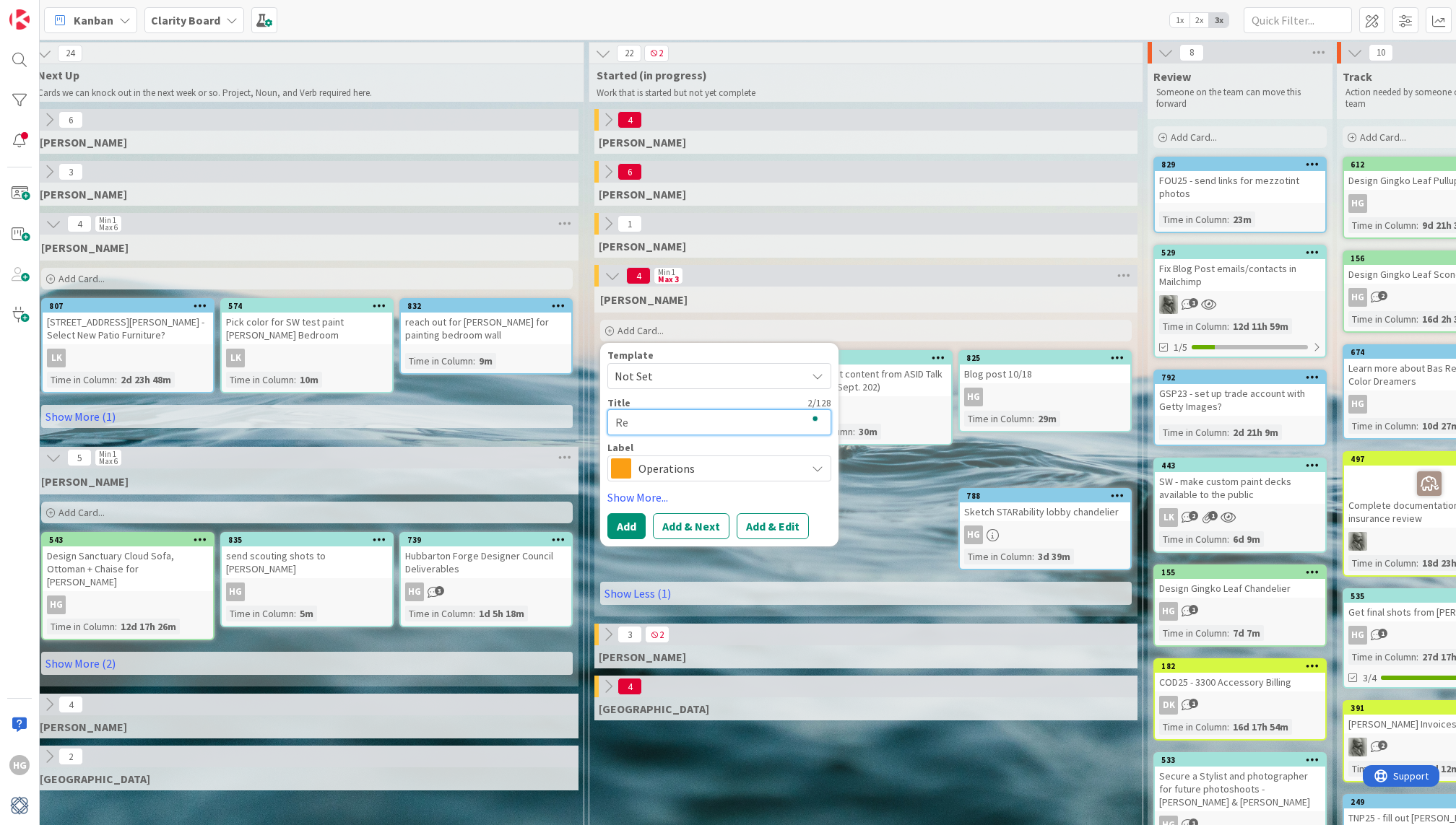
type textarea "Rev"
type textarea "x"
type textarea "Revi"
type textarea "x"
type textarea "Revie"
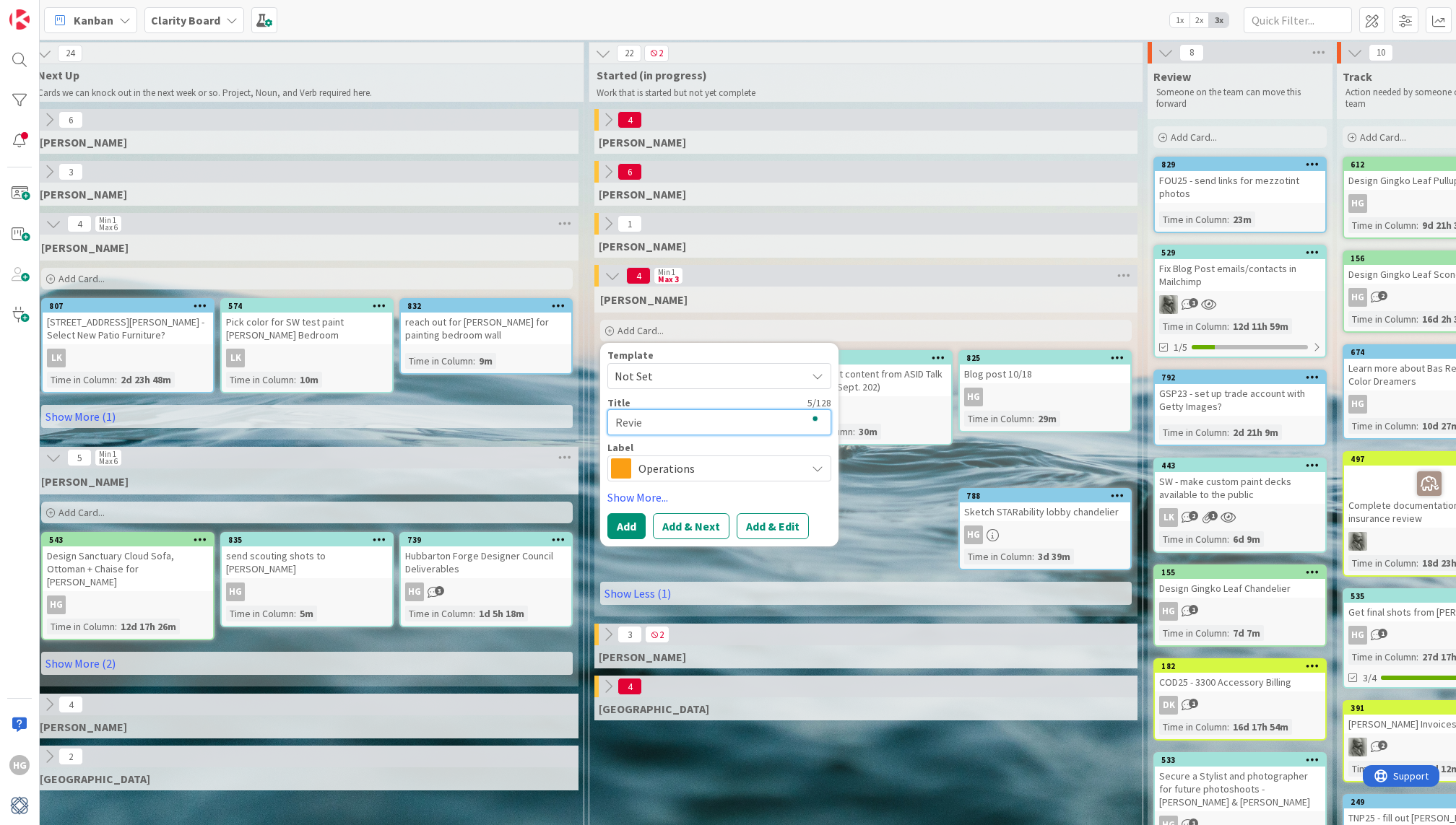
type textarea "x"
type textarea "Review"
type textarea "x"
type textarea "Review"
type textarea "x"
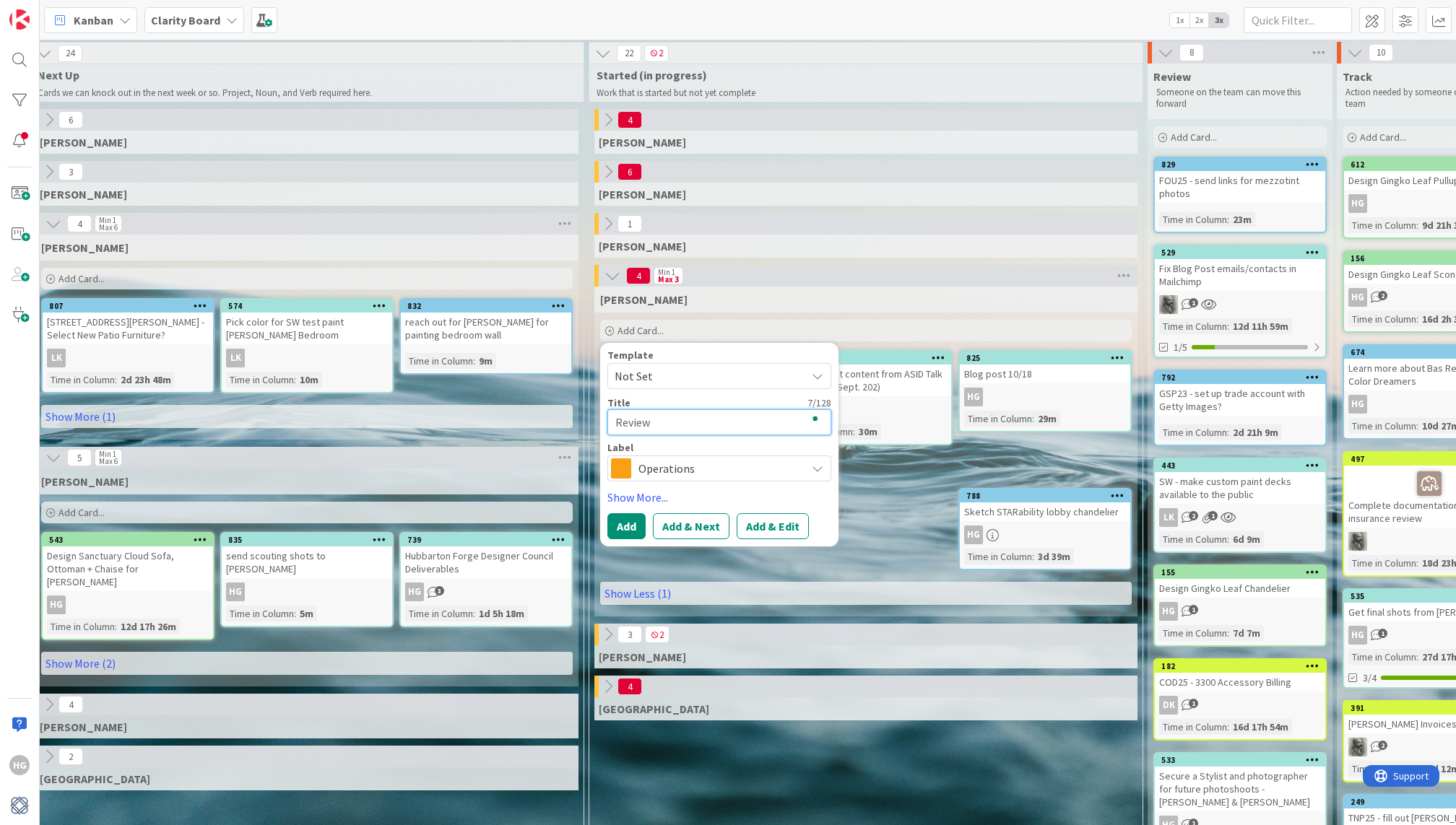
type textarea "Review S"
type textarea "x"
type textarea "Review SM"
type textarea "x"
type textarea "Review SM"
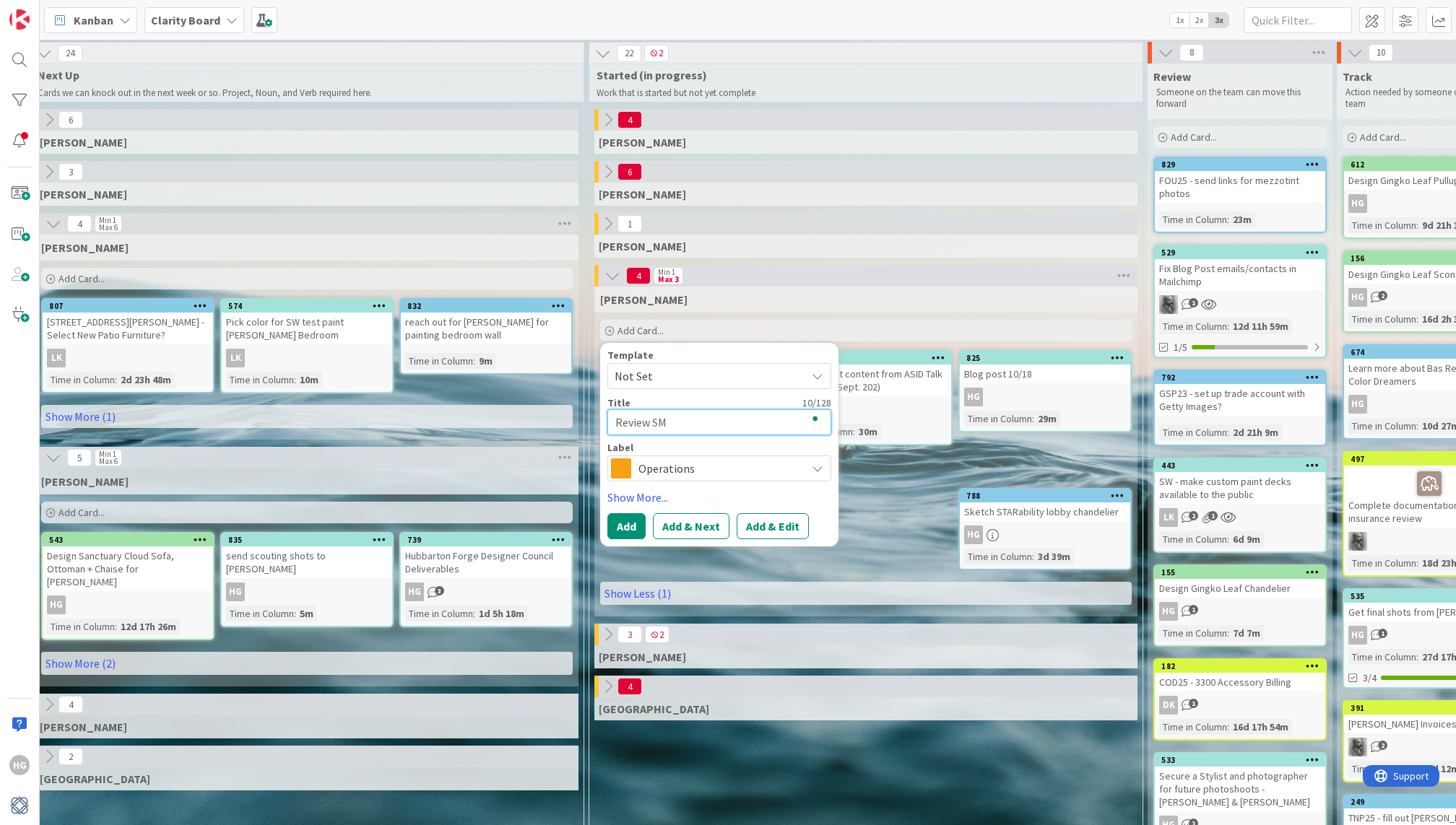
type textarea "x"
type textarea "Review SM p"
type textarea "x"
type textarea "Review SM po"
type textarea "x"
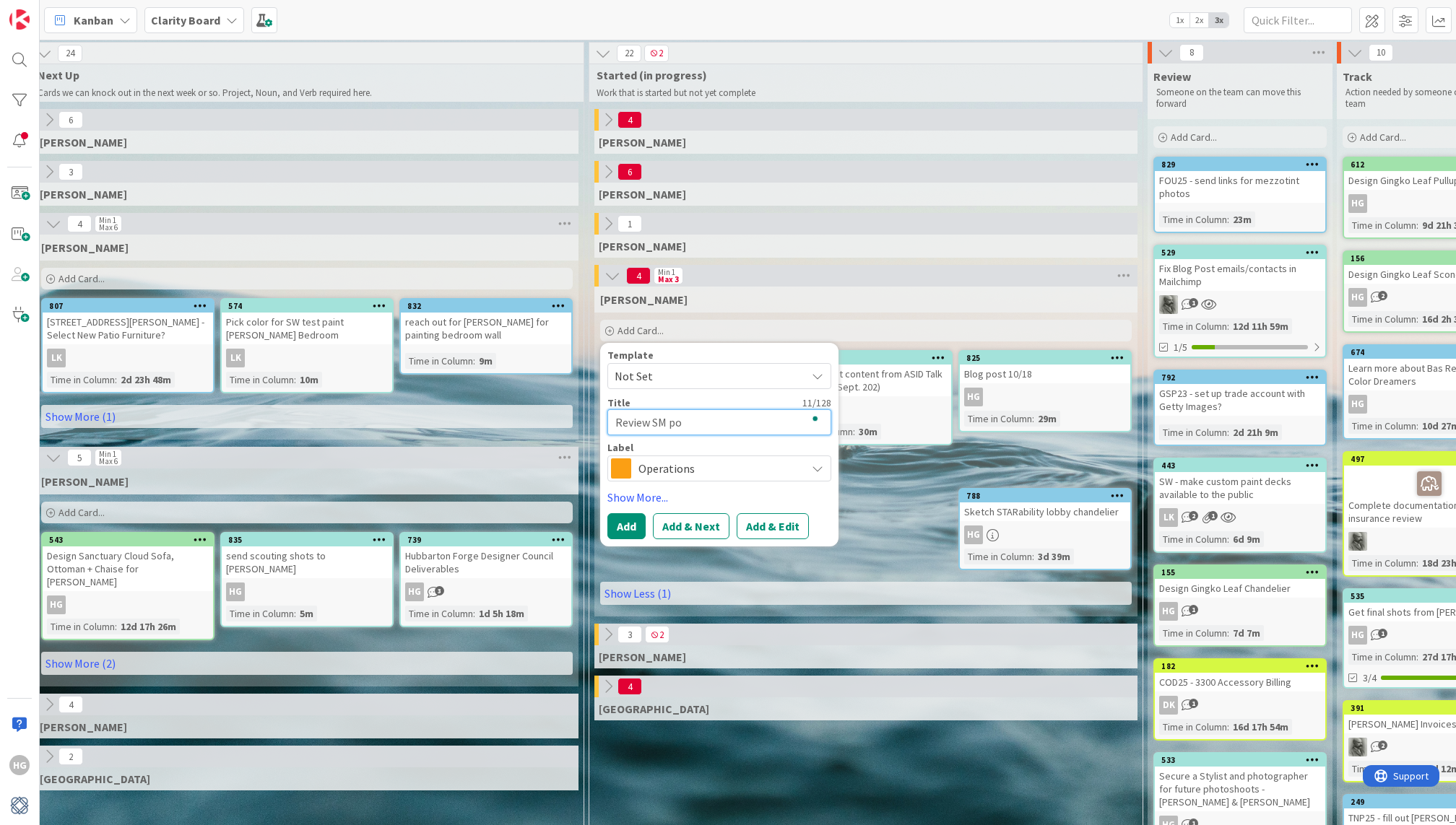
type textarea "Review SM pos"
type textarea "x"
type textarea "Review SM post"
type textarea "x"
type textarea "Review SM posts"
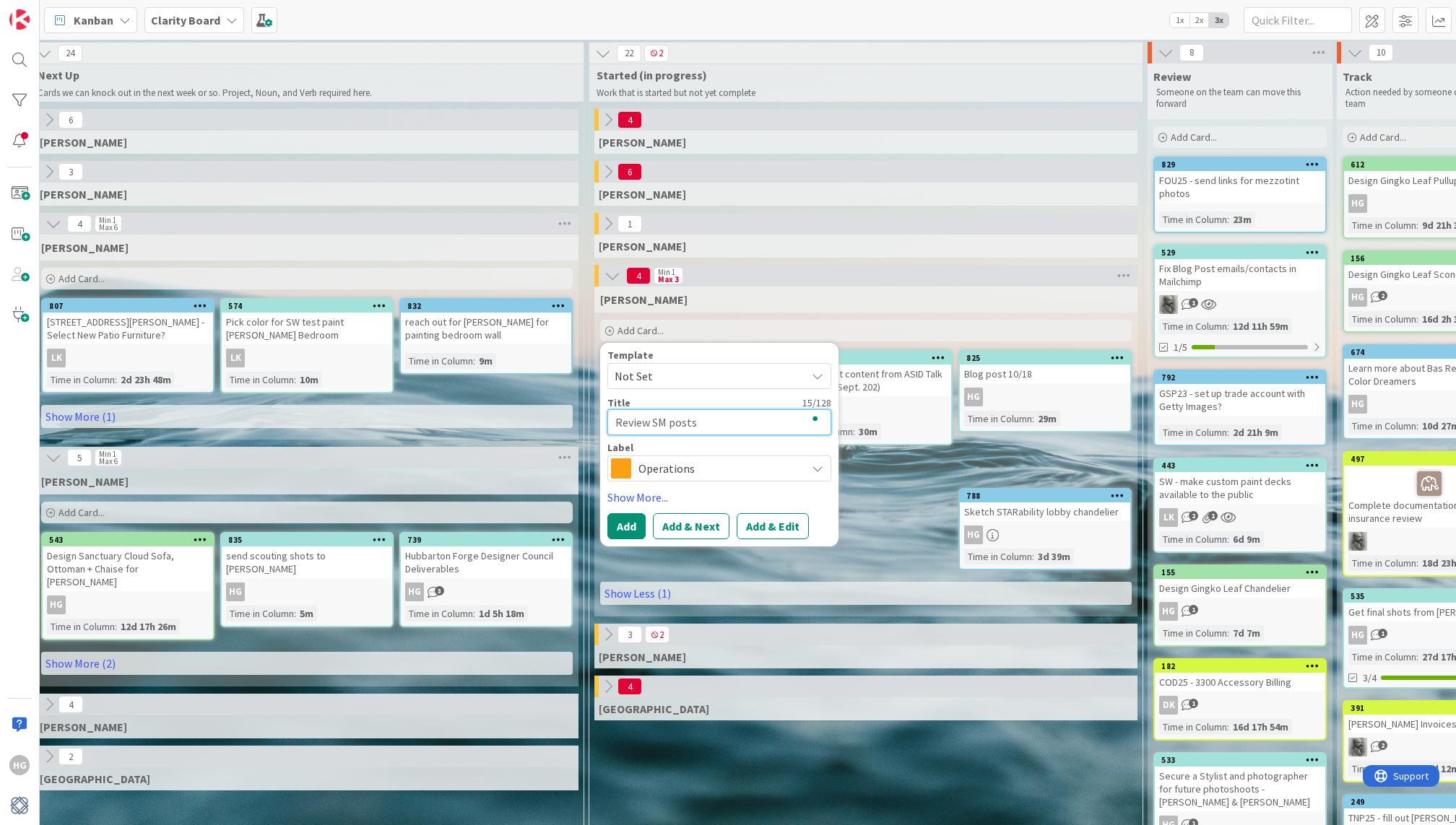
type textarea "x"
type textarea "Review SM posts"
type textarea "x"
type textarea "Review SM posts f"
type textarea "x"
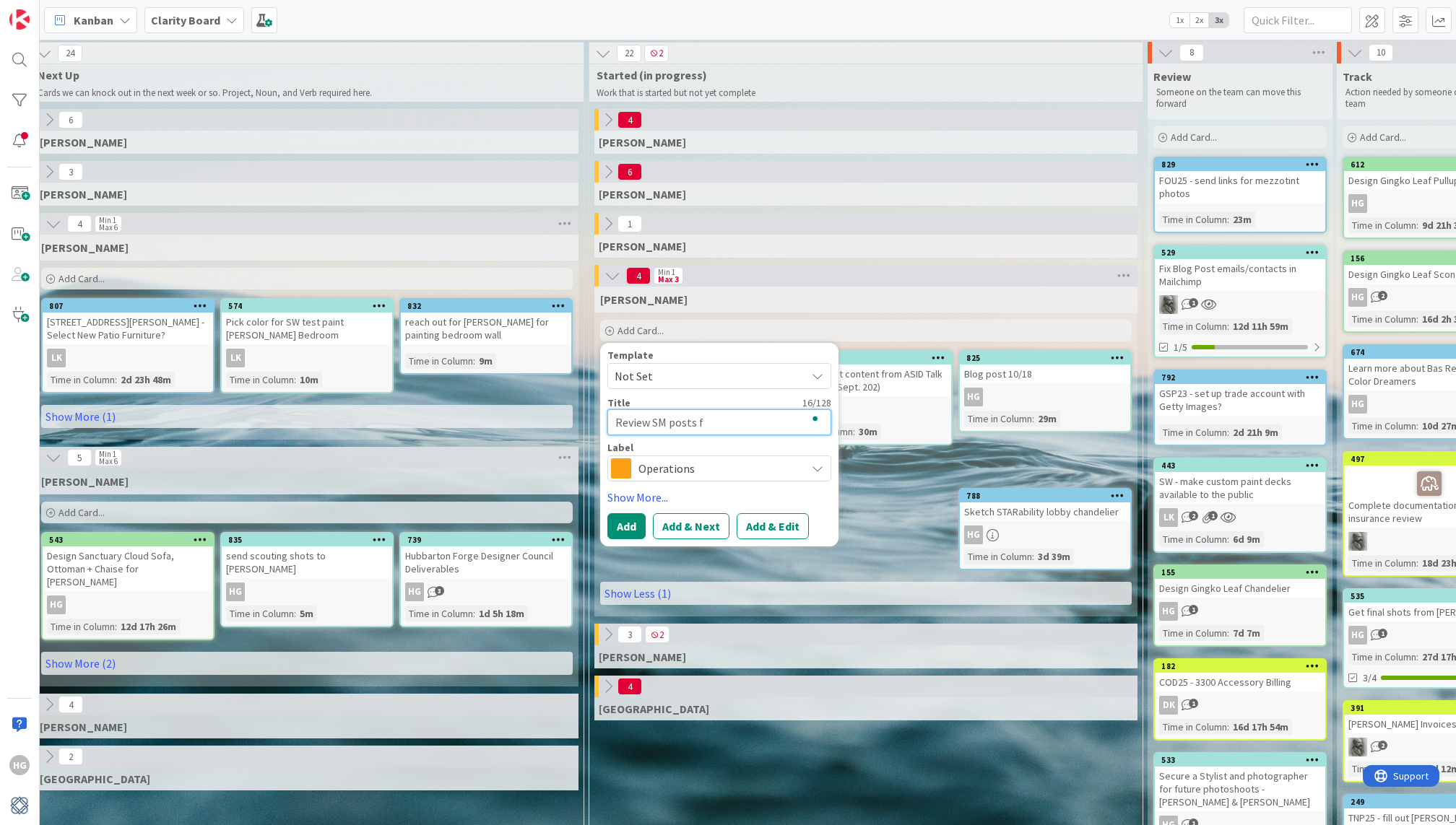
type textarea "Review SM posts fo"
type textarea "x"
type textarea "Review SM posts for"
type textarea "x"
type textarea "Review SM posts for"
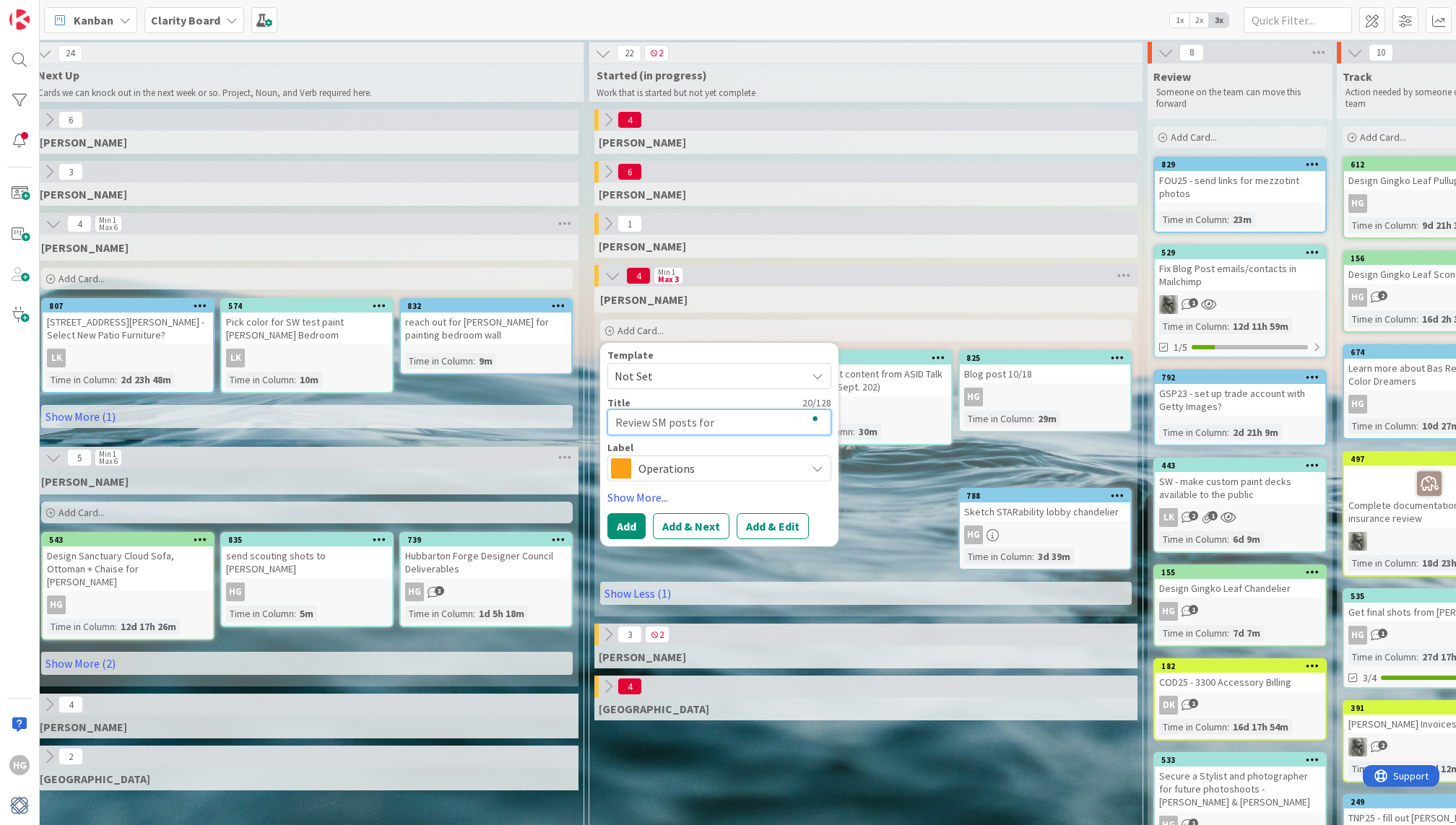
type textarea "x"
type textarea "Review SM posts for w"
type textarea "x"
type textarea "Review SM posts for we"
type textarea "x"
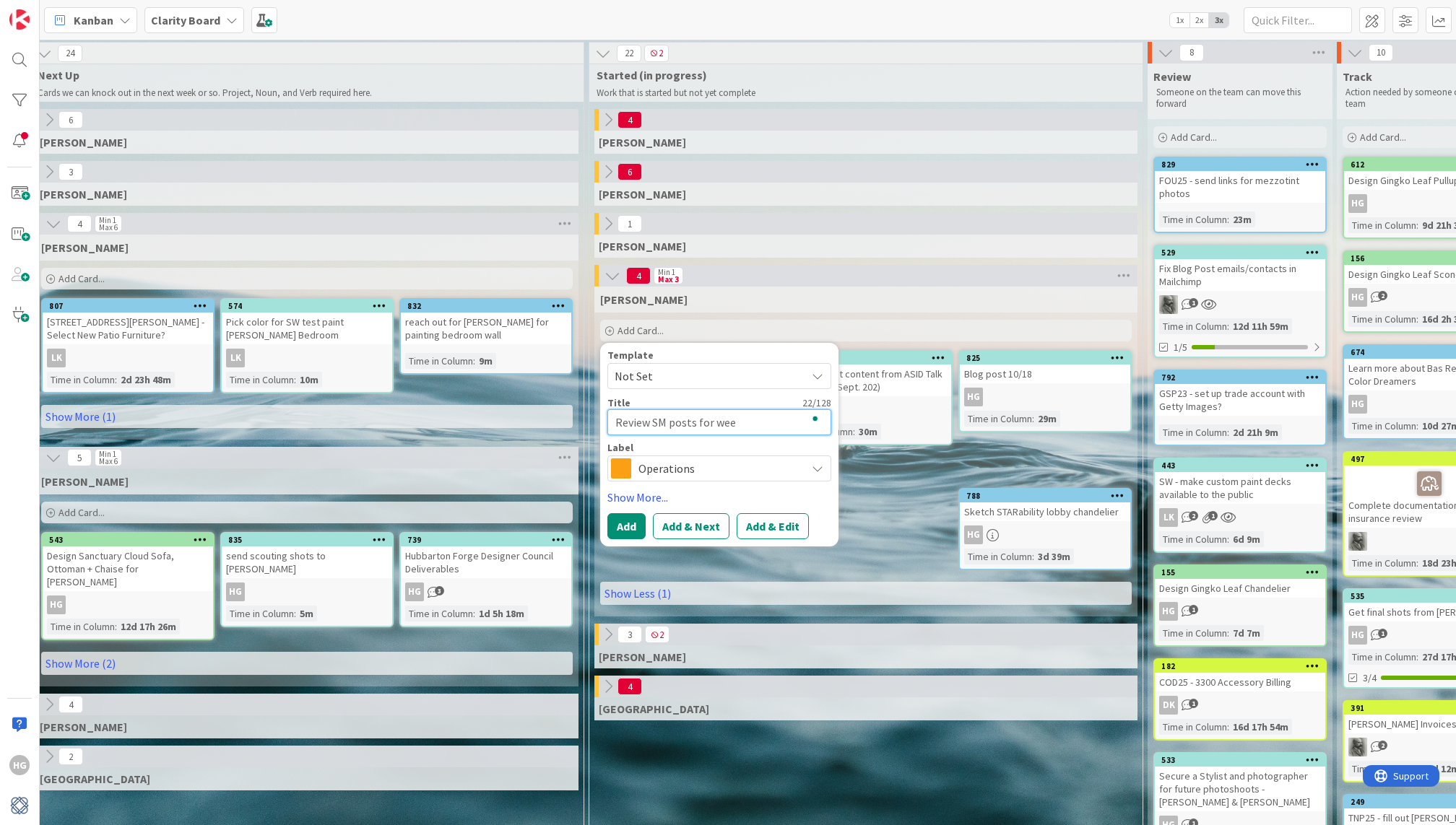
type textarea "Review SM posts for week"
type textarea "x"
type textarea "Review SM posts for week"
type textarea "x"
type textarea "Review SM posts for week o"
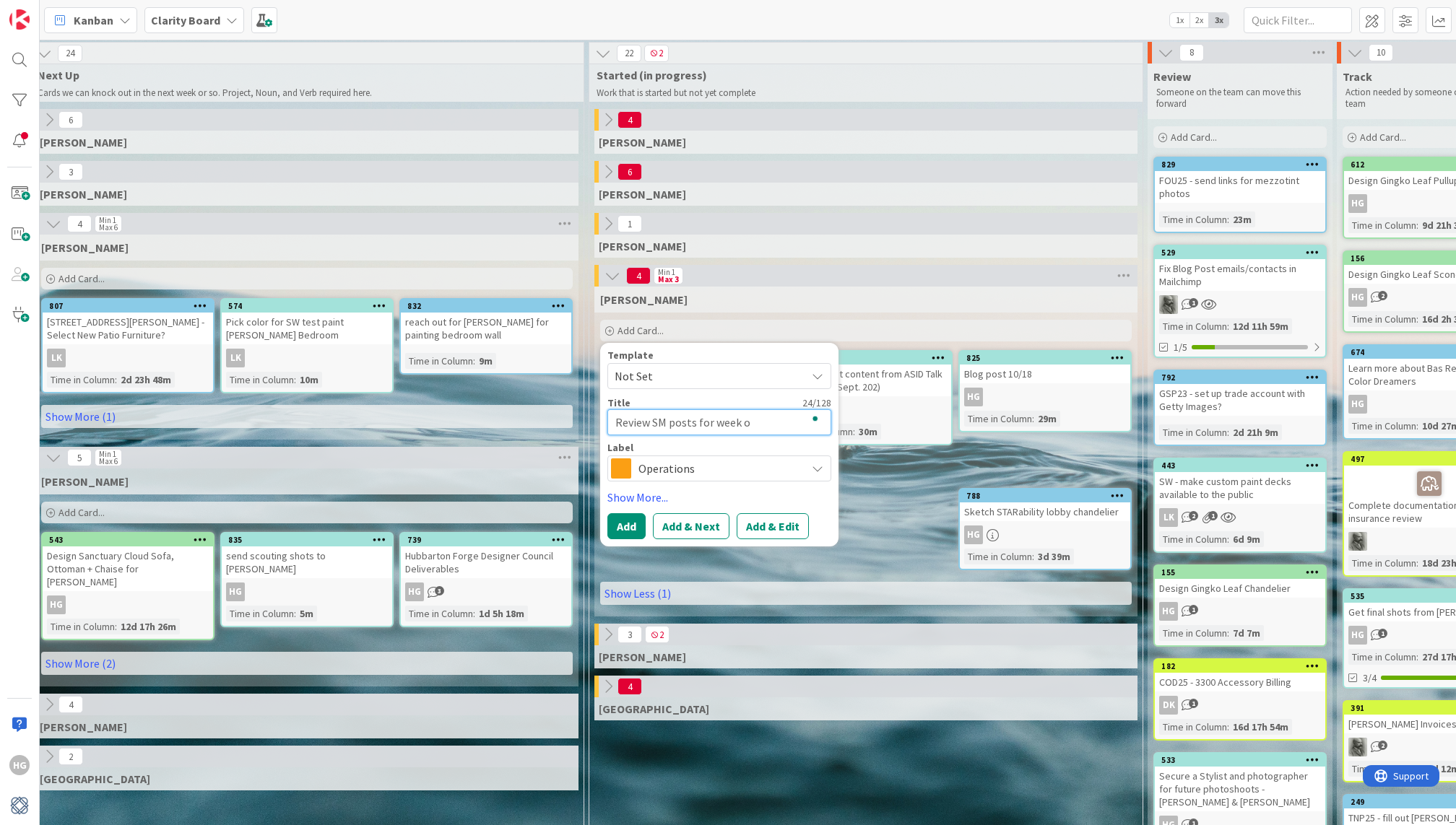
type textarea "x"
type textarea "Review SM posts for week of"
type textarea "x"
type textarea "Review SM posts for week of"
type textarea "x"
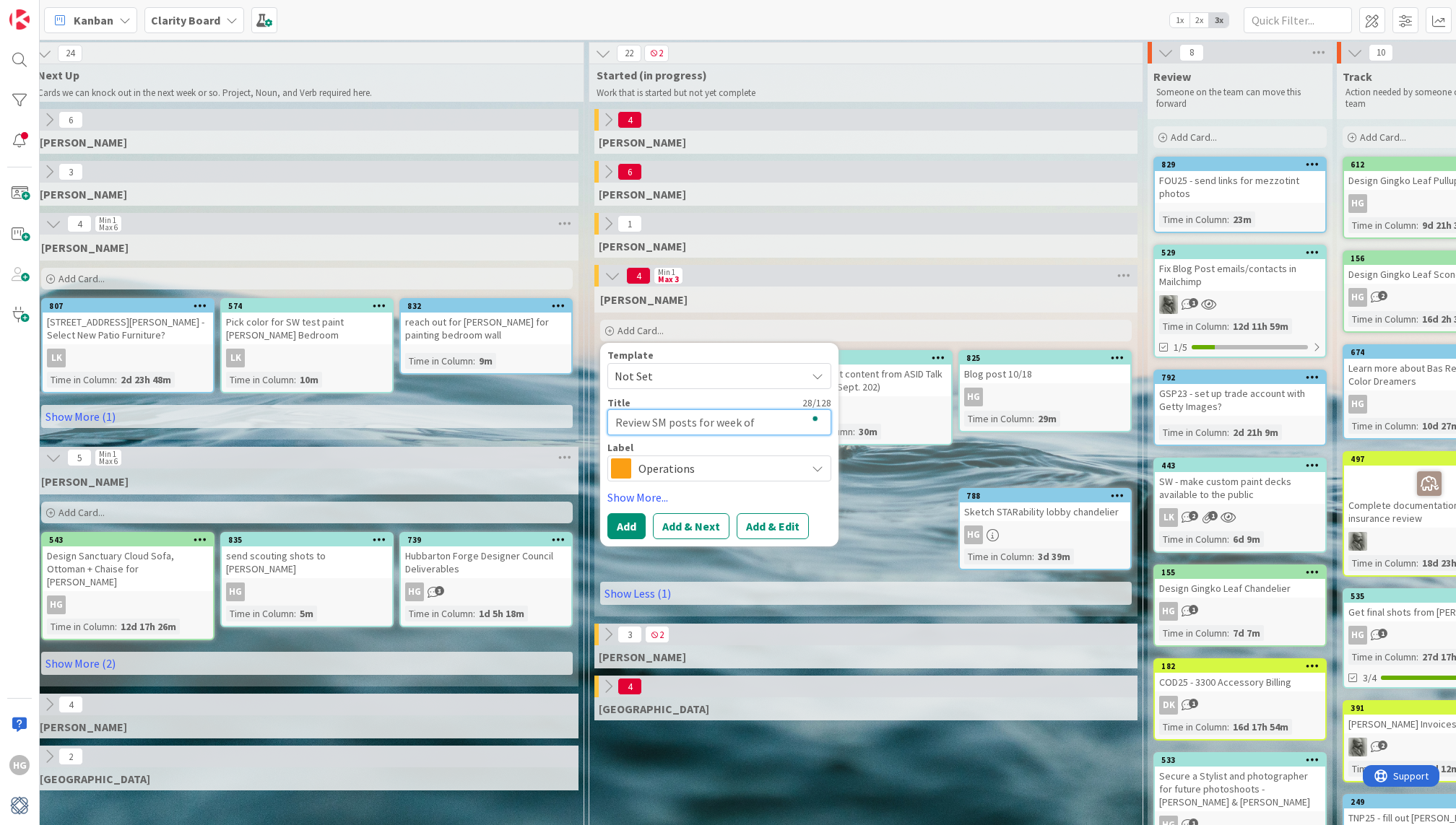
type textarea "Review SM posts for week of O"
type textarea "x"
type textarea "Review SM posts for week of Oc"
type textarea "x"
type textarea "Review SM posts for week of Oct"
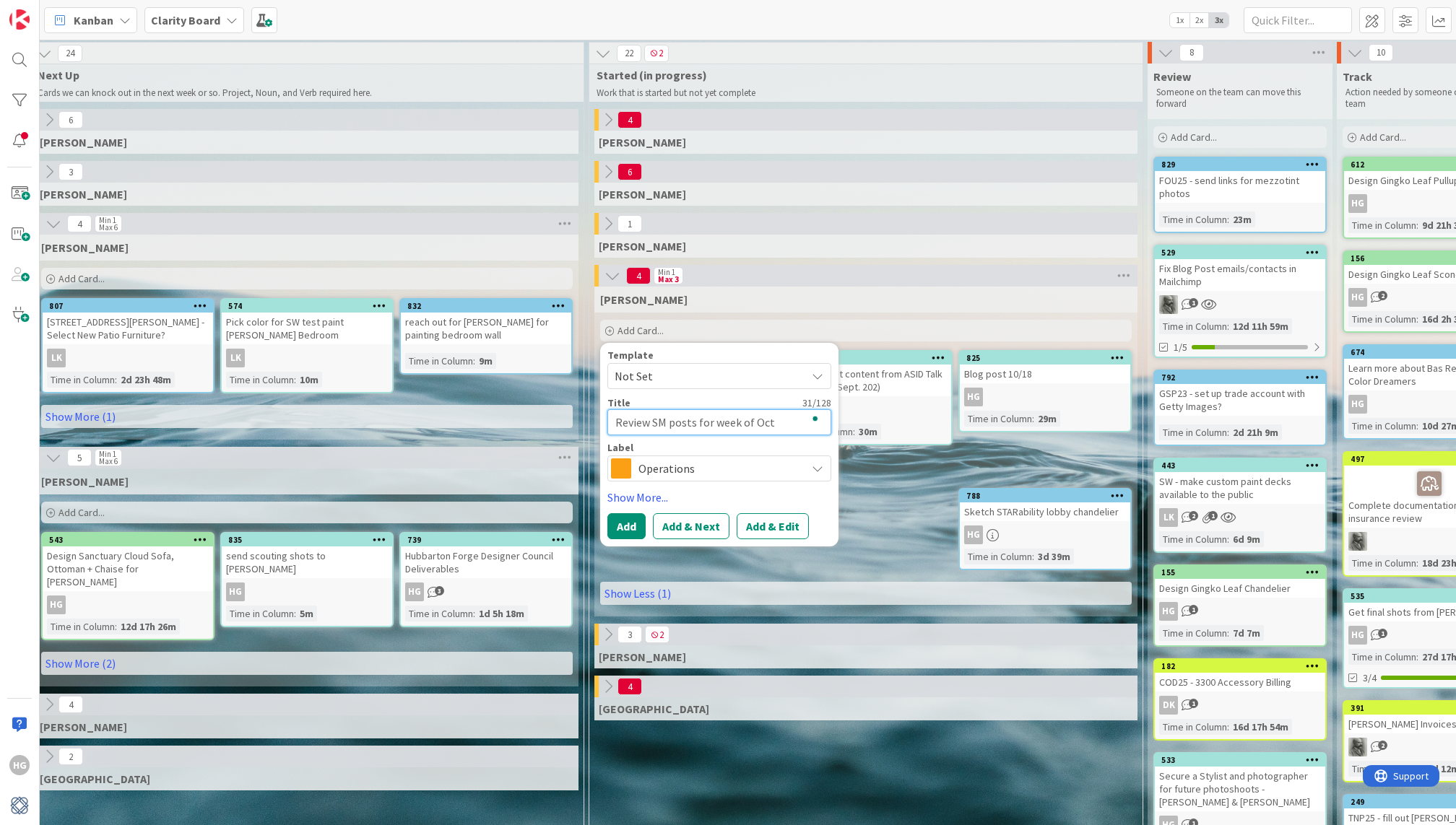
type textarea "x"
type textarea "Review SM posts for week of Oct."
type textarea "x"
type textarea "Review SM posts for week of Oct."
type textarea "x"
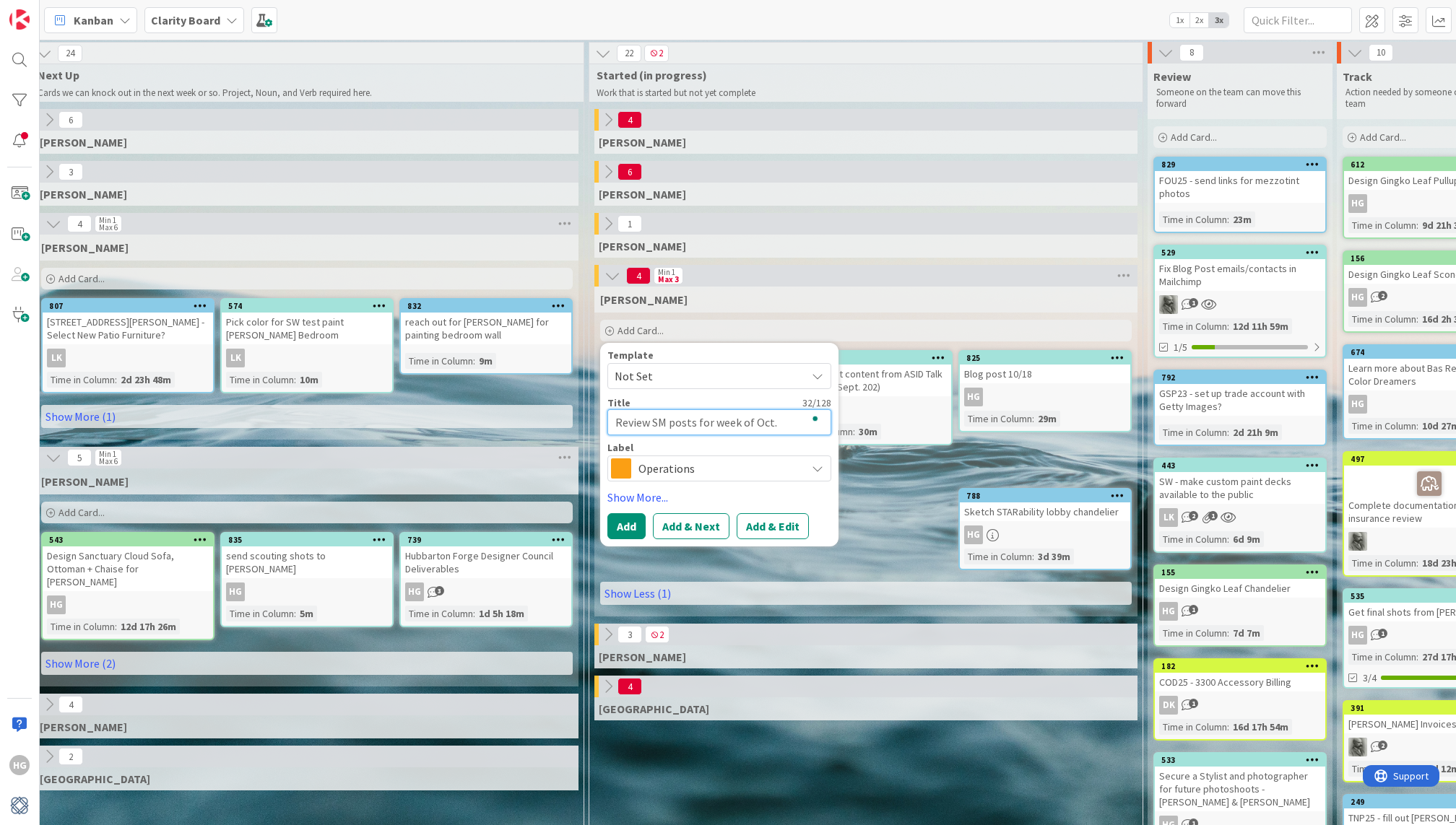
type textarea "Review SM posts for week of [DATE]"
type textarea "x"
type textarea "Review SM posts for week of [DATE]"
click at [700, 468] on span "Operations" at bounding box center [718, 469] width 160 height 20
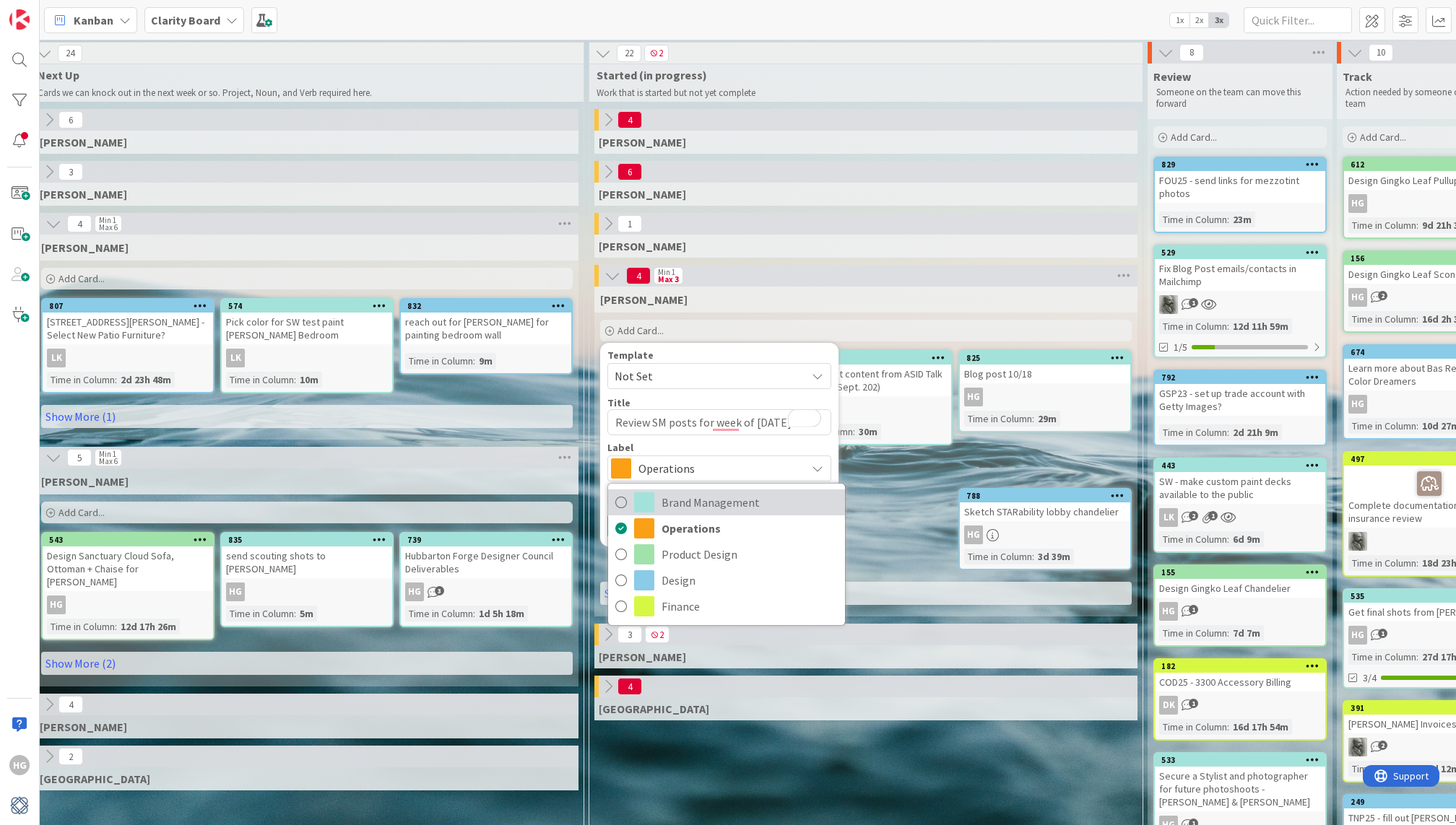
click at [690, 497] on span "Brand Management" at bounding box center [749, 502] width 176 height 21
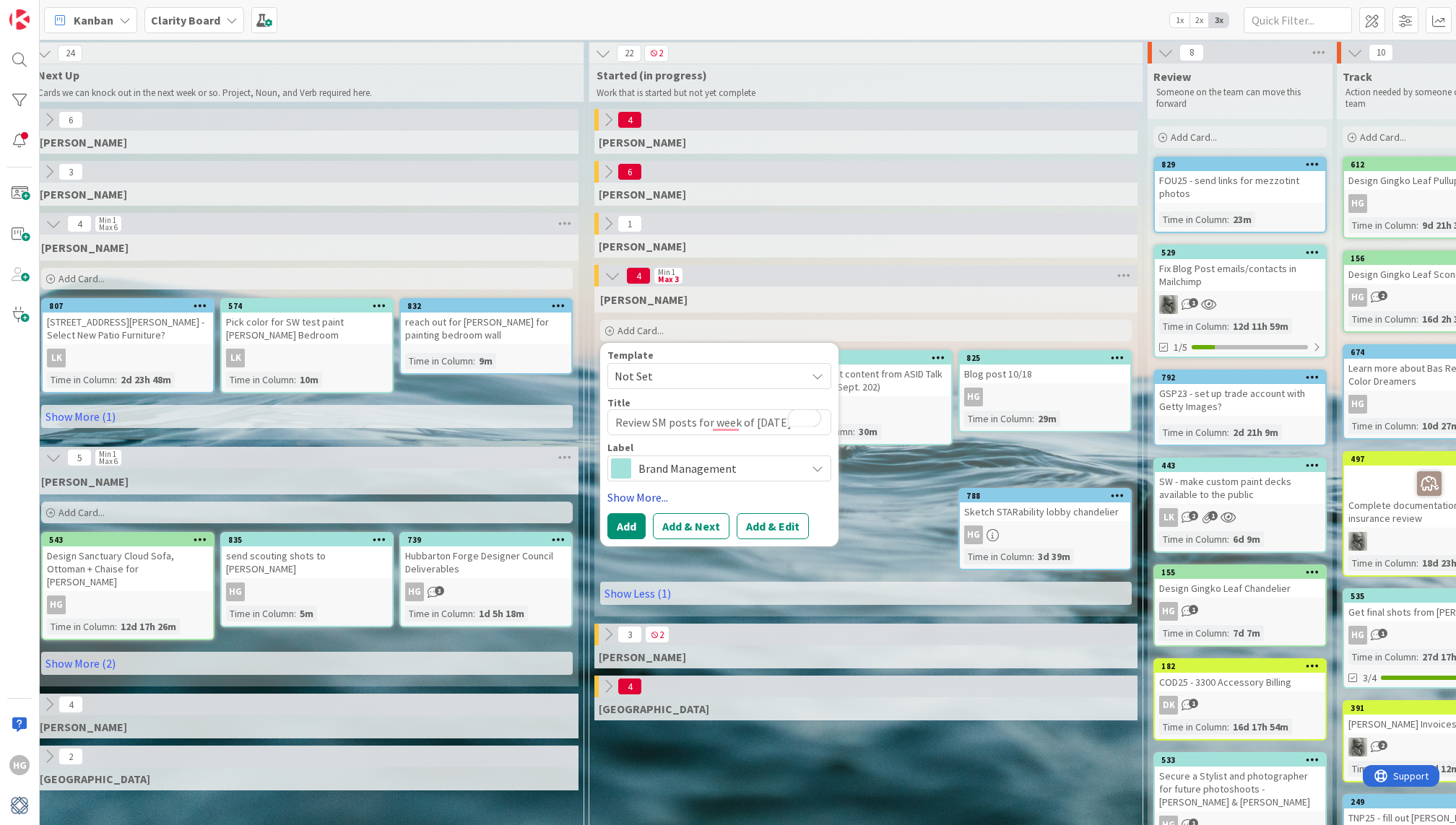
click at [627, 489] on link "Show More..." at bounding box center [719, 497] width 224 height 17
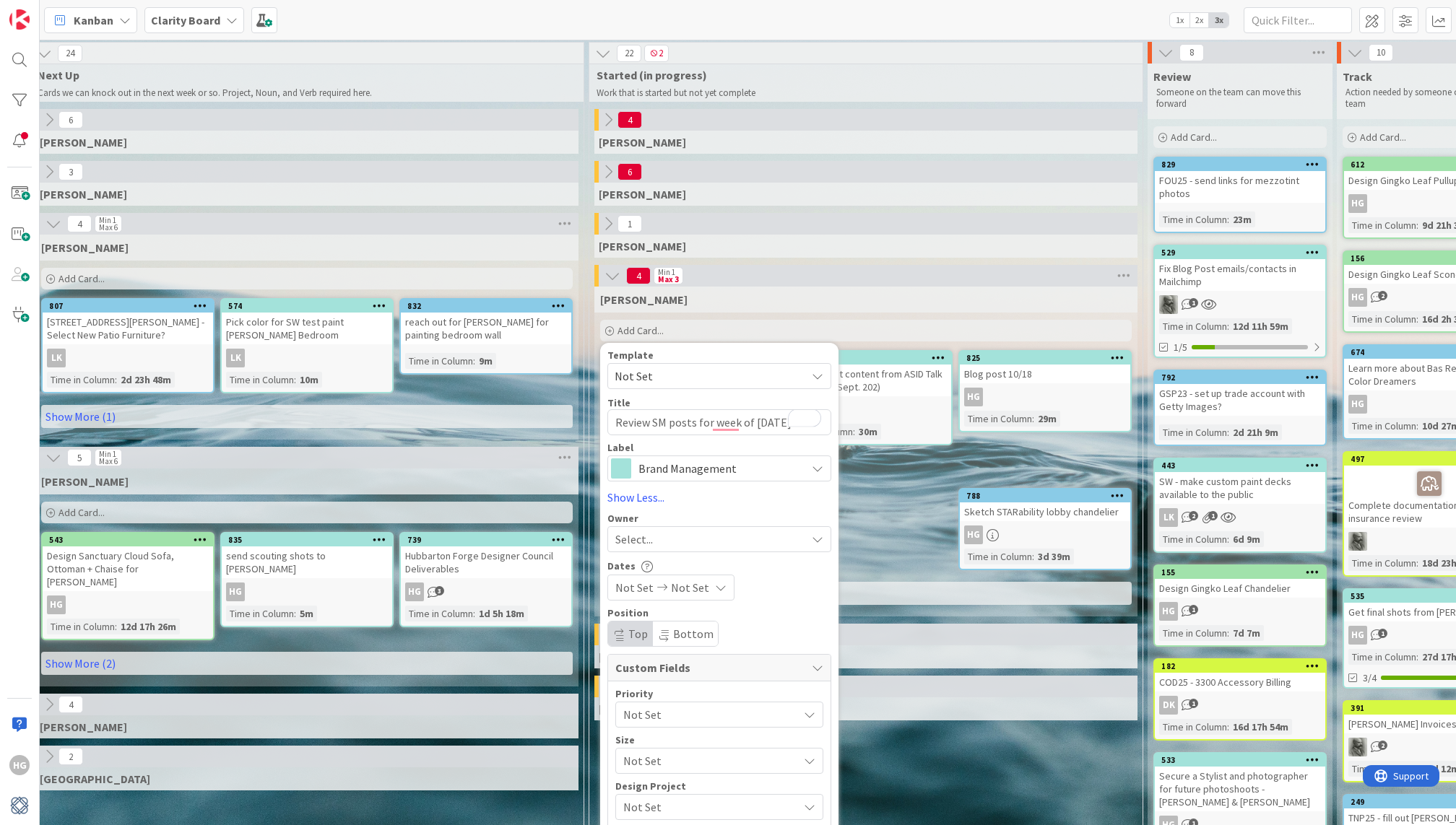
click at [668, 543] on div "Select..." at bounding box center [711, 539] width 191 height 17
click at [672, 664] on span "[PERSON_NAME]" at bounding box center [698, 660] width 70 height 21
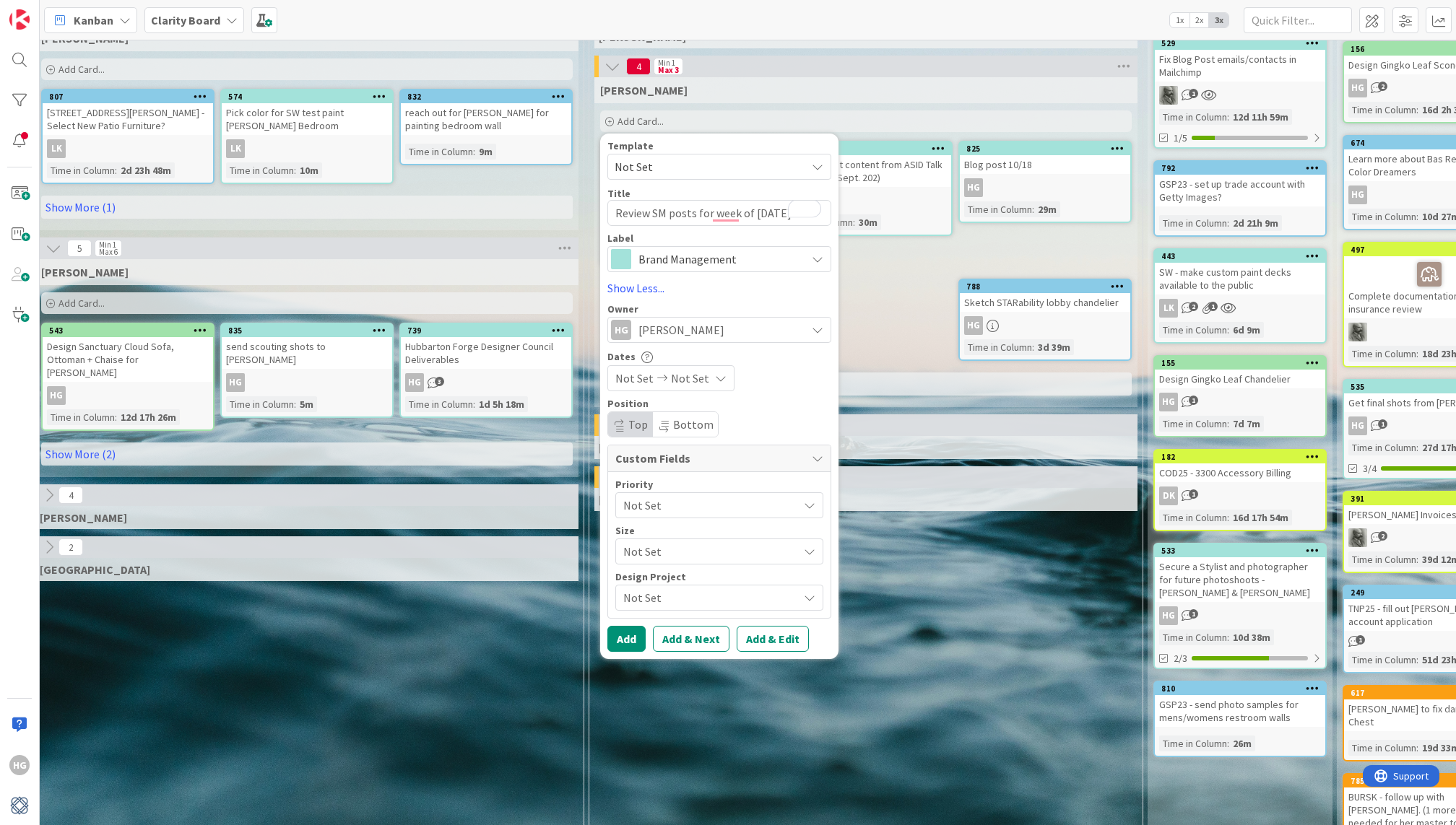
scroll to position [398, 944]
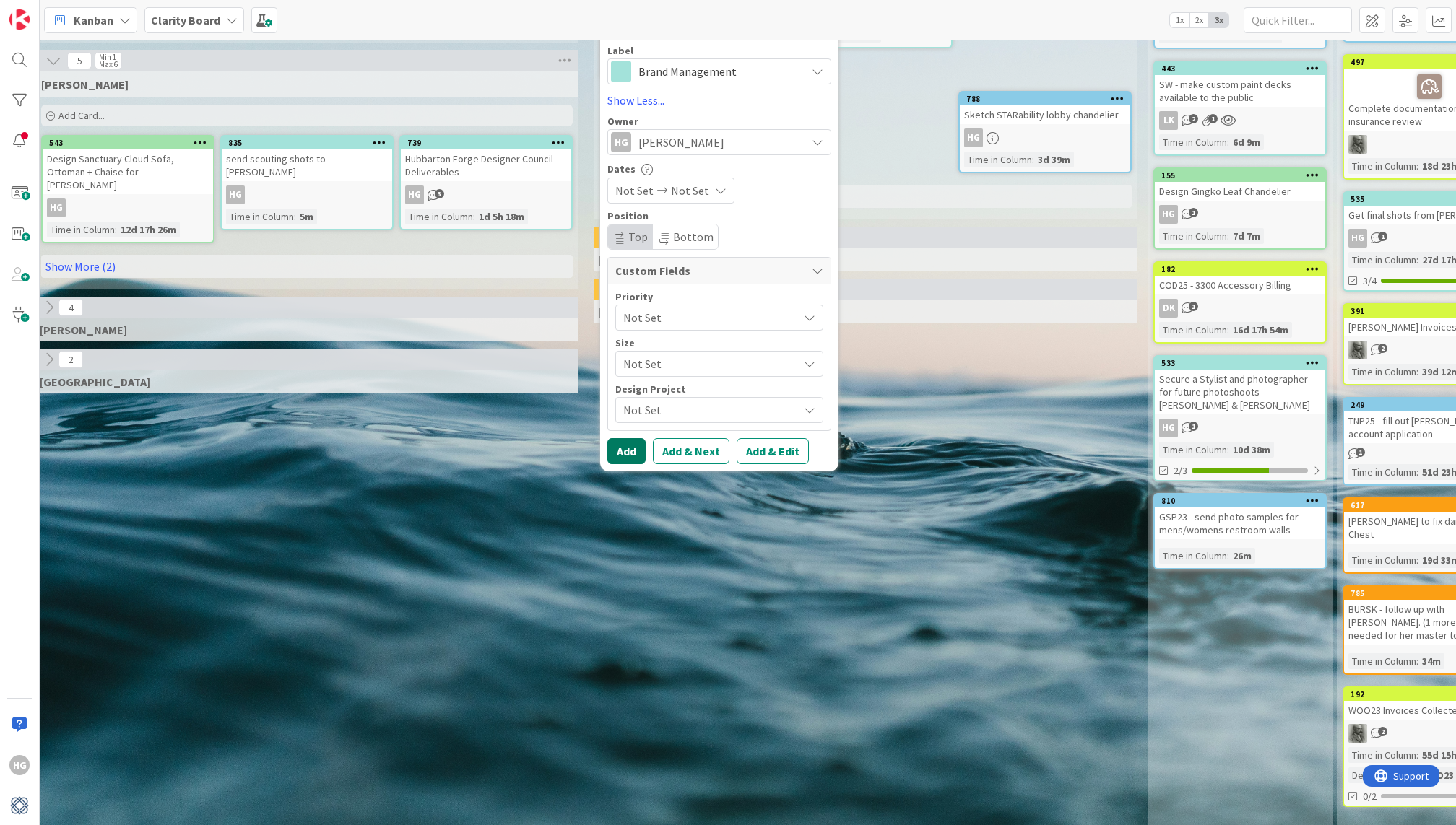
click at [632, 448] on button "Add" at bounding box center [626, 451] width 38 height 26
type textarea "x"
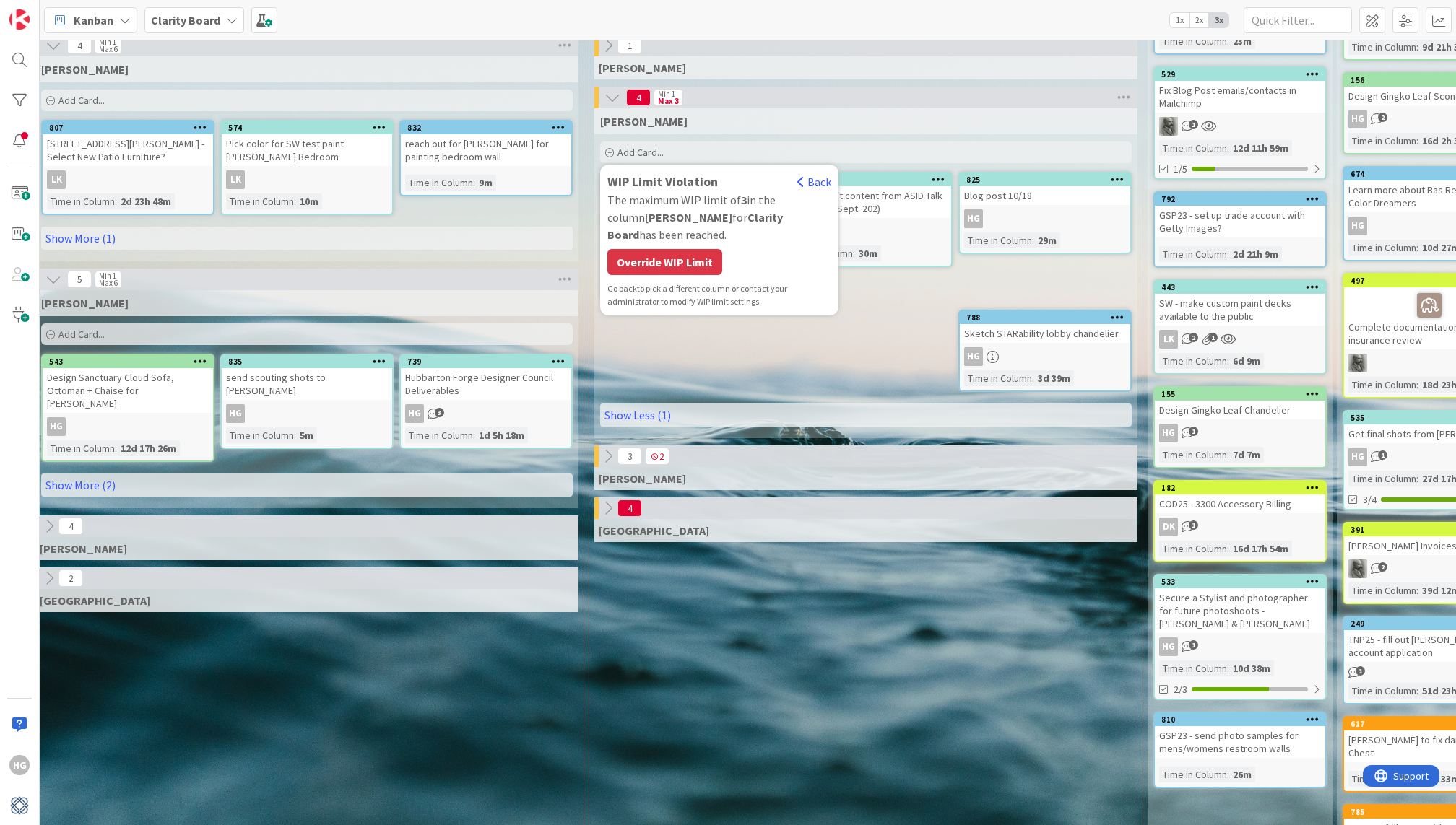
scroll to position [52, 944]
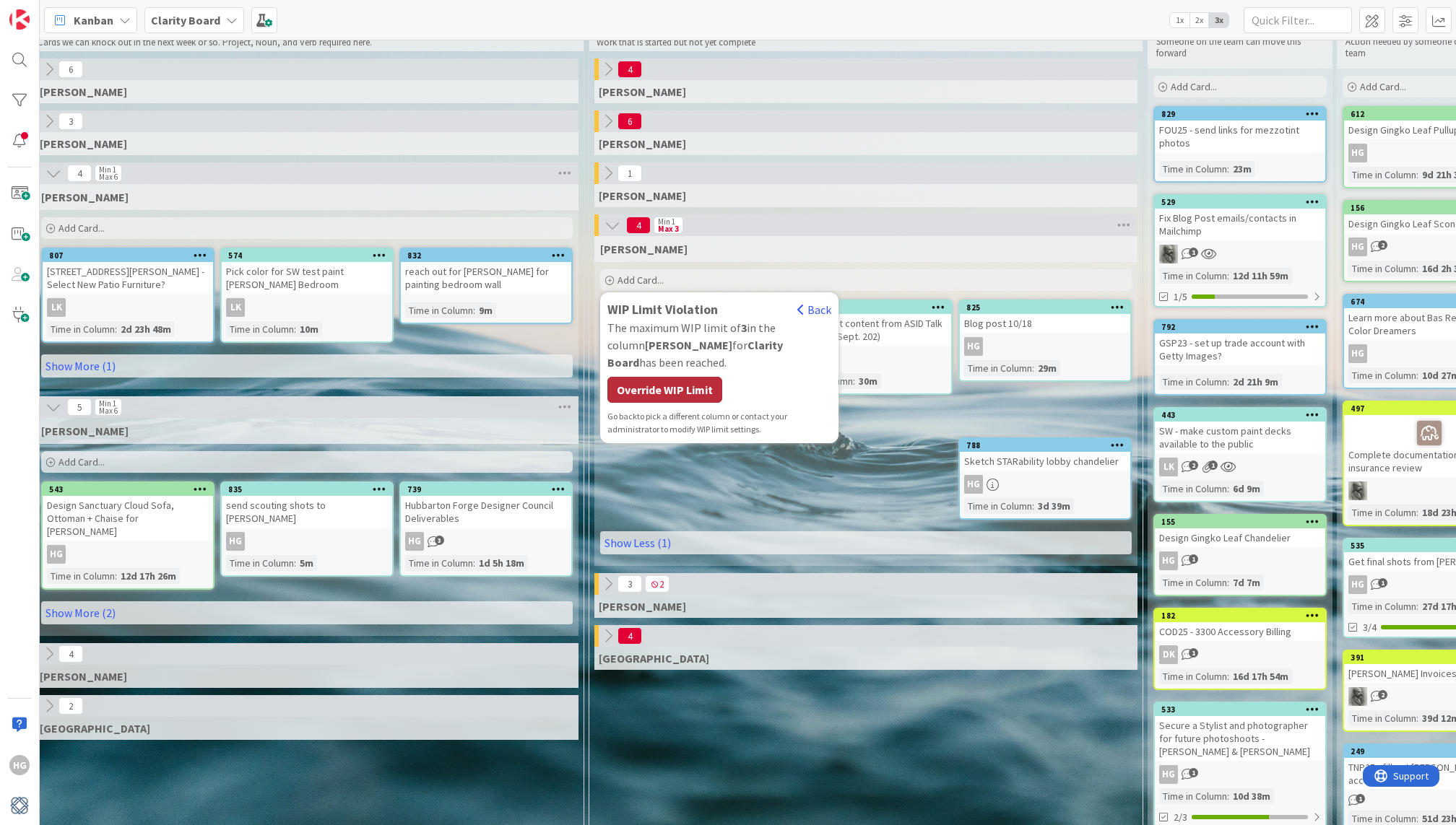
click at [676, 377] on div "Override WIP Limit" at bounding box center [665, 389] width 115 height 26
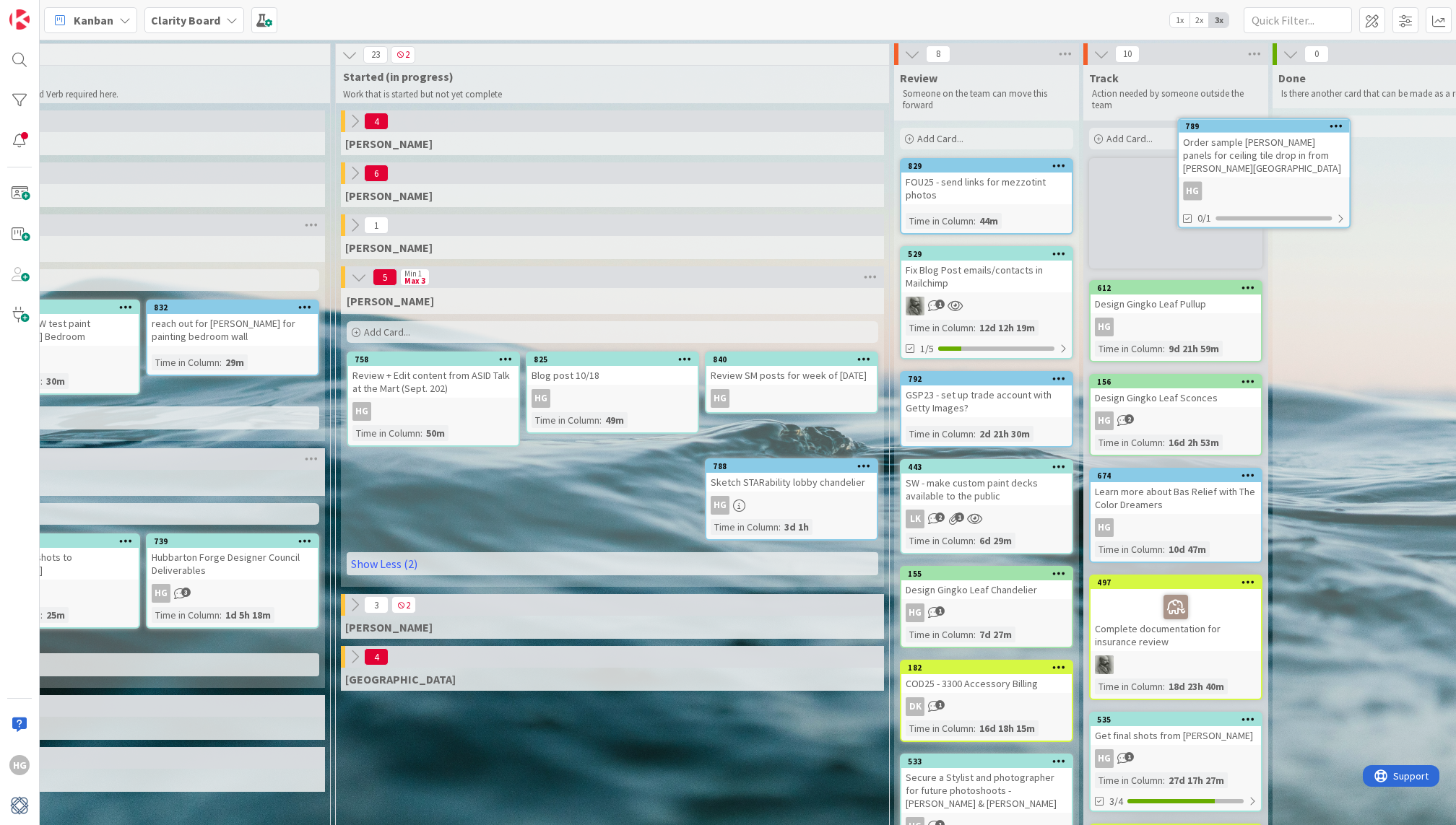
scroll to position [0, 1209]
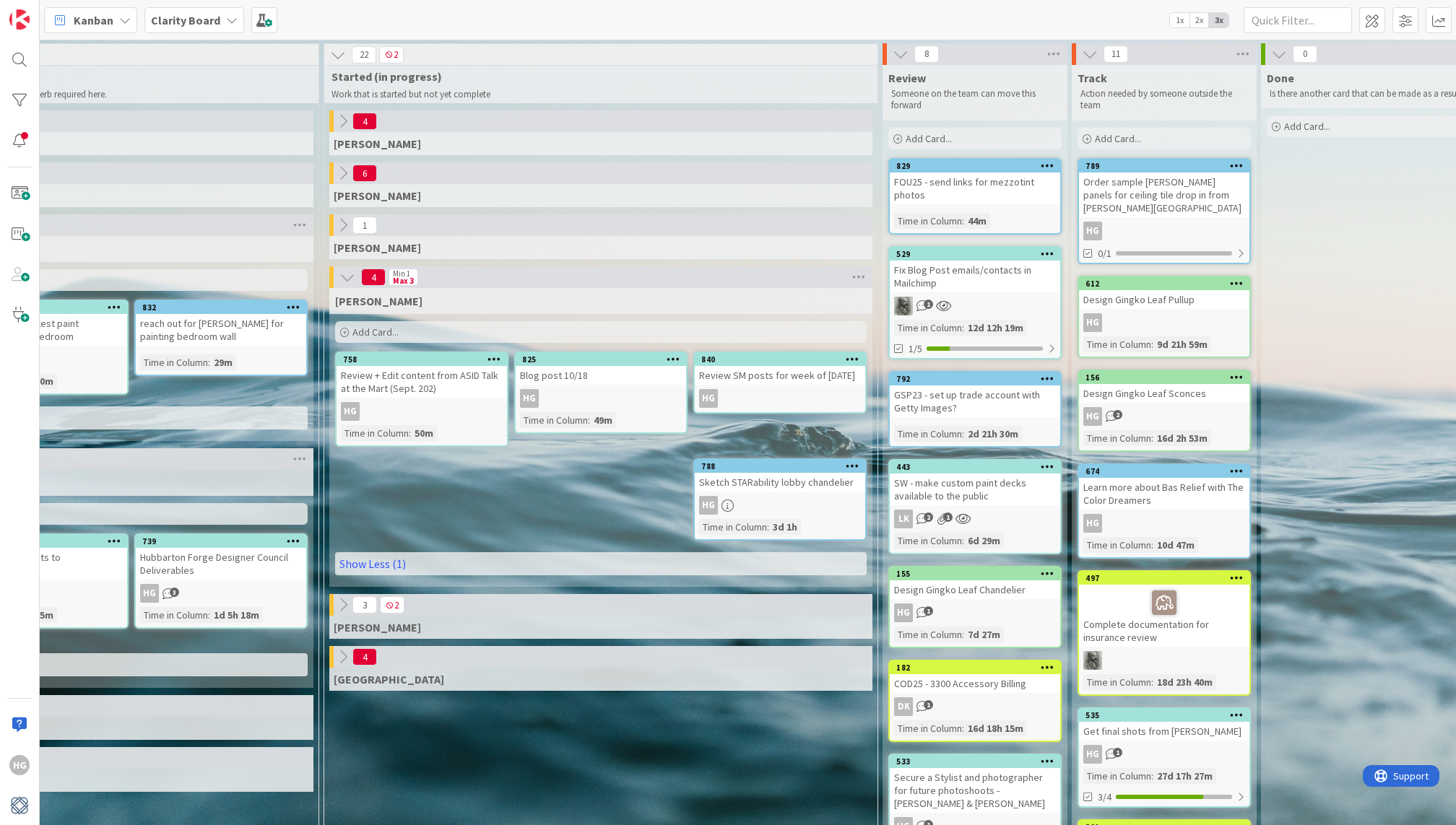
click at [1156, 191] on div "Order sample [PERSON_NAME] panels for ceiling tile drop in from [PERSON_NAME][G…" at bounding box center [1164, 195] width 170 height 45
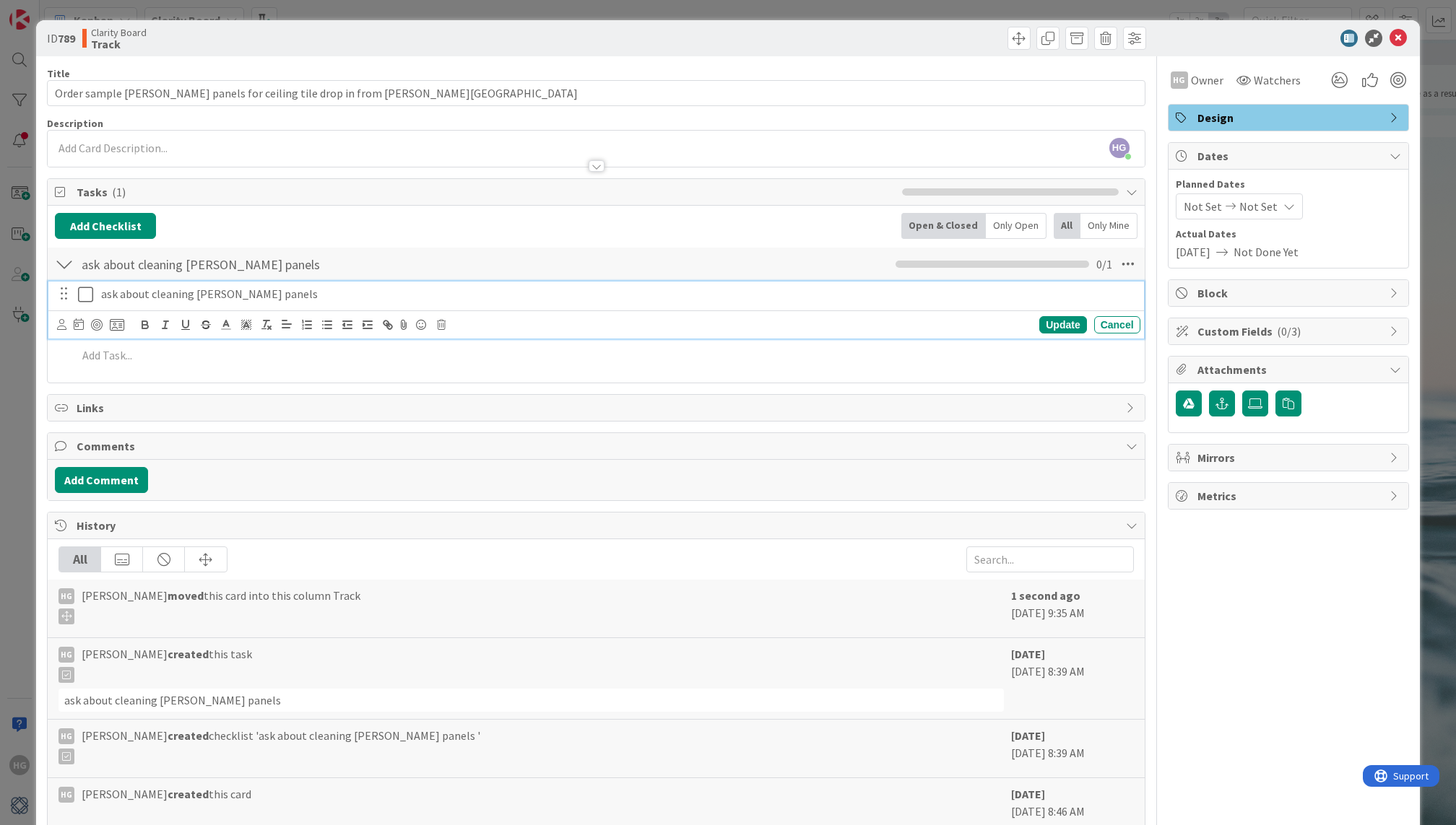
click at [82, 292] on icon at bounding box center [86, 294] width 15 height 17
